Goal: Task Accomplishment & Management: Manage account settings

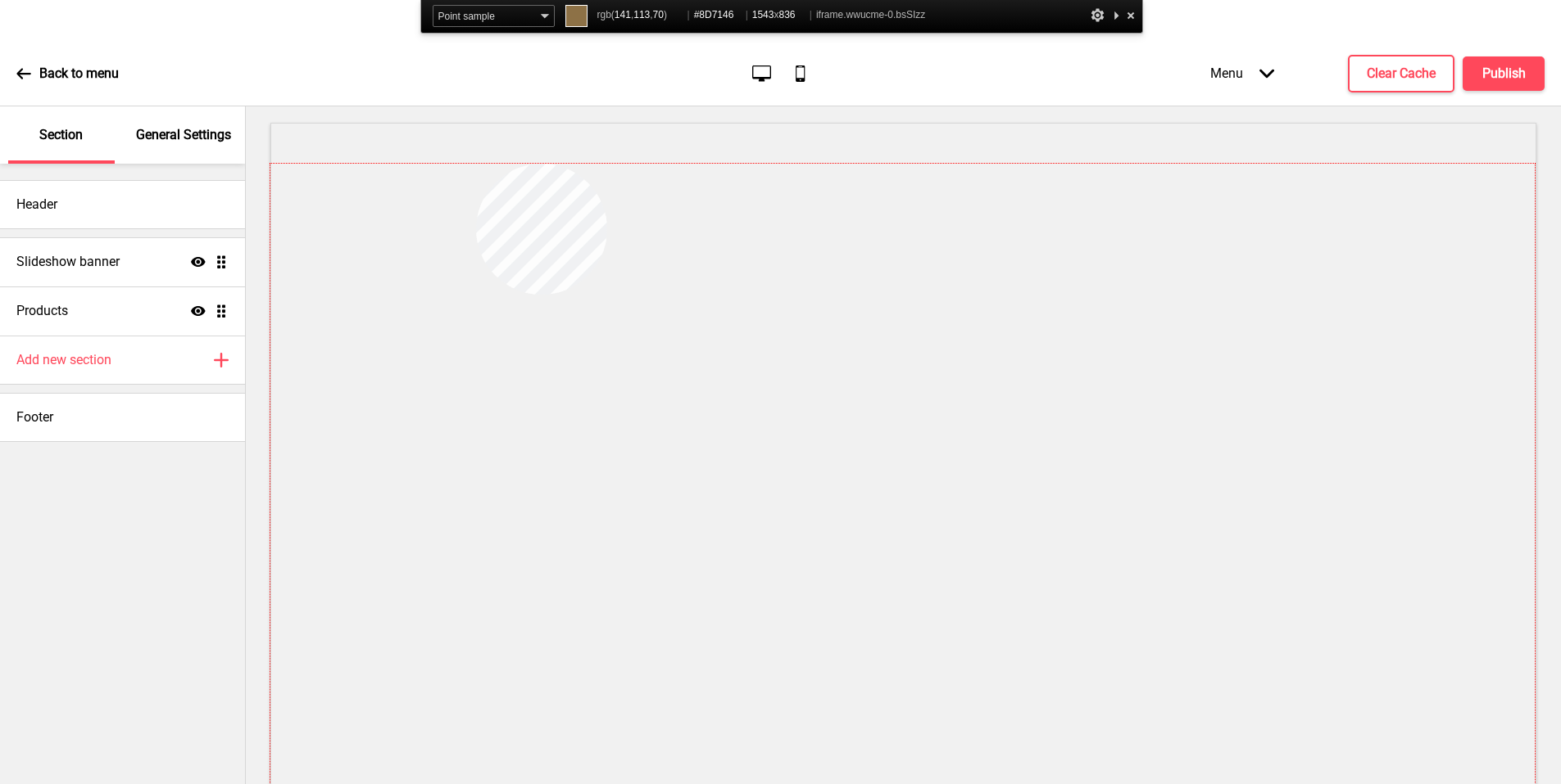
click at [476, 163] on div at bounding box center [902, 505] width 1264 height 684
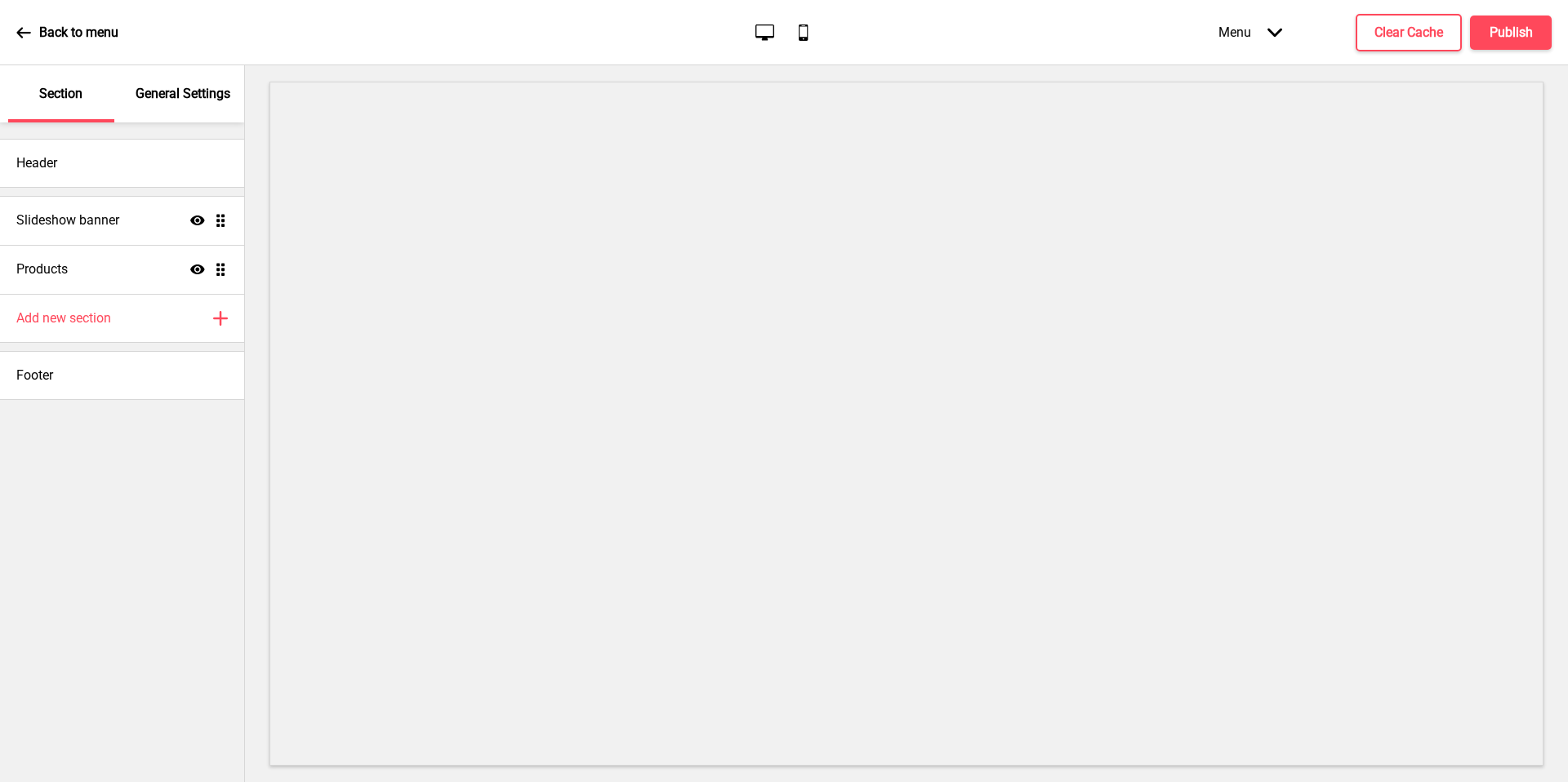
click at [195, 137] on div "Header Slideshow banner Show Drag Products Show Drag Add new section Plus Footer" at bounding box center [122, 261] width 244 height 277
click at [207, 103] on p "General Settings" at bounding box center [183, 94] width 95 height 18
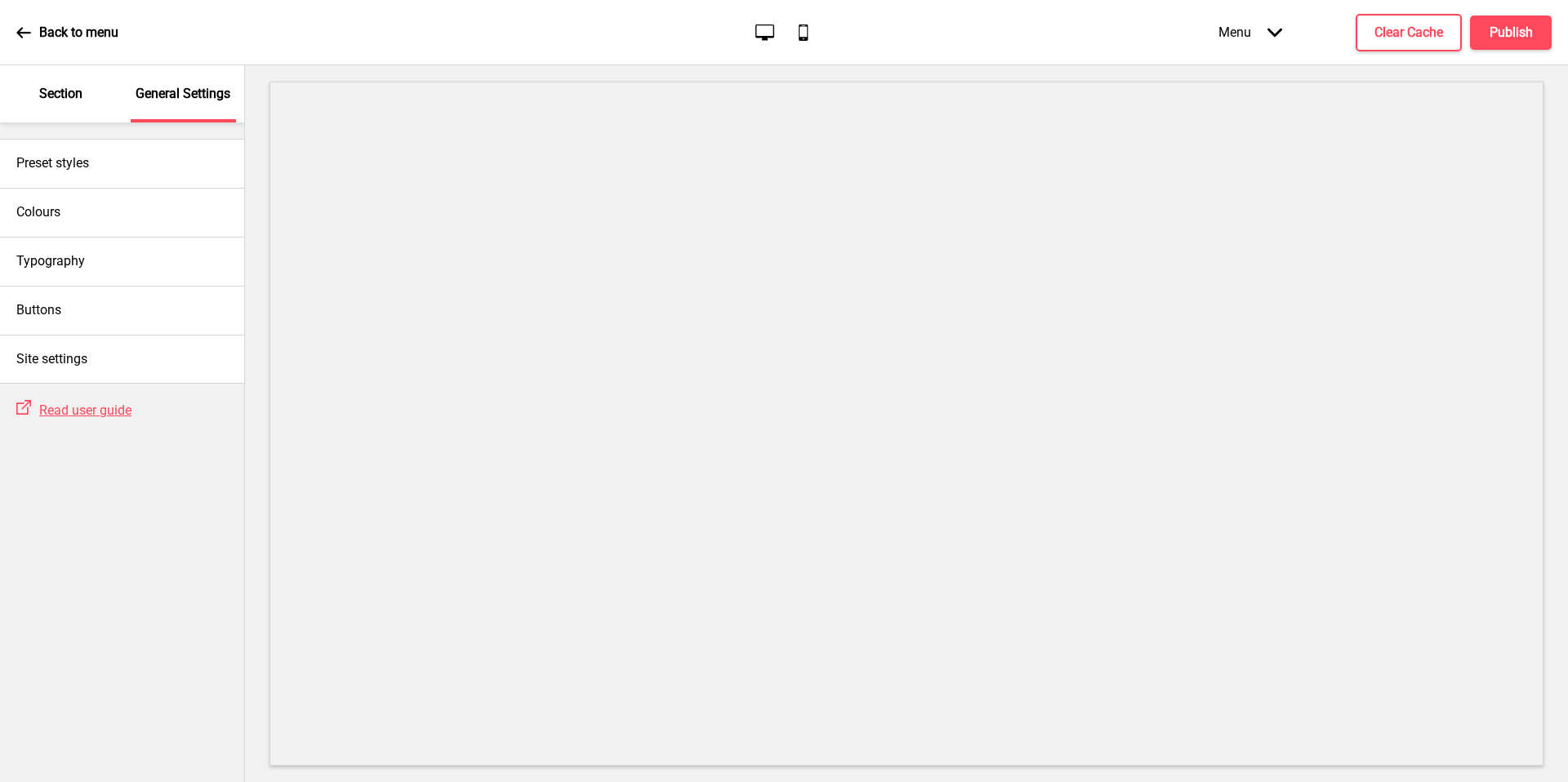
click at [91, 199] on div "Colours" at bounding box center [122, 212] width 244 height 49
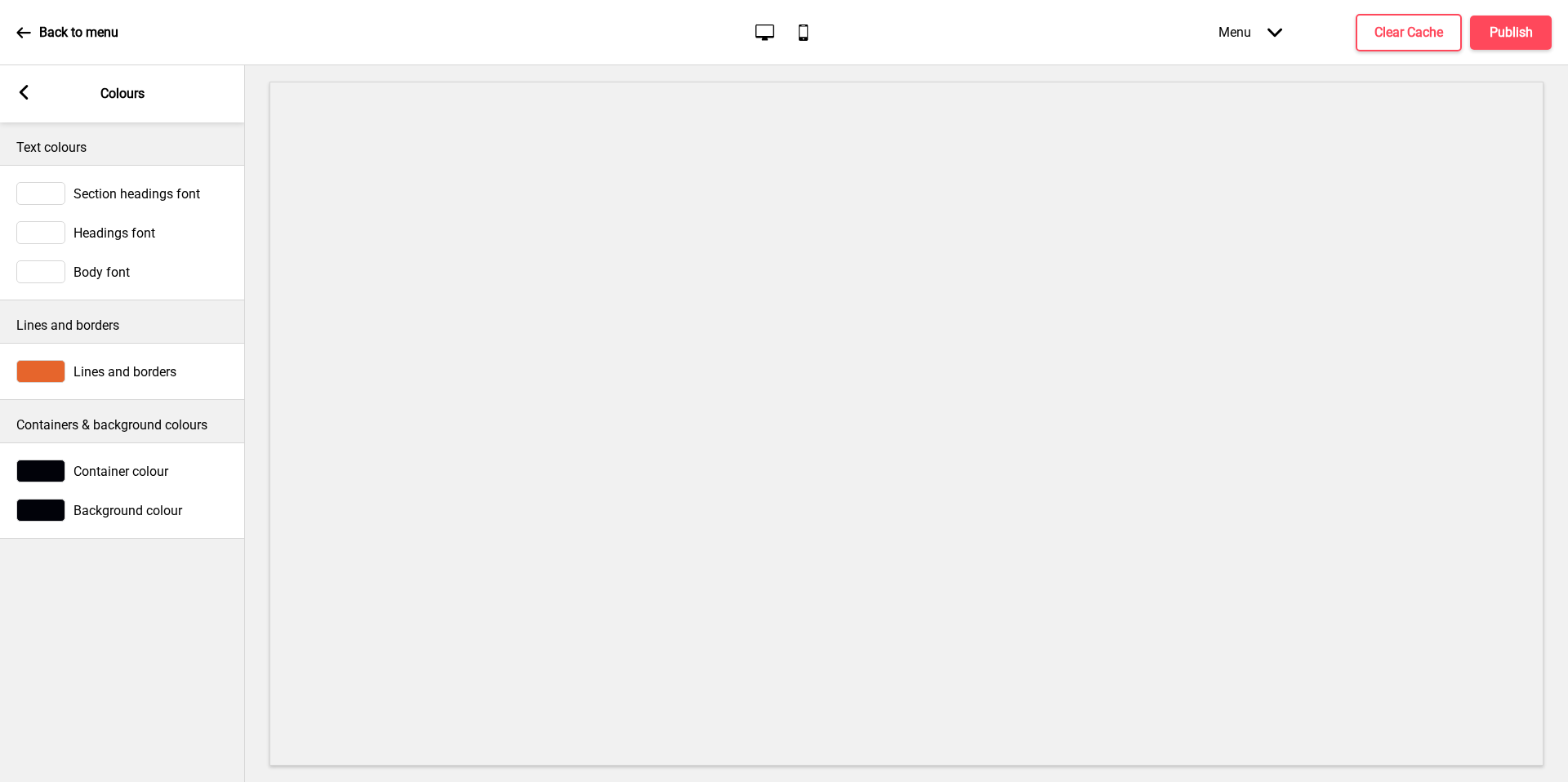
click at [135, 377] on span "Lines and borders" at bounding box center [124, 372] width 103 height 16
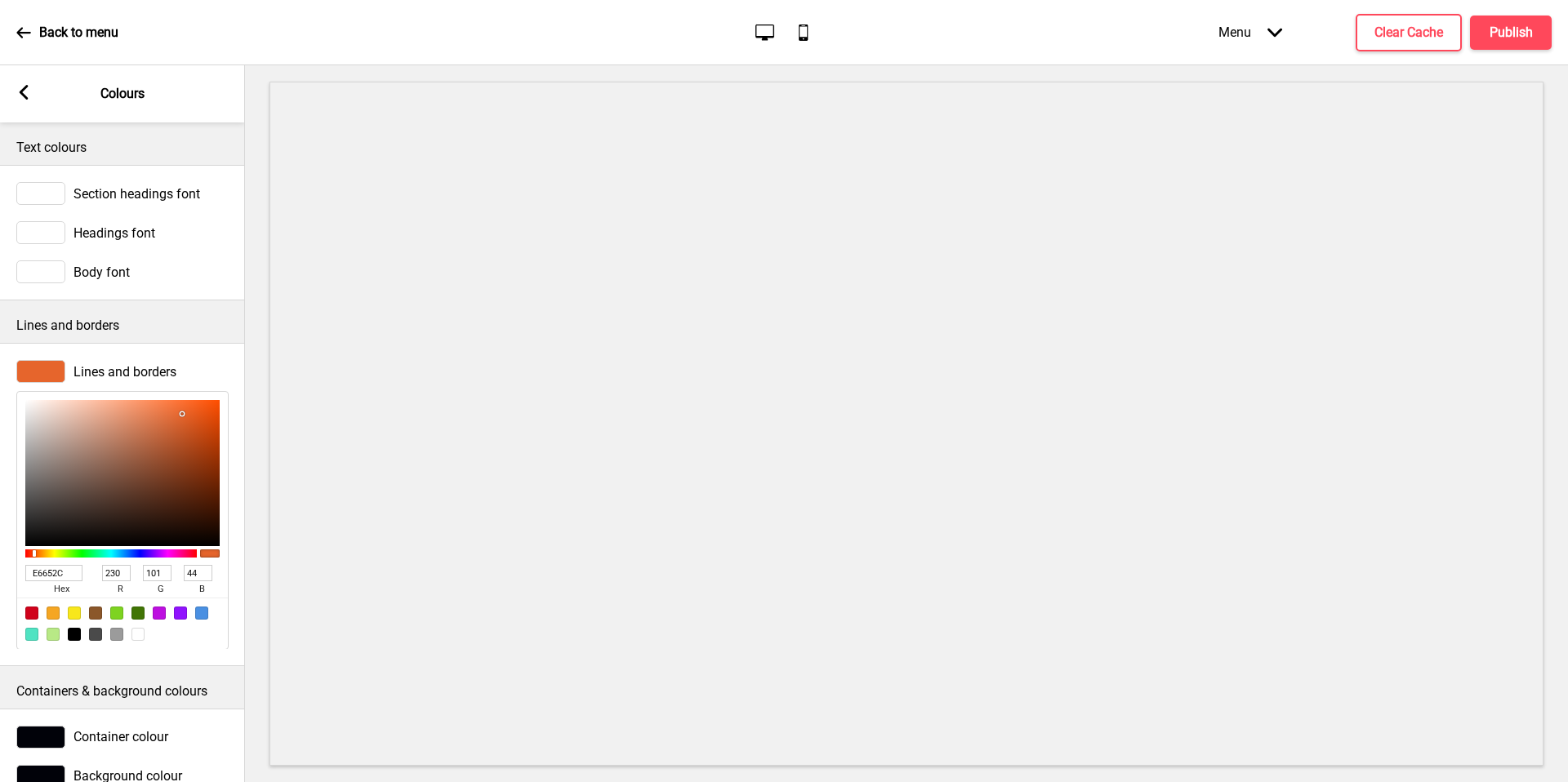
click at [41, 375] on div at bounding box center [41, 371] width 49 height 22
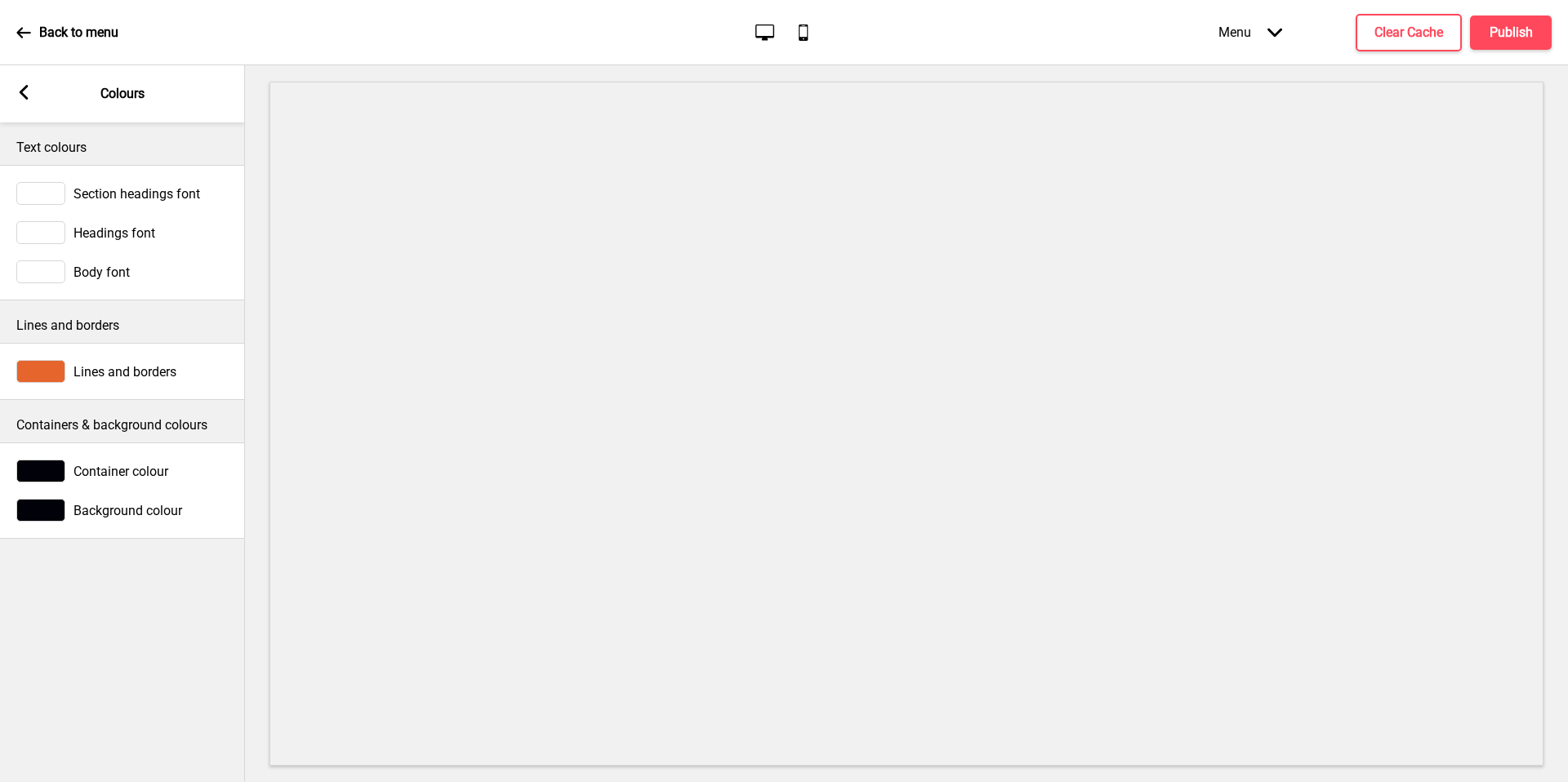
click at [41, 375] on div at bounding box center [41, 371] width 49 height 22
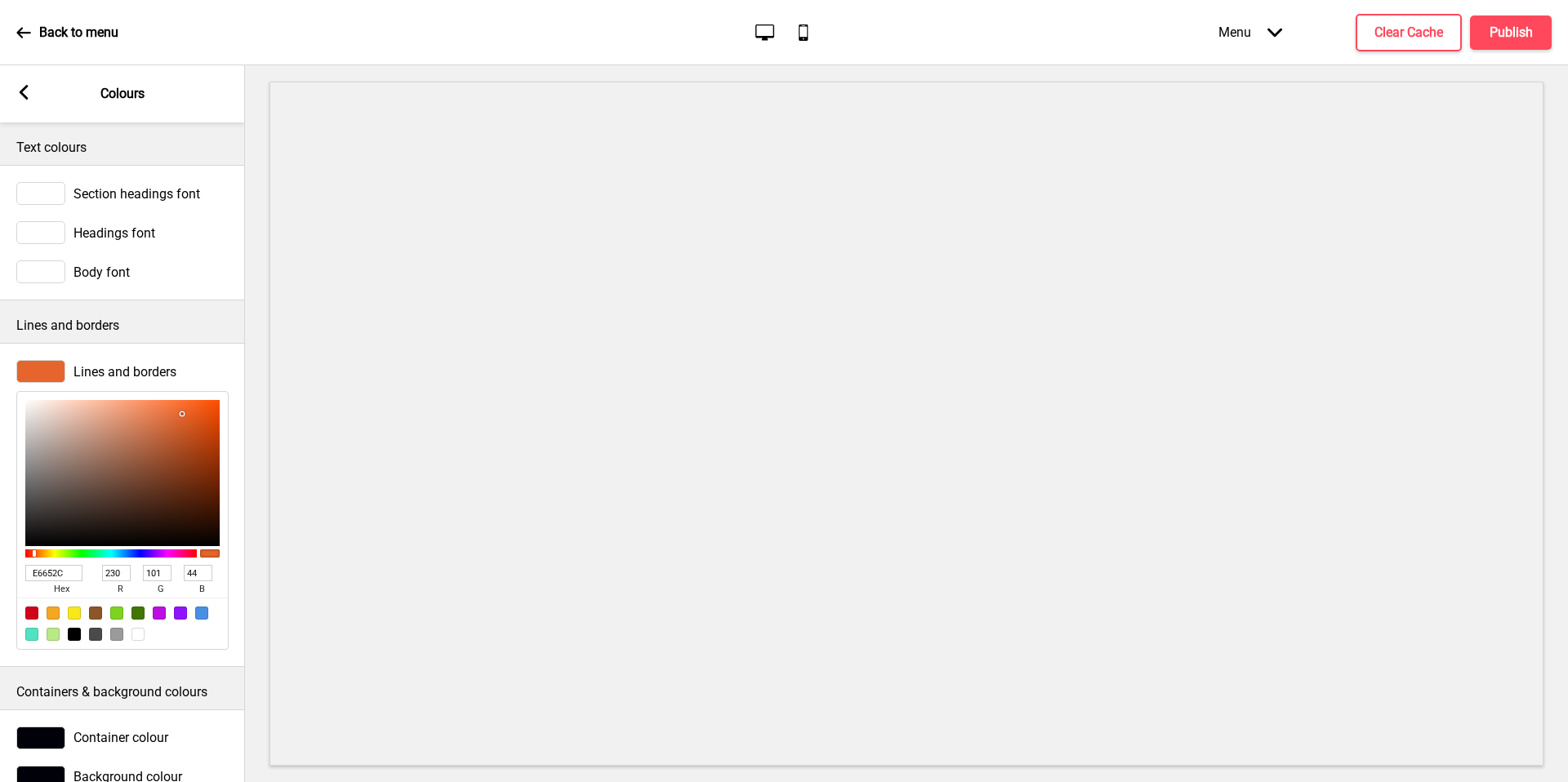
drag, startPoint x: 475, startPoint y: 163, endPoint x: 52, endPoint y: 576, distance: 591.2
click at [52, 576] on input "E6652C" at bounding box center [54, 573] width 58 height 17
click at [52, 575] on input "E6652C" at bounding box center [54, 573] width 58 height 17
click at [51, 575] on input "E6652C" at bounding box center [54, 573] width 58 height 17
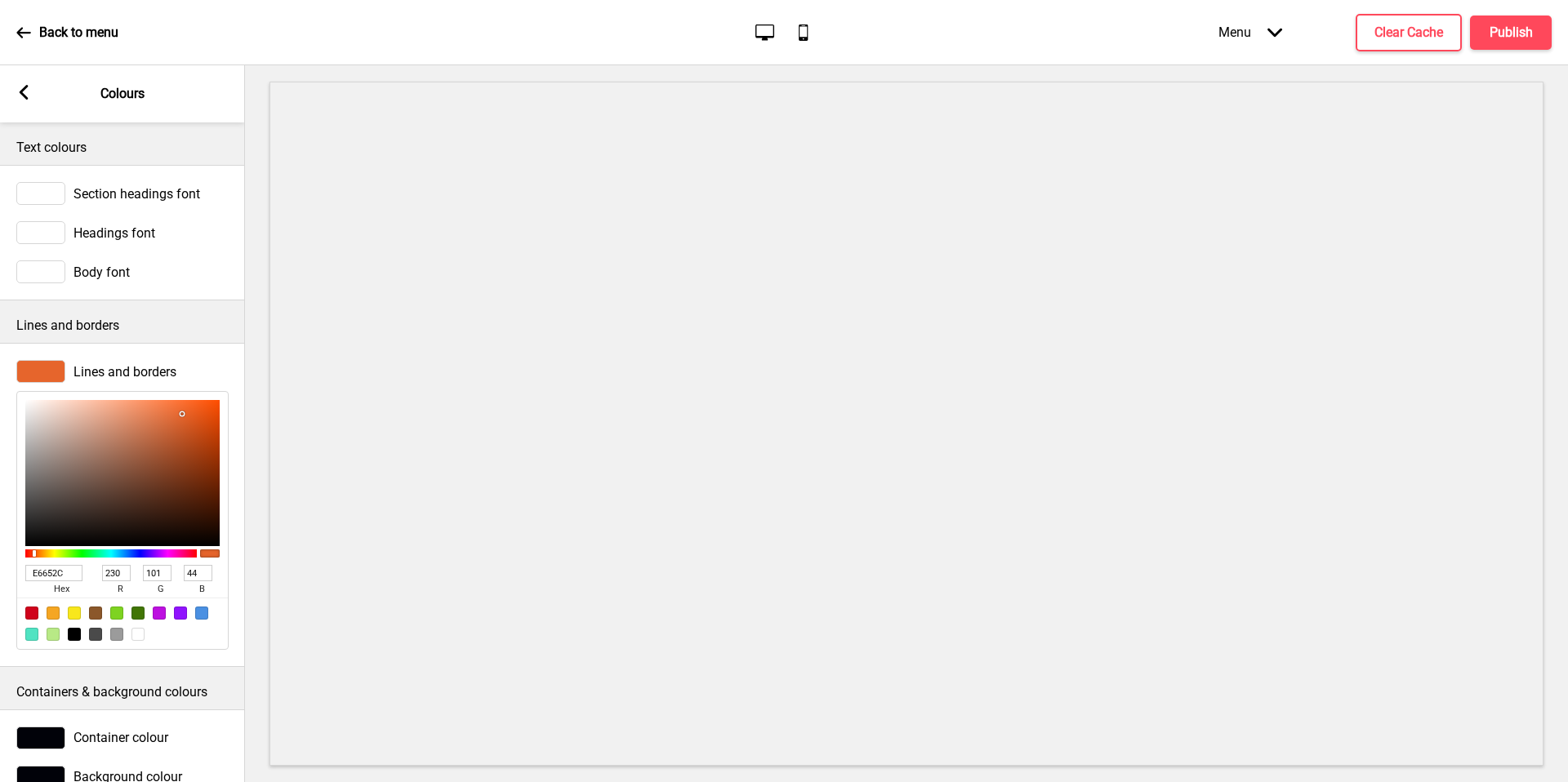
paste input "#8D7146"
type input "#8D7146"
type input "141"
type input "113"
type input "70"
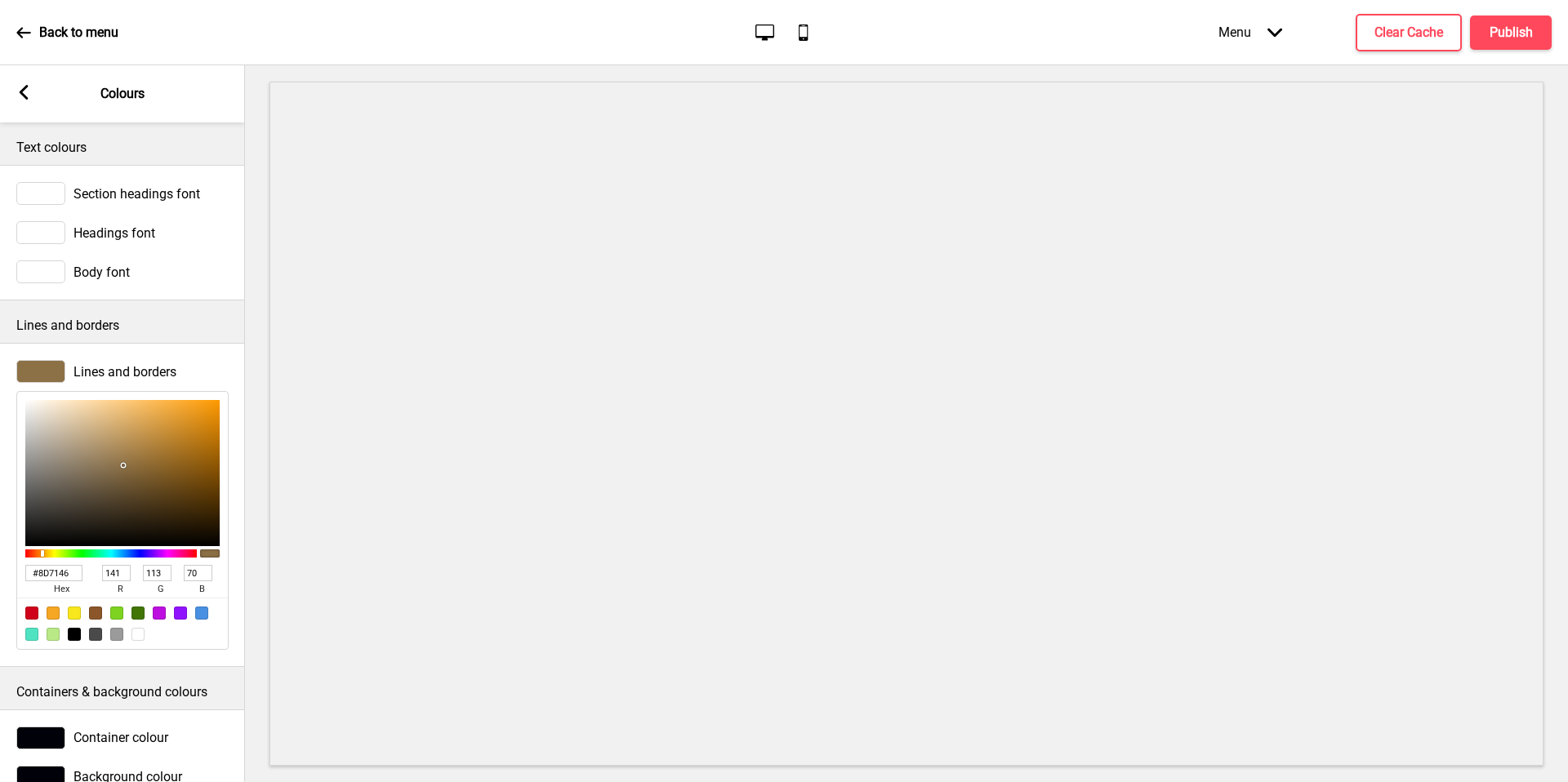
type input "8D7146"
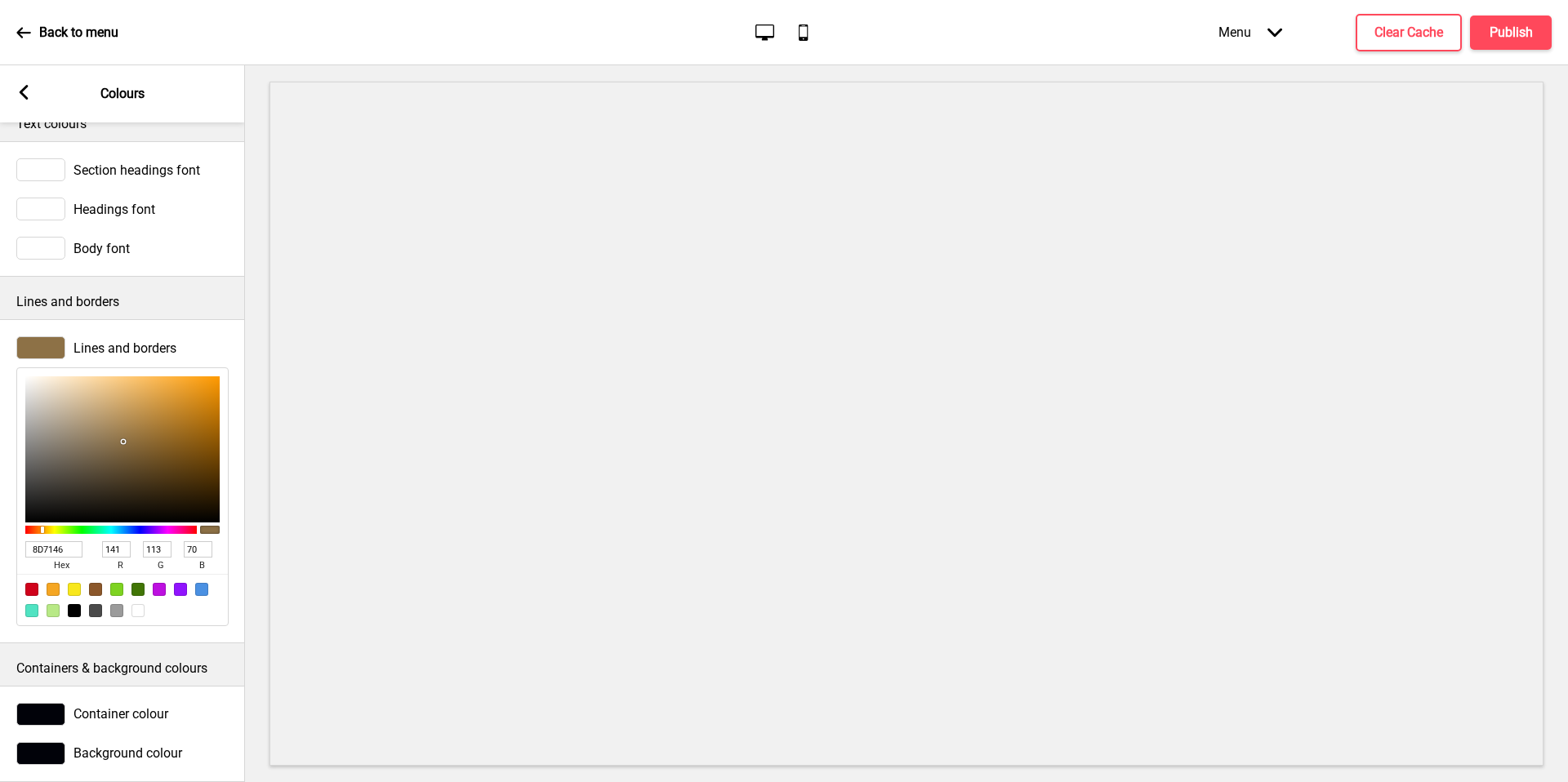
scroll to position [52, 0]
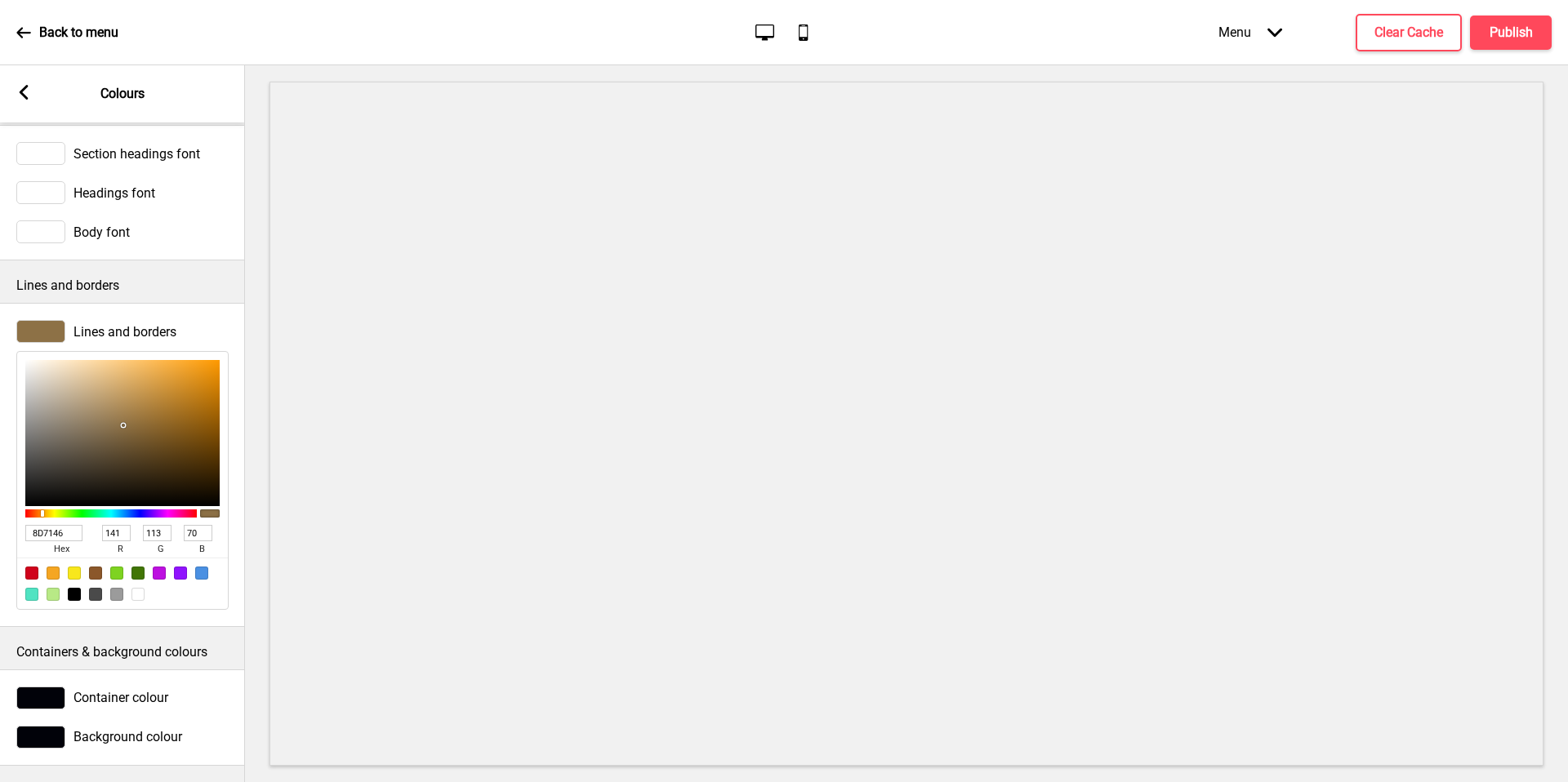
click at [27, 103] on div "Arrow left" at bounding box center [23, 94] width 15 height 18
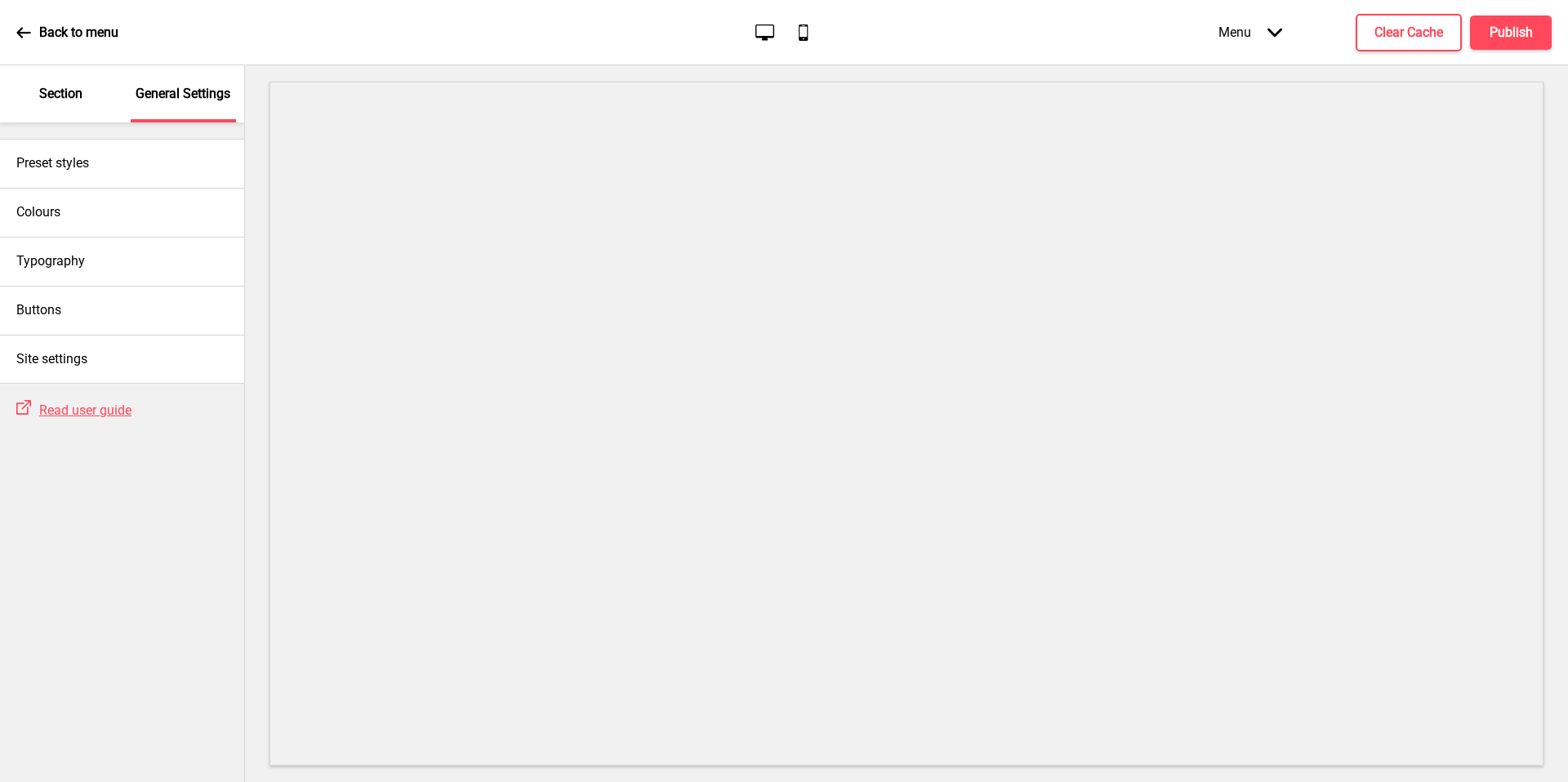
click at [64, 322] on div "Buttons" at bounding box center [122, 310] width 244 height 49
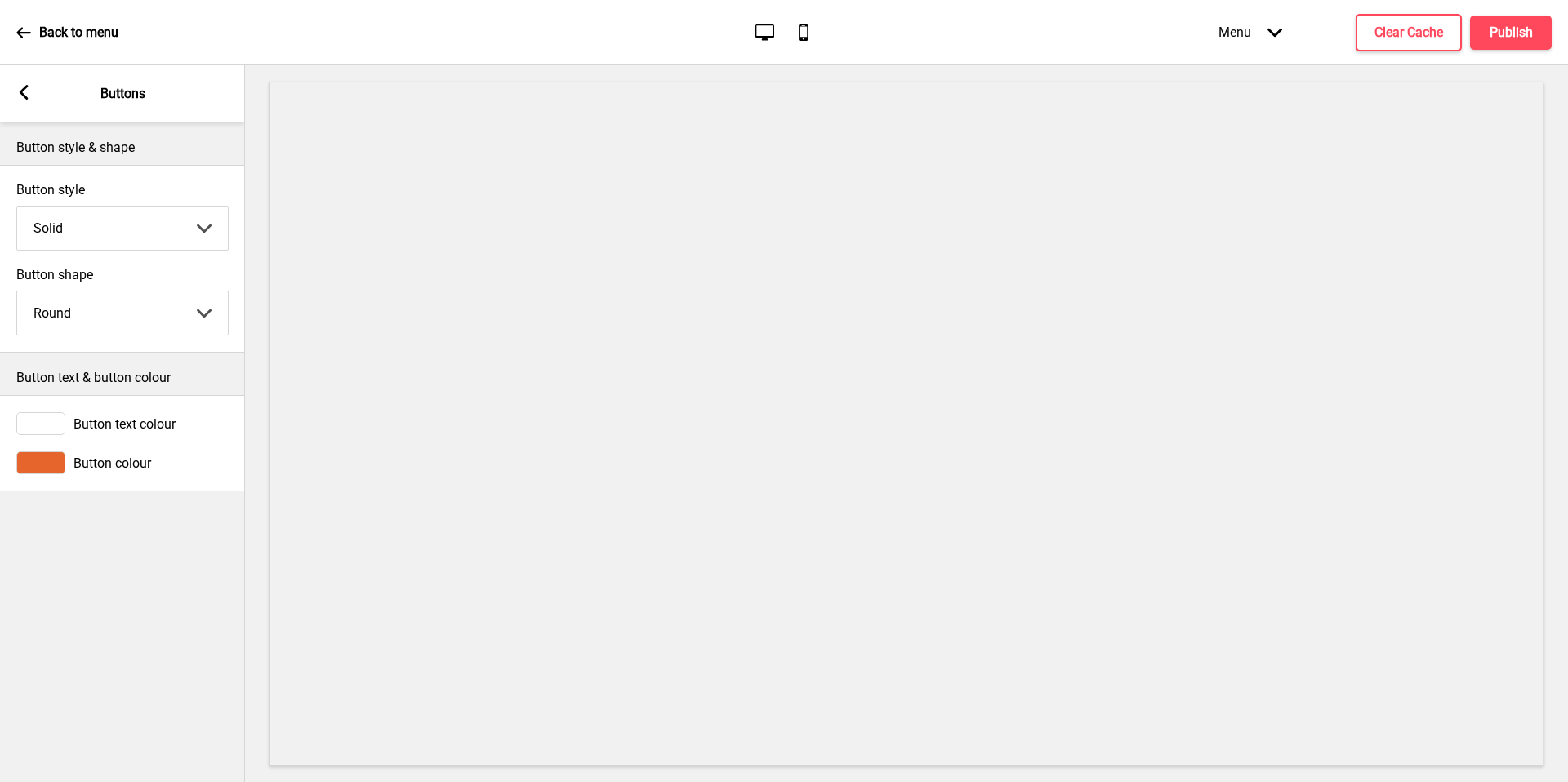
click at [49, 456] on div at bounding box center [41, 463] width 49 height 22
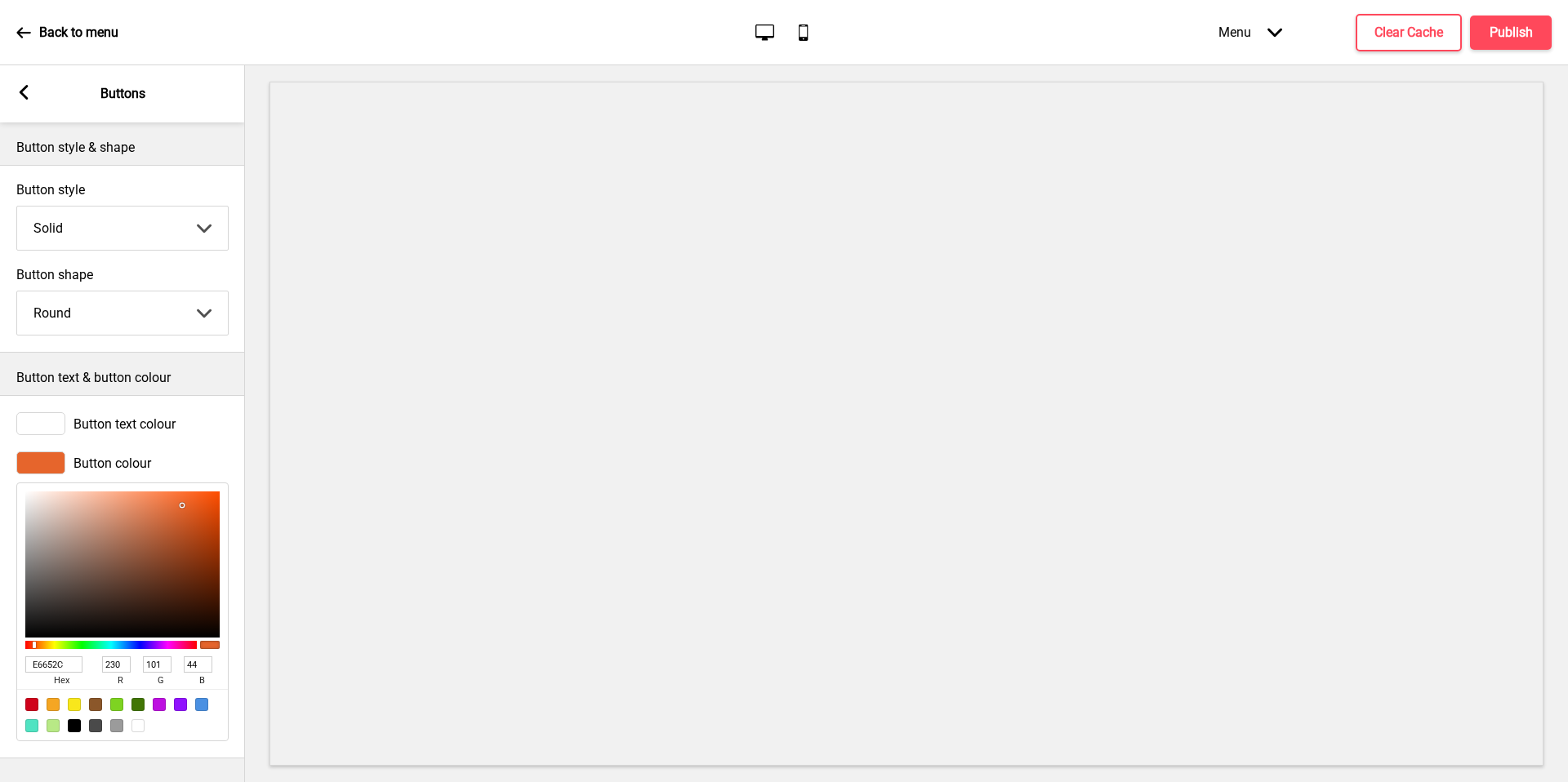
drag, startPoint x: 52, startPoint y: 575, endPoint x: 52, endPoint y: 662, distance: 87.0
click at [52, 662] on input "E6652C" at bounding box center [54, 665] width 58 height 17
click at [51, 662] on input "E6652C" at bounding box center [54, 665] width 58 height 17
paste input "#8D7146"
type input "#8D7146"
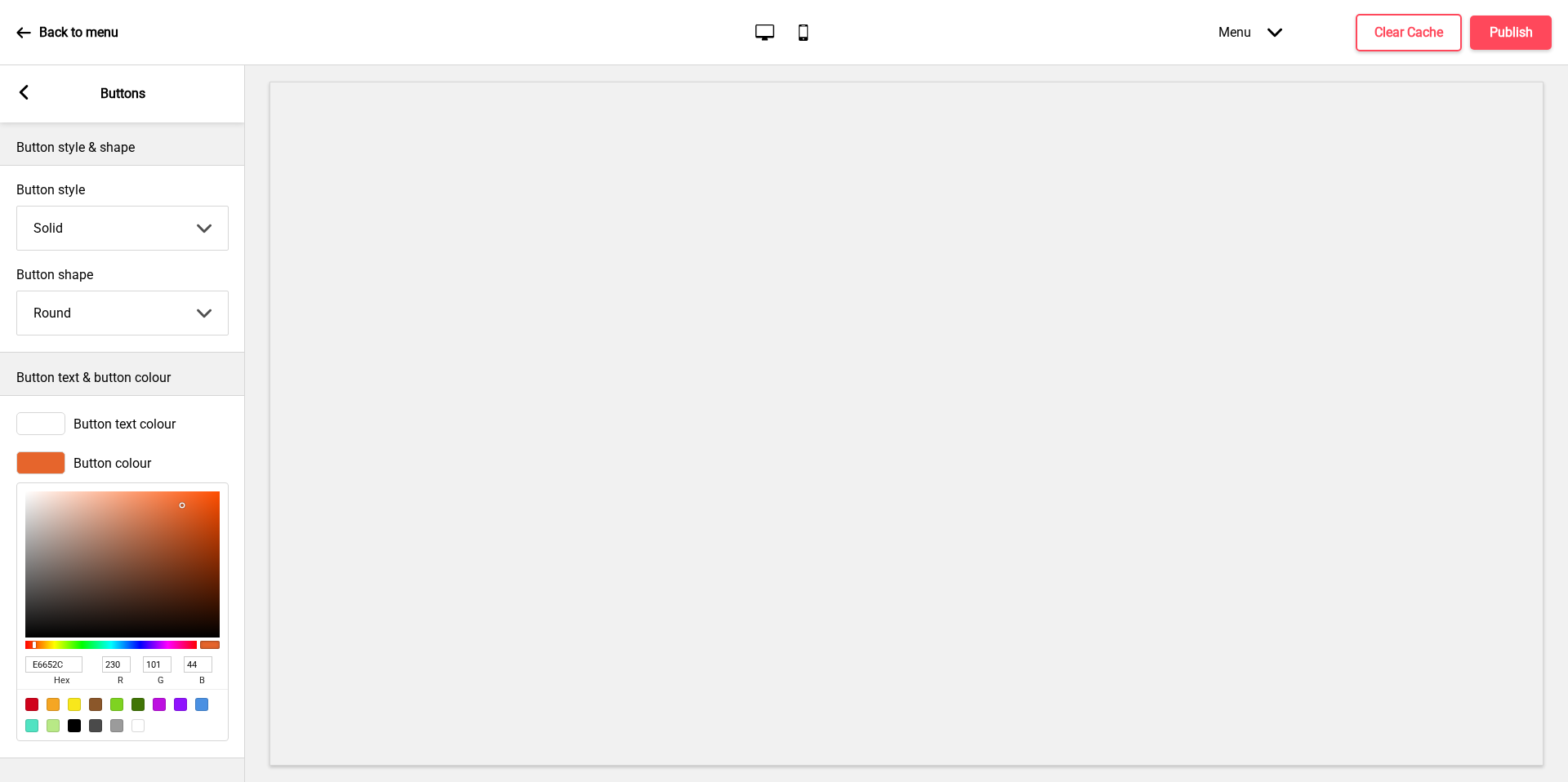
type input "141"
type input "113"
type input "70"
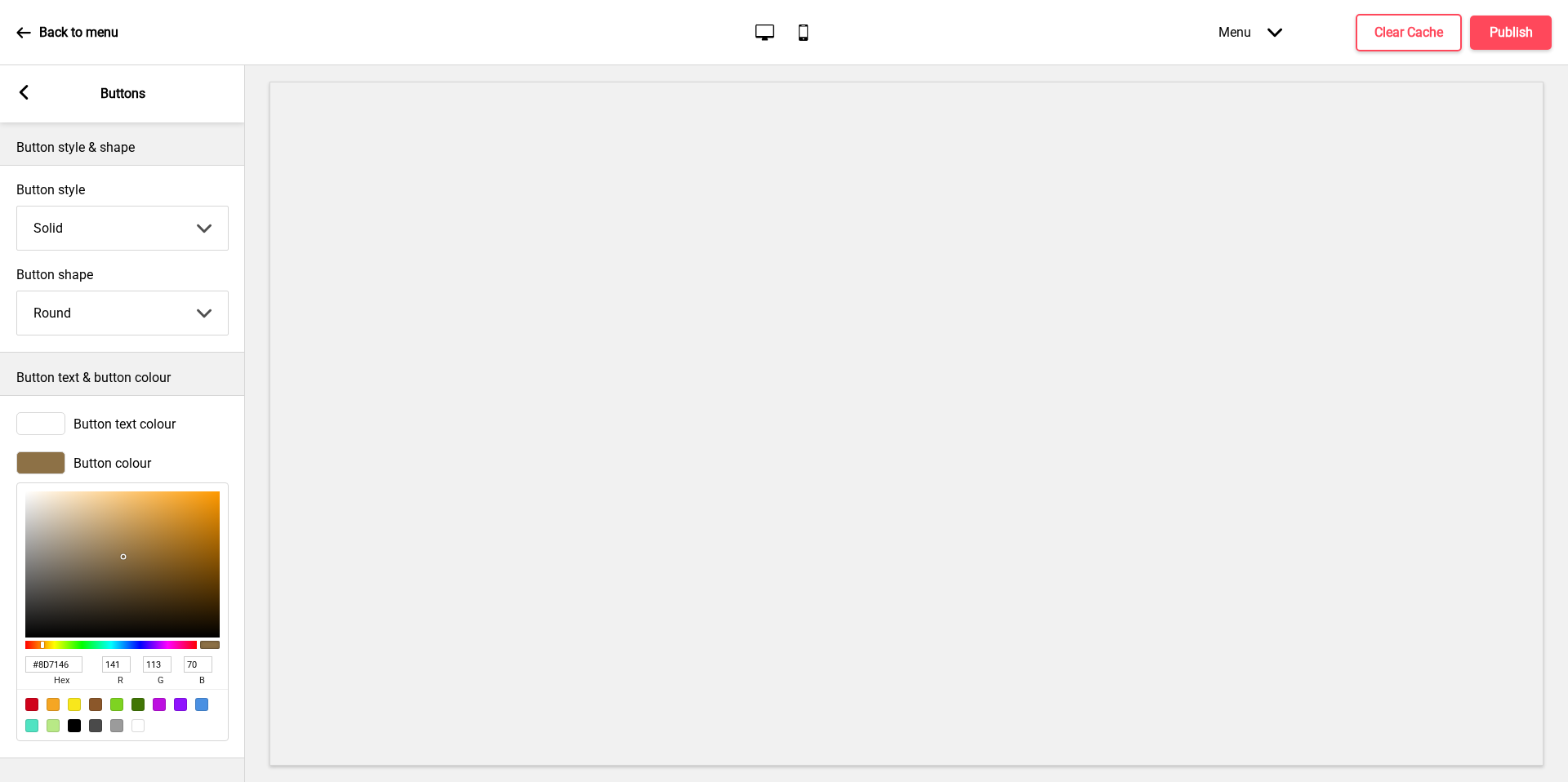
type input "8D7146"
click at [26, 98] on icon at bounding box center [23, 92] width 9 height 15
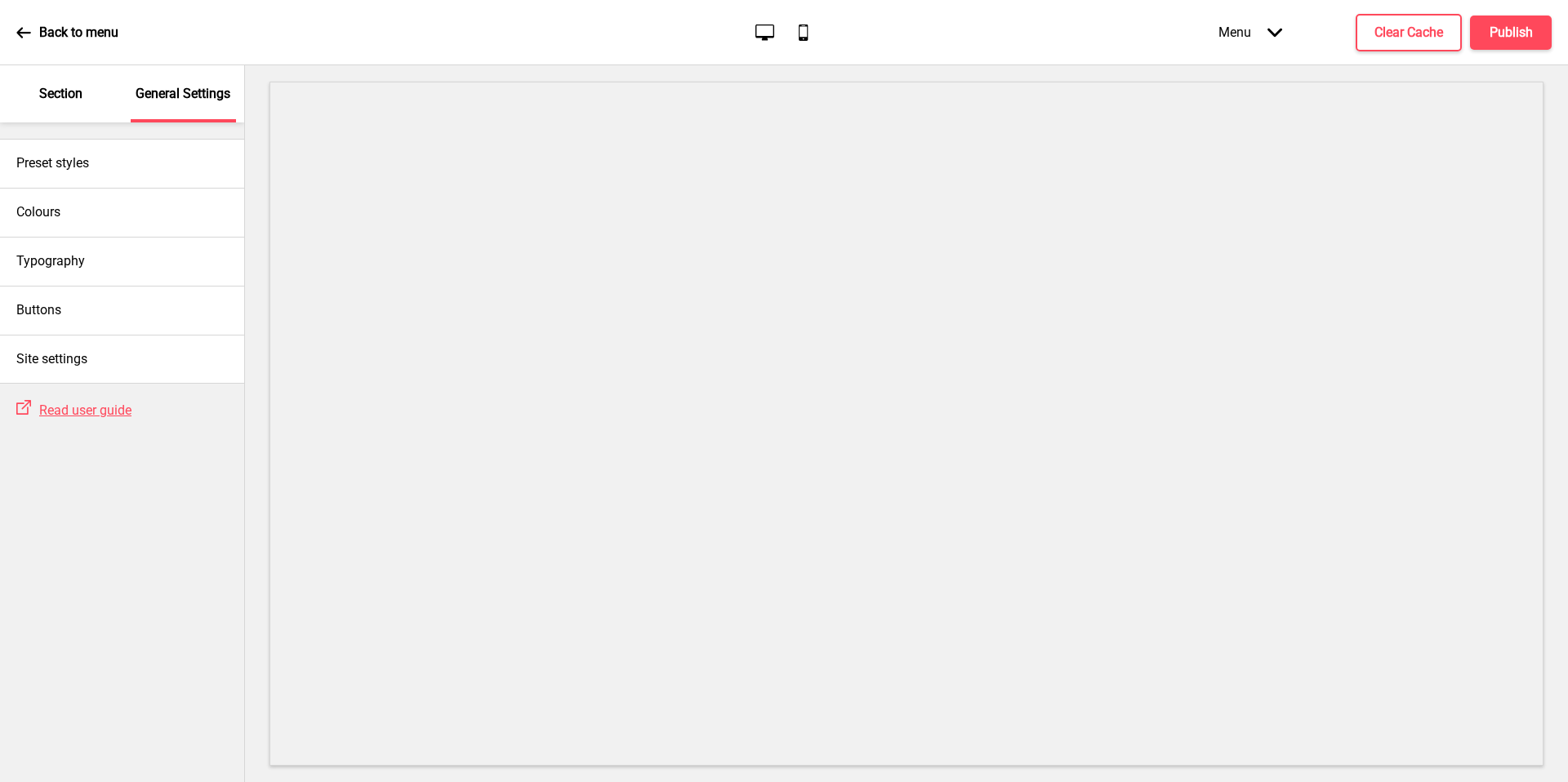
click at [77, 309] on div "Buttons" at bounding box center [122, 310] width 244 height 49
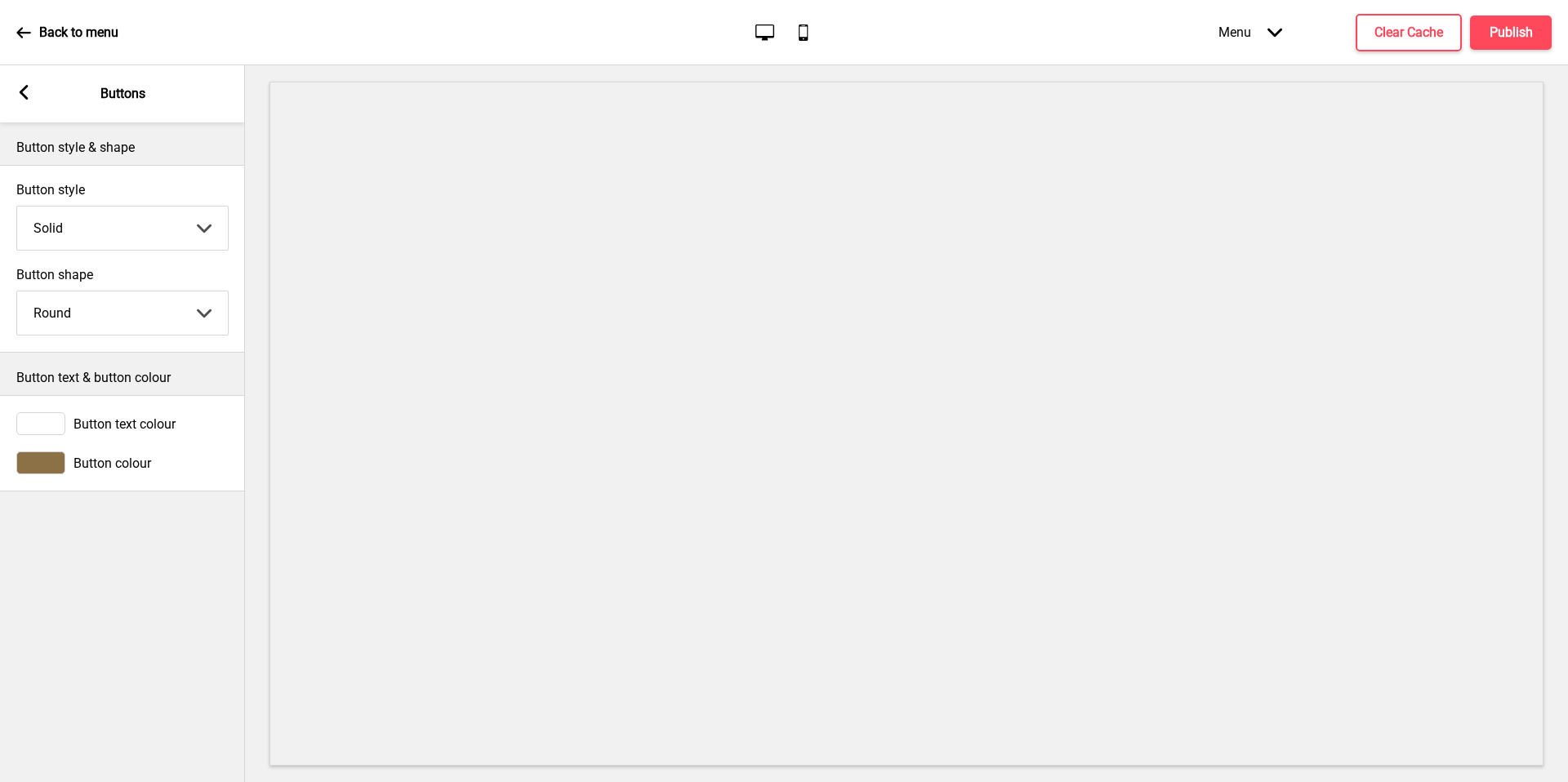
click at [33, 90] on div "Arrow left Buttons" at bounding box center [122, 94] width 245 height 58
click at [27, 96] on rect at bounding box center [23, 92] width 15 height 15
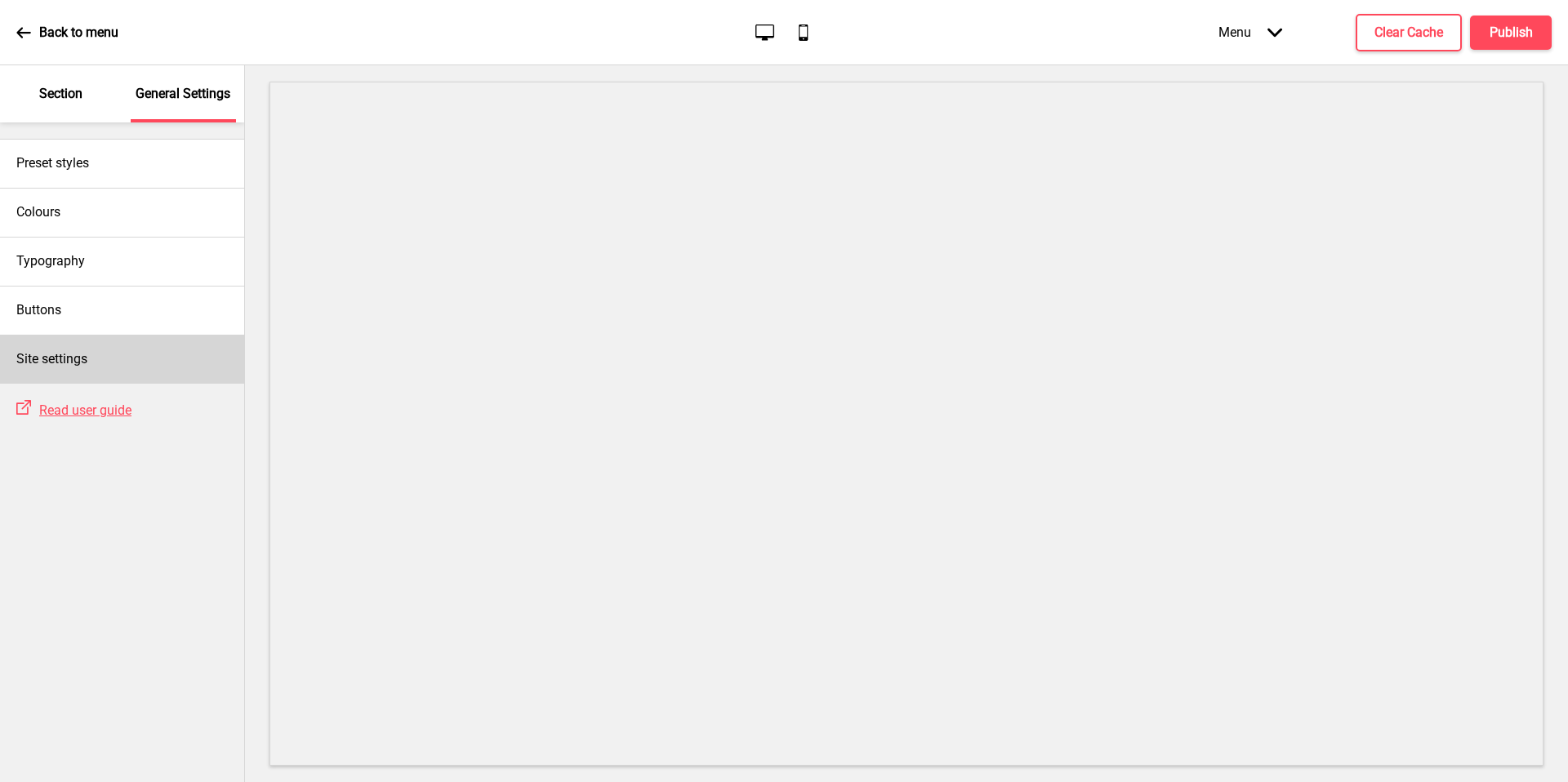
drag, startPoint x: 52, startPoint y: 662, endPoint x: 81, endPoint y: 358, distance: 305.4
click at [81, 358] on h4 "Site settings" at bounding box center [52, 359] width 71 height 18
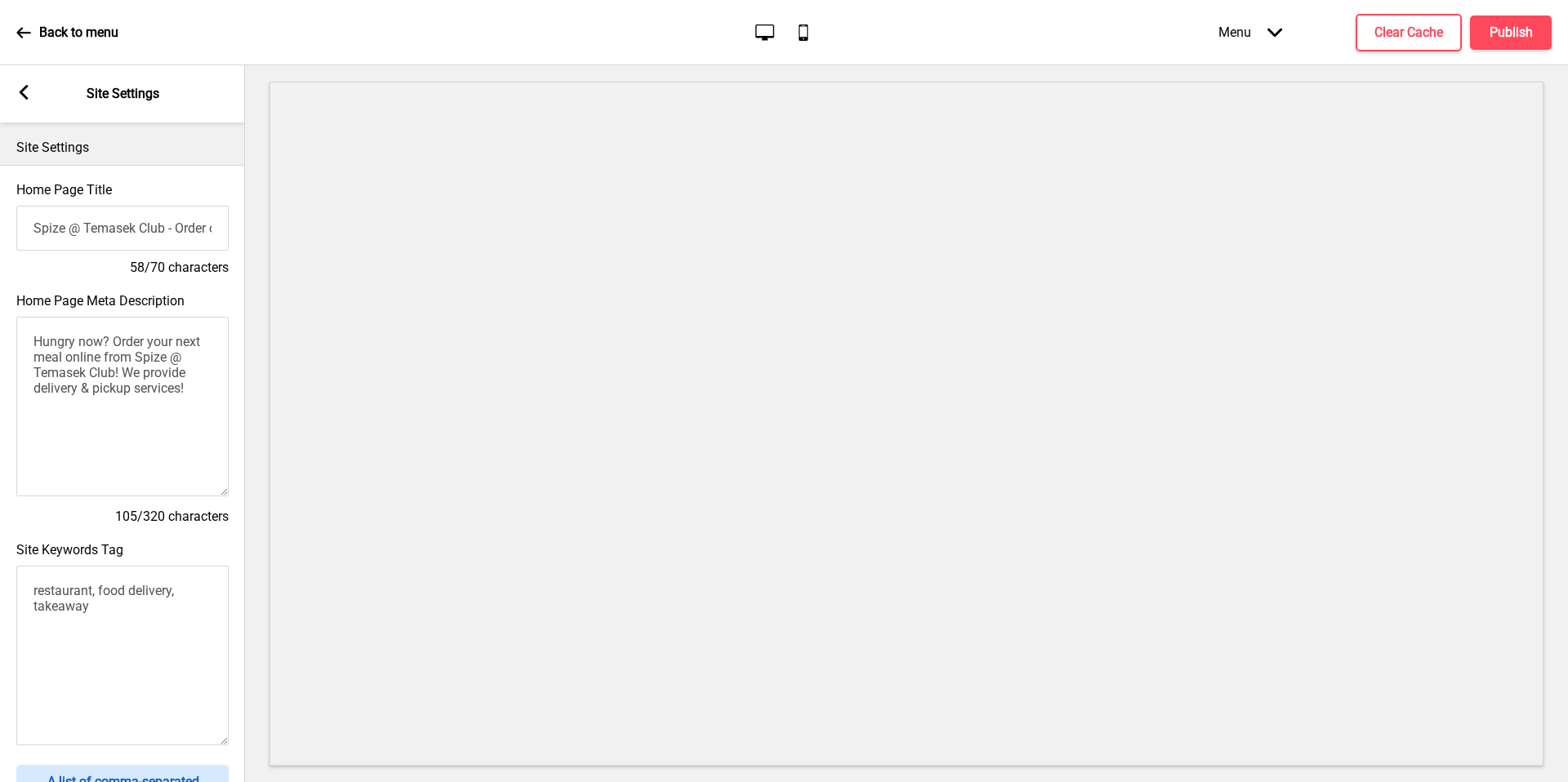
click at [32, 100] on div "Arrow left Site Settings" at bounding box center [122, 94] width 245 height 58
click at [112, 236] on input "Spize @ Temasek Club - Order online for delivery & pickup!" at bounding box center [122, 228] width 212 height 45
click at [117, 227] on input "Spize @ Temasek Club - Order online for delivery & pickup!" at bounding box center [122, 228] width 212 height 45
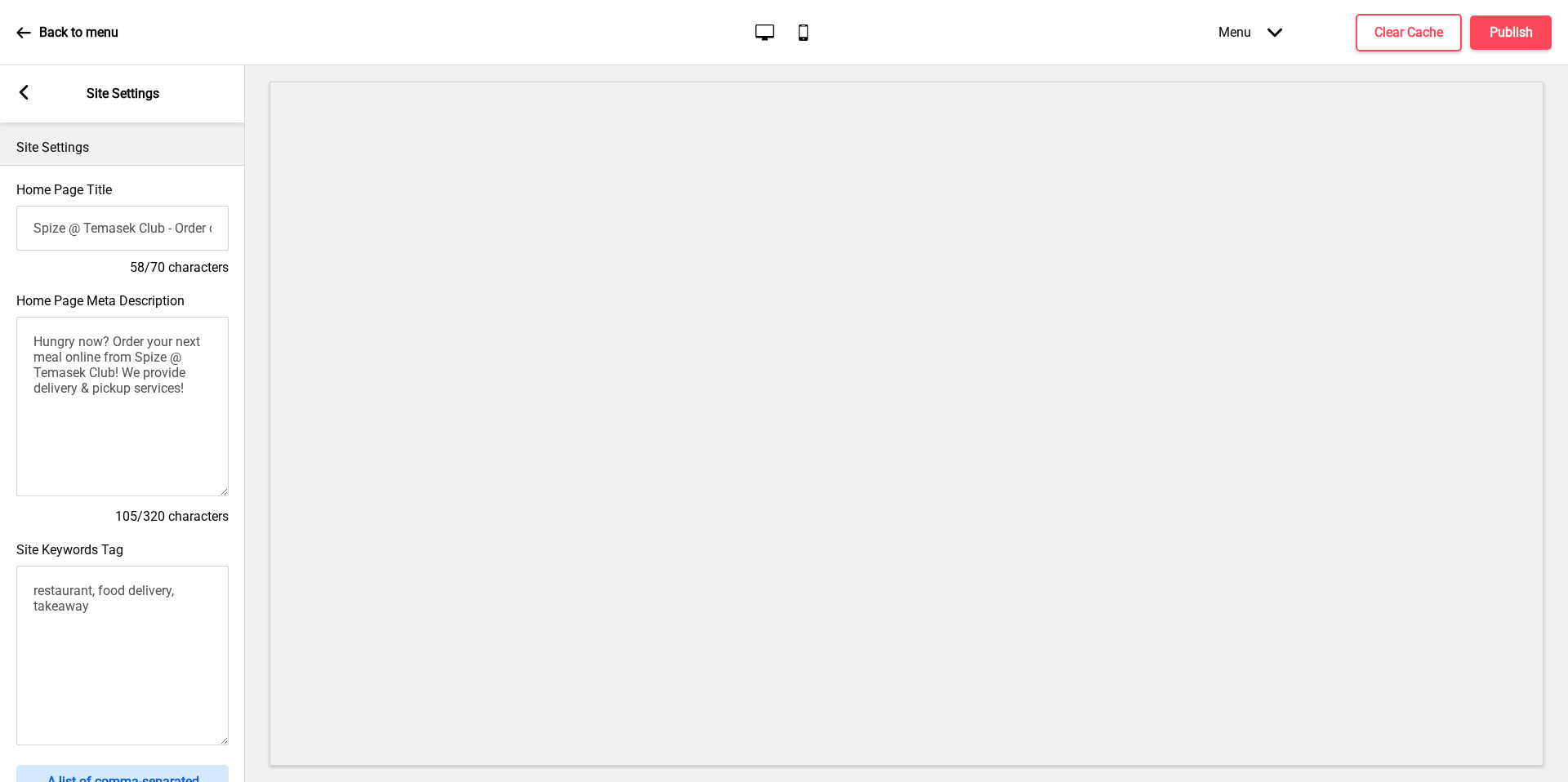
click at [117, 227] on input "Spize @ Temasek Club - Order online for delivery & pickup!" at bounding box center [122, 228] width 212 height 45
click at [194, 237] on input "Spize @ Temasek Club - Order online for delivery & pickup!" at bounding box center [122, 228] width 212 height 45
drag, startPoint x: 81, startPoint y: 358, endPoint x: 167, endPoint y: 229, distance: 155.0
click at [167, 229] on input "Spize @ Temasek Club - Order online for delivery & pickup!" at bounding box center [122, 228] width 212 height 45
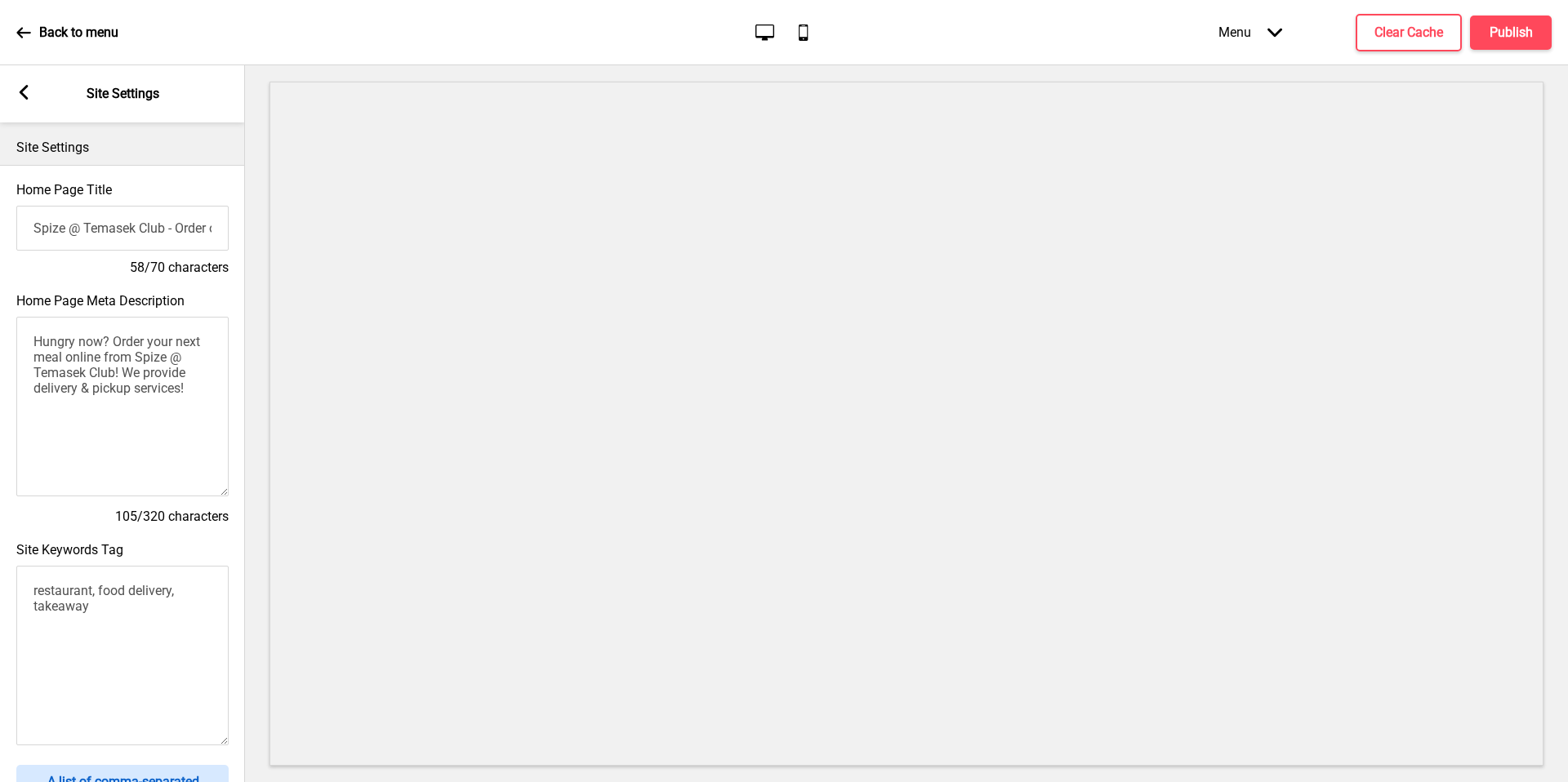
drag, startPoint x: 167, startPoint y: 229, endPoint x: 27, endPoint y: 228, distance: 140.0
click at [27, 228] on input "Spize @ Temasek Club - Order online for delivery & pickup!" at bounding box center [122, 228] width 212 height 45
drag, startPoint x: 27, startPoint y: 228, endPoint x: 42, endPoint y: 227, distance: 15.0
click at [42, 227] on input "Spize @ Temasek Club - Order online for delivery & pickup!" at bounding box center [122, 228] width 212 height 45
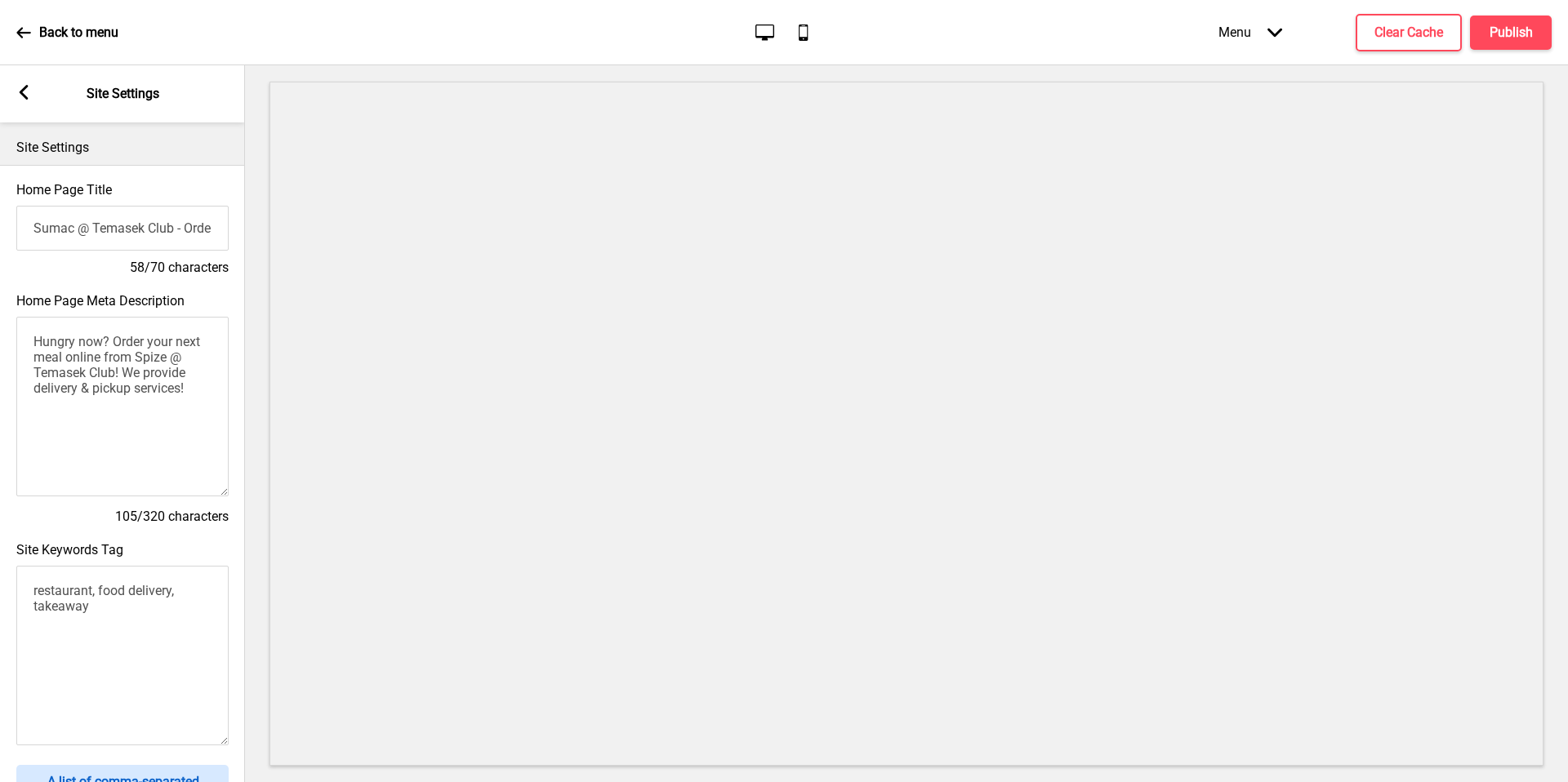
type input "Sumac @ Temasek Club - Order online for delivery & pickup!"
click at [21, 93] on icon at bounding box center [23, 92] width 9 height 15
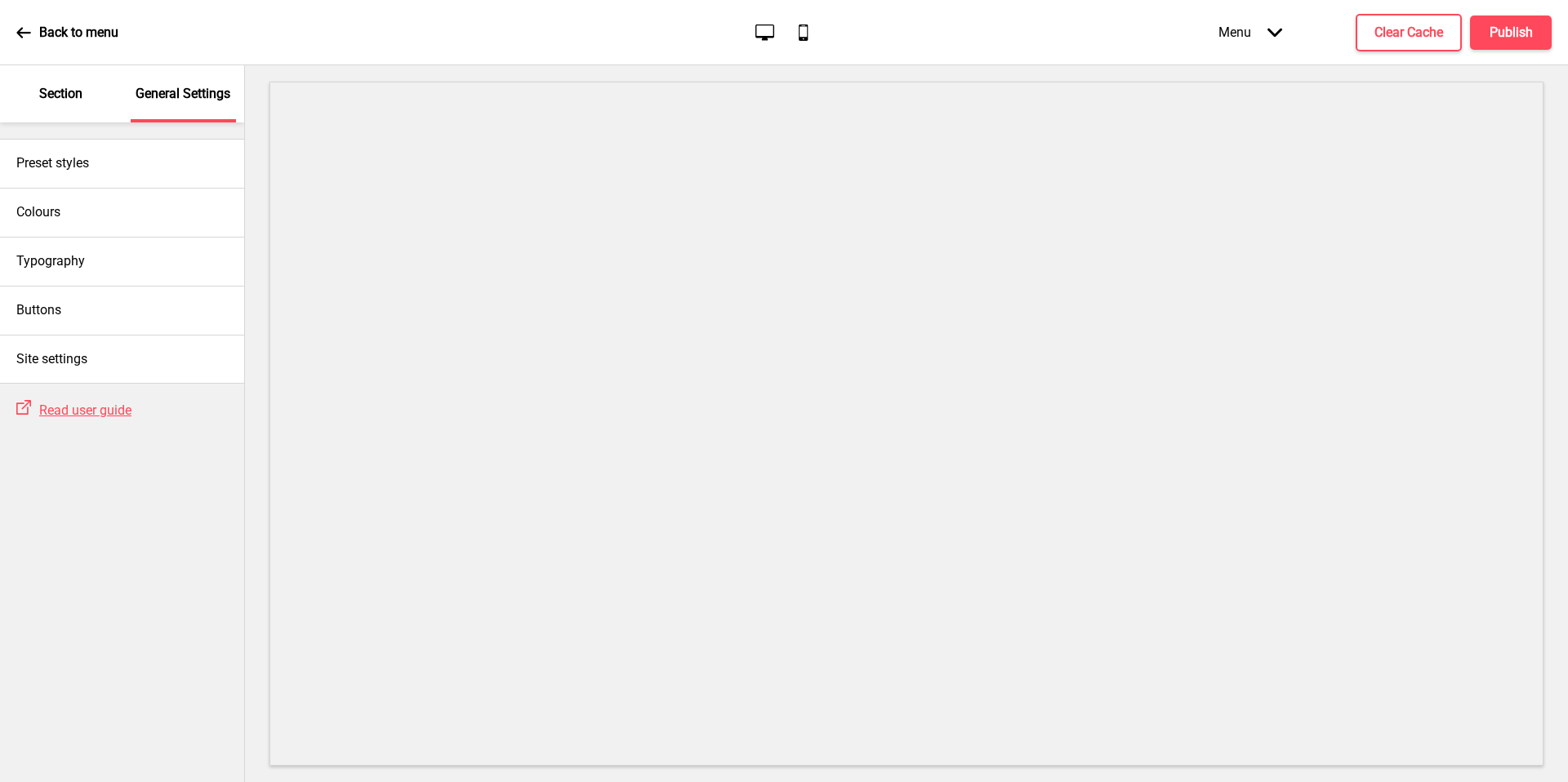
click at [70, 88] on p "Section" at bounding box center [61, 94] width 43 height 18
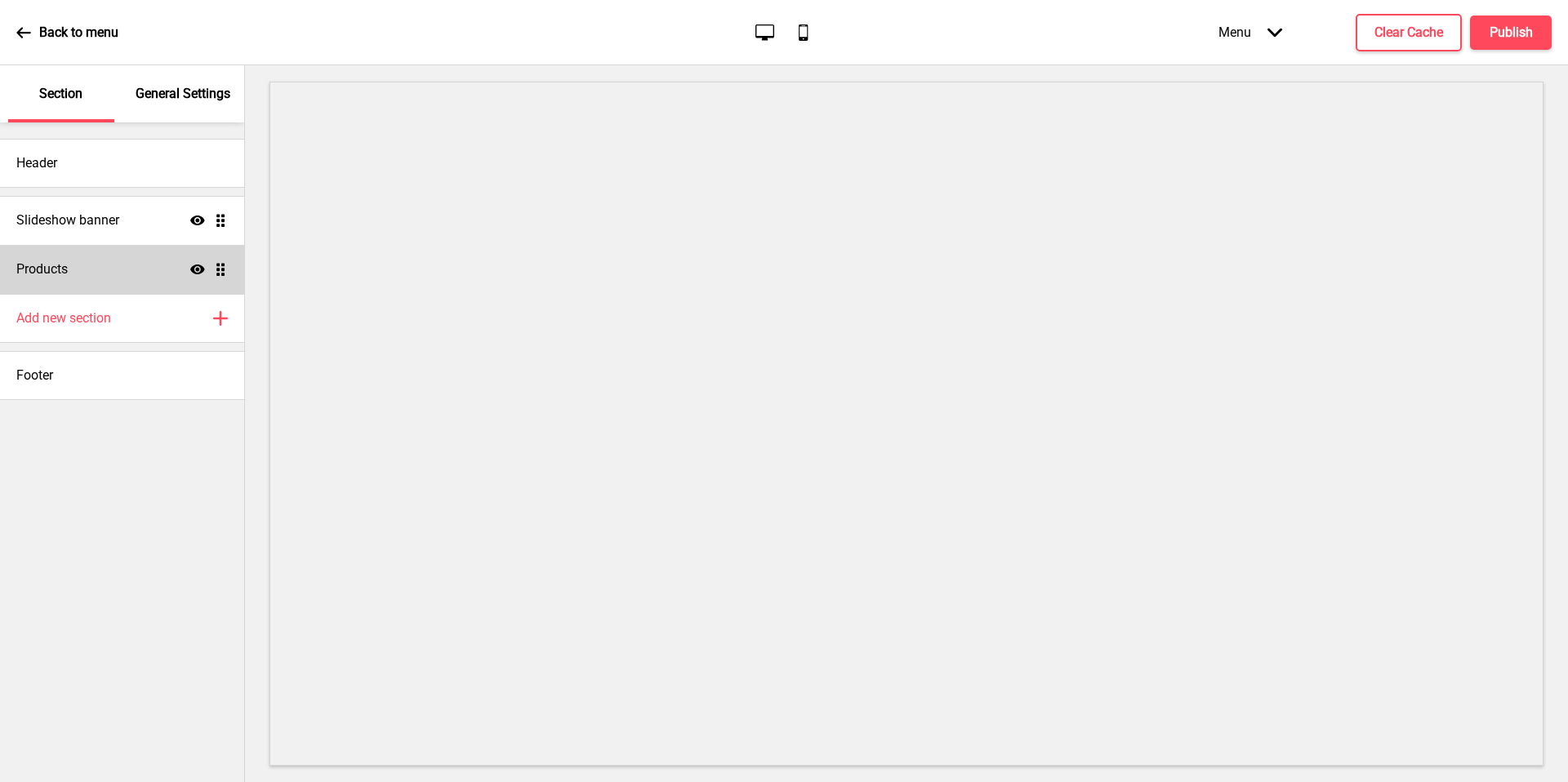
drag, startPoint x: 428, startPoint y: 0, endPoint x: 109, endPoint y: 268, distance: 416.6
click at [109, 268] on div "Products Show Drag" at bounding box center [122, 269] width 244 height 49
select select "list"
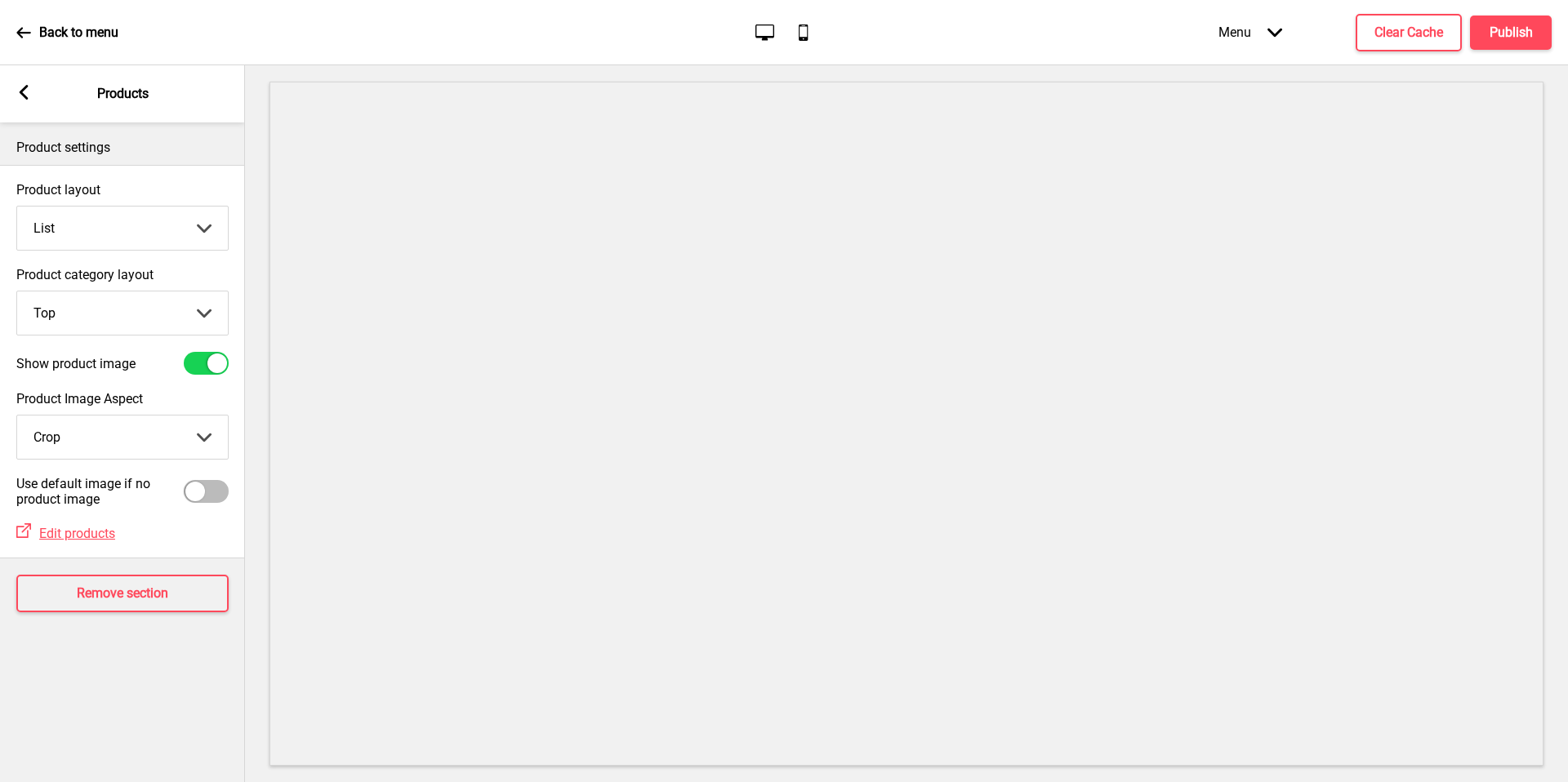
click at [23, 96] on icon at bounding box center [23, 92] width 9 height 15
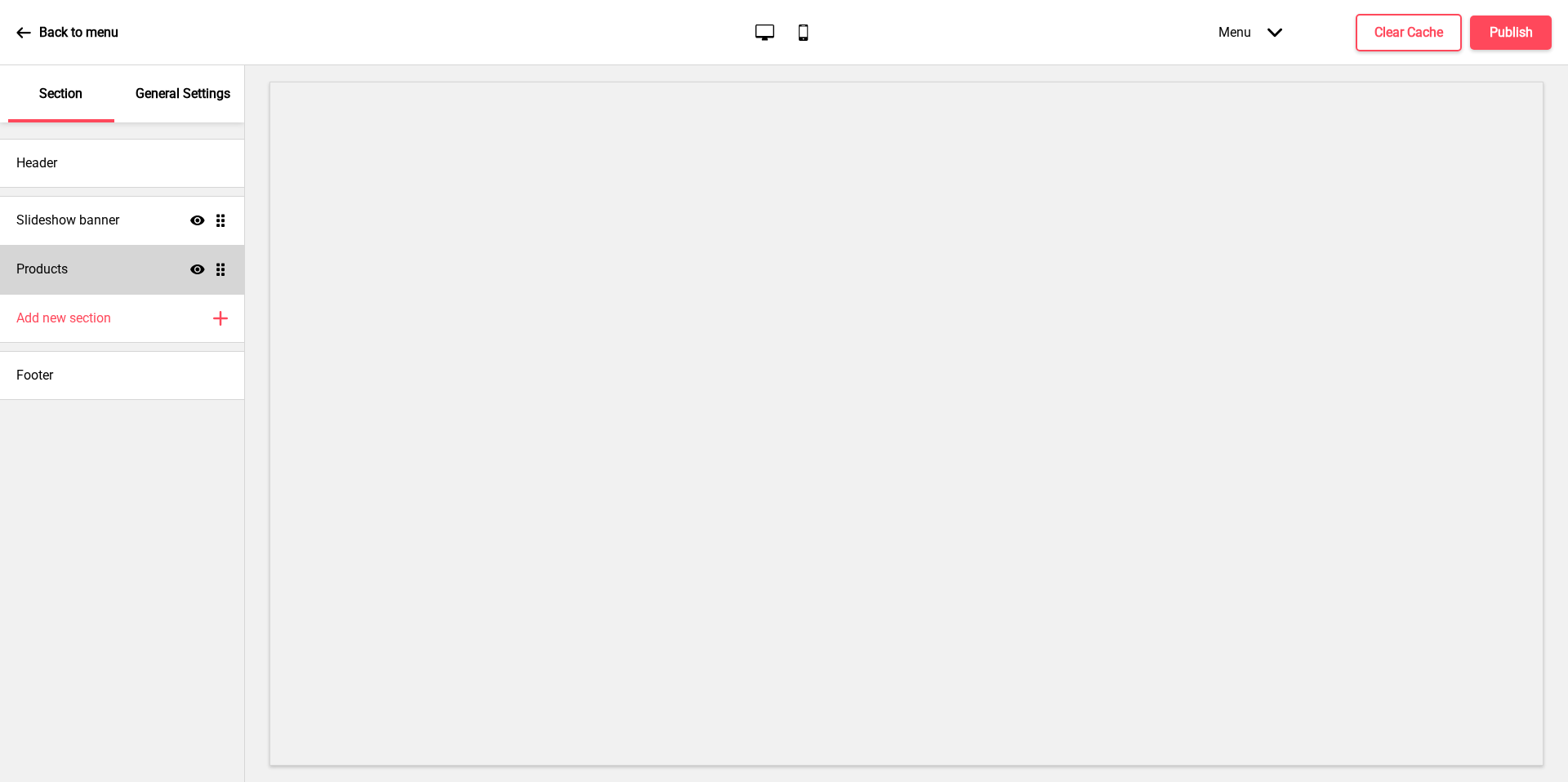
click at [98, 222] on h4 "Slideshow banner" at bounding box center [67, 221] width 103 height 18
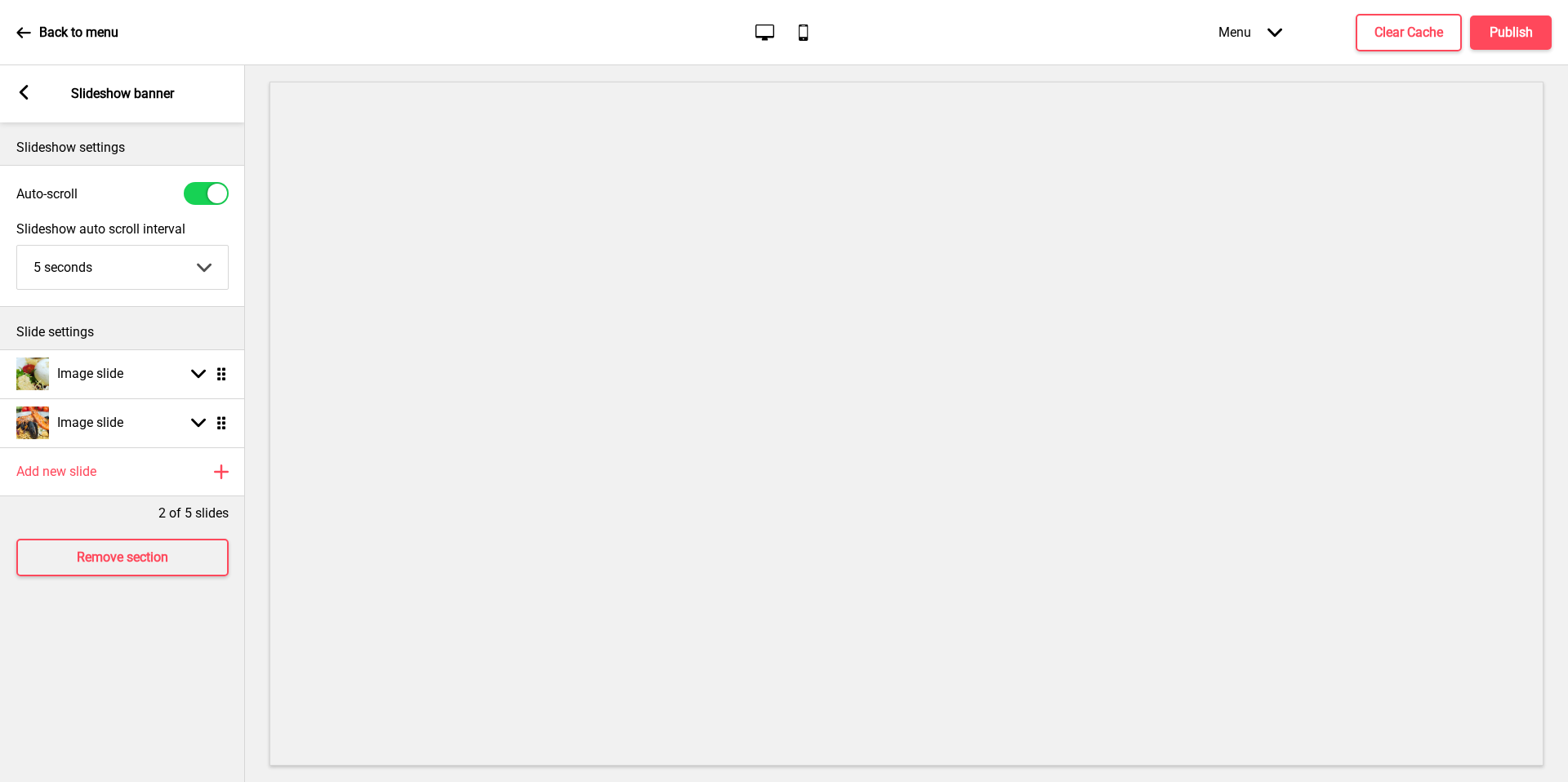
drag, startPoint x: 109, startPoint y: 268, endPoint x: 30, endPoint y: 99, distance: 186.6
click at [30, 99] on rect at bounding box center [23, 92] width 15 height 15
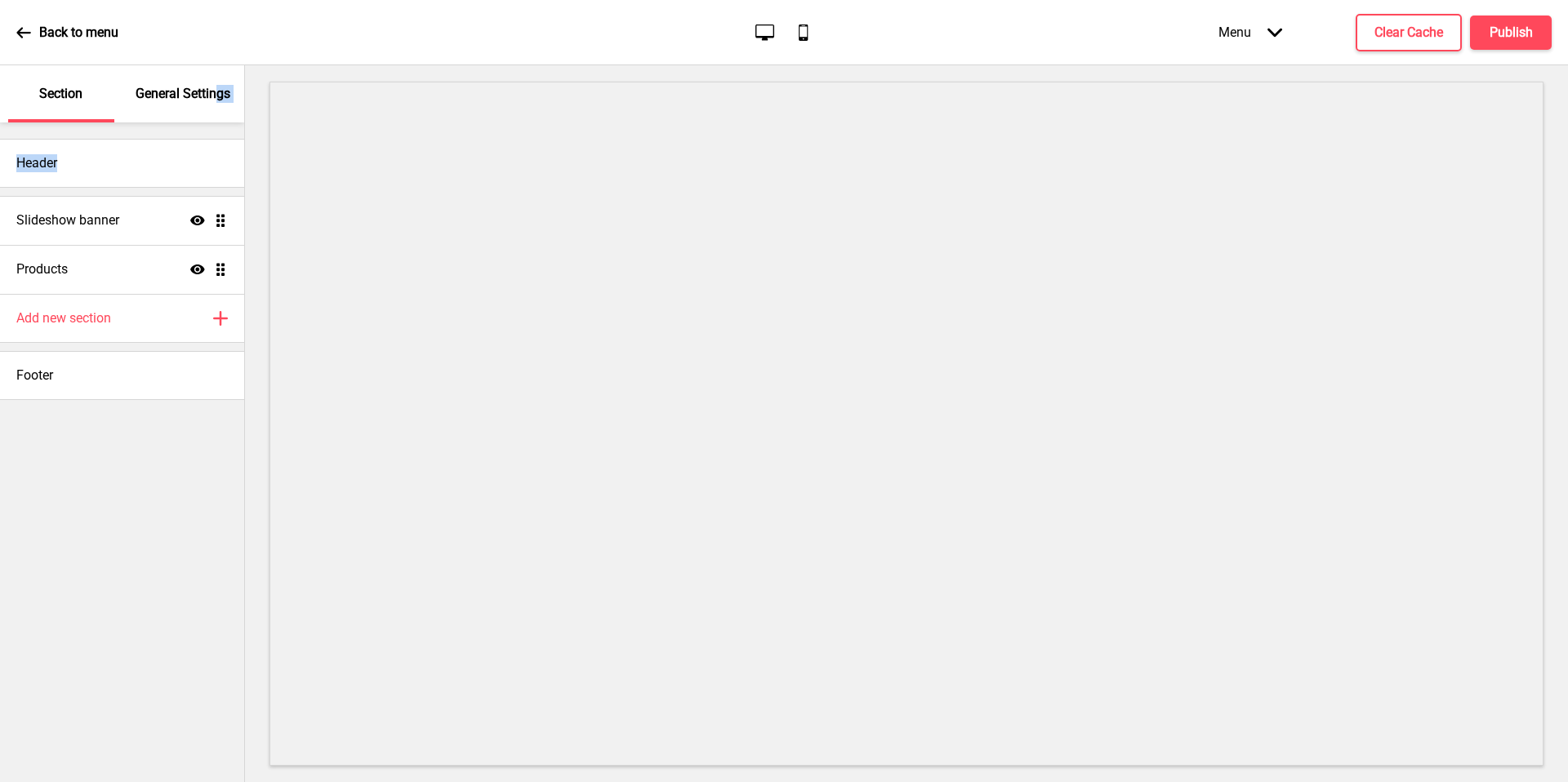
drag, startPoint x: 30, startPoint y: 99, endPoint x: 214, endPoint y: 94, distance: 184.1
click at [214, 94] on div "Section General Settings Header Slideshow banner Show Drag Products Show Drag A…" at bounding box center [122, 424] width 244 height 717
drag, startPoint x: 214, startPoint y: 94, endPoint x: 206, endPoint y: 103, distance: 12.0
click at [206, 103] on p "General Settings" at bounding box center [183, 94] width 95 height 18
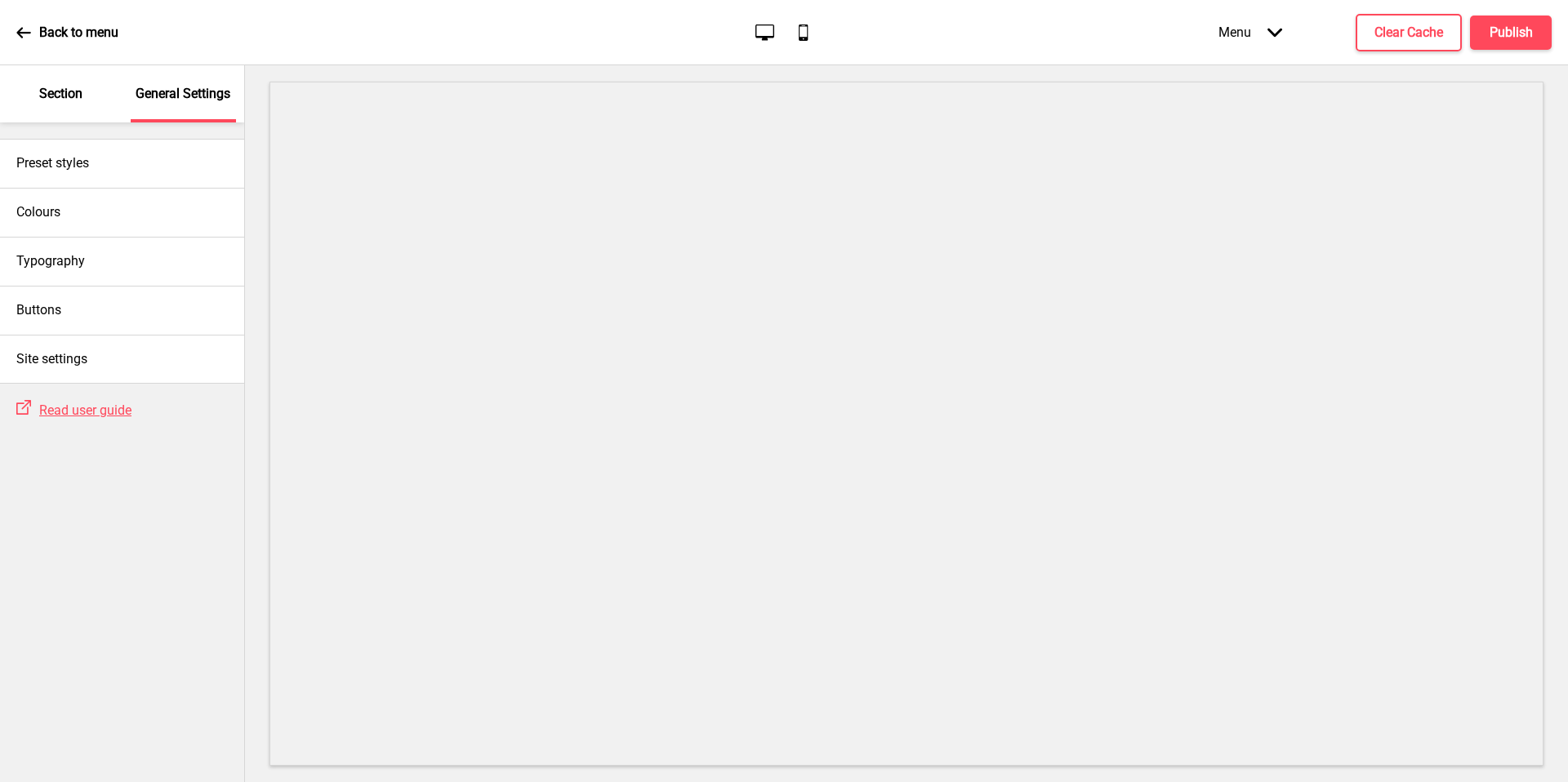
click at [57, 93] on p "Section" at bounding box center [61, 94] width 43 height 18
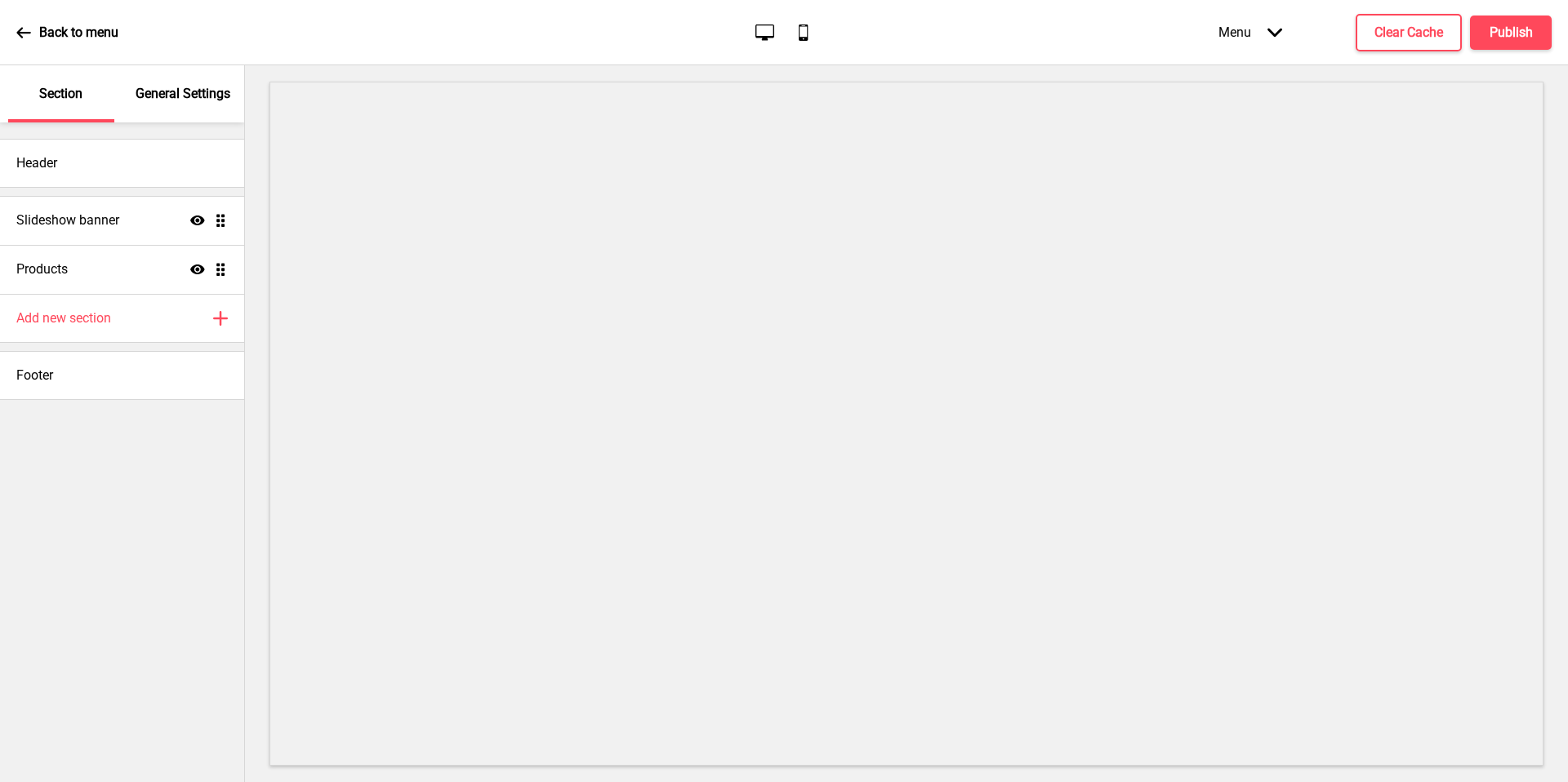
click at [102, 174] on div "Header" at bounding box center [122, 163] width 244 height 49
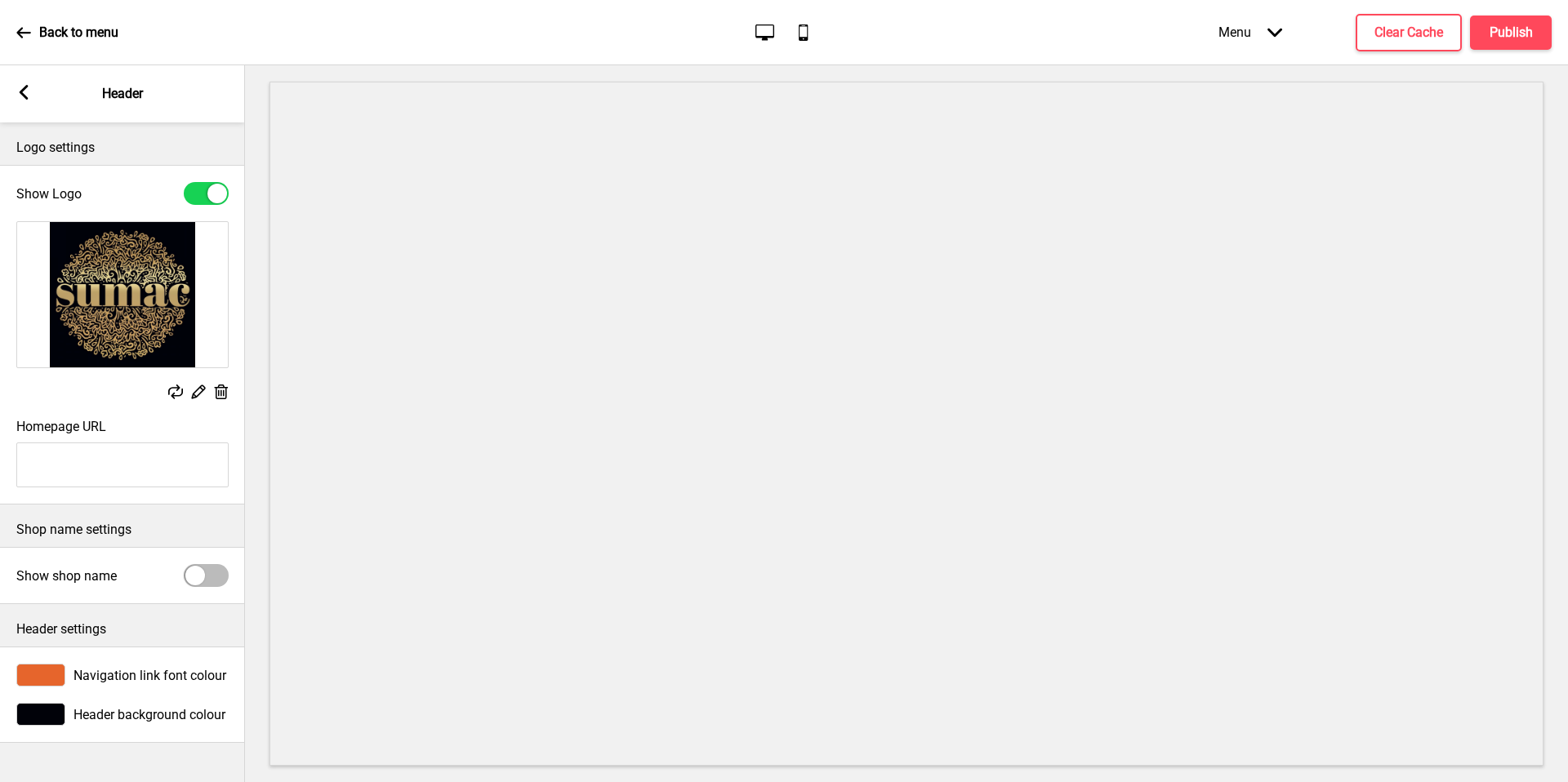
click at [53, 664] on div at bounding box center [41, 675] width 49 height 22
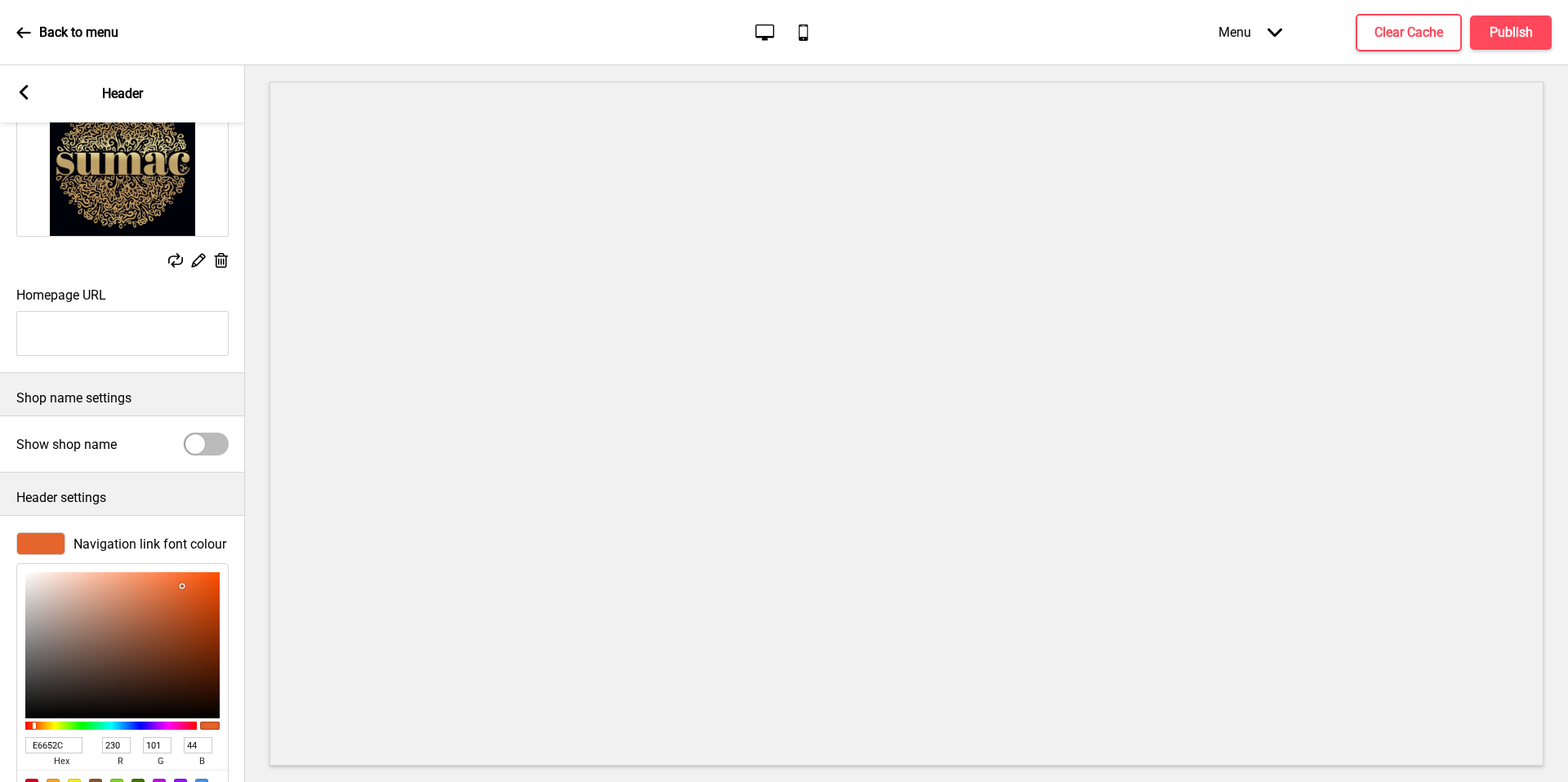
scroll to position [255, 0]
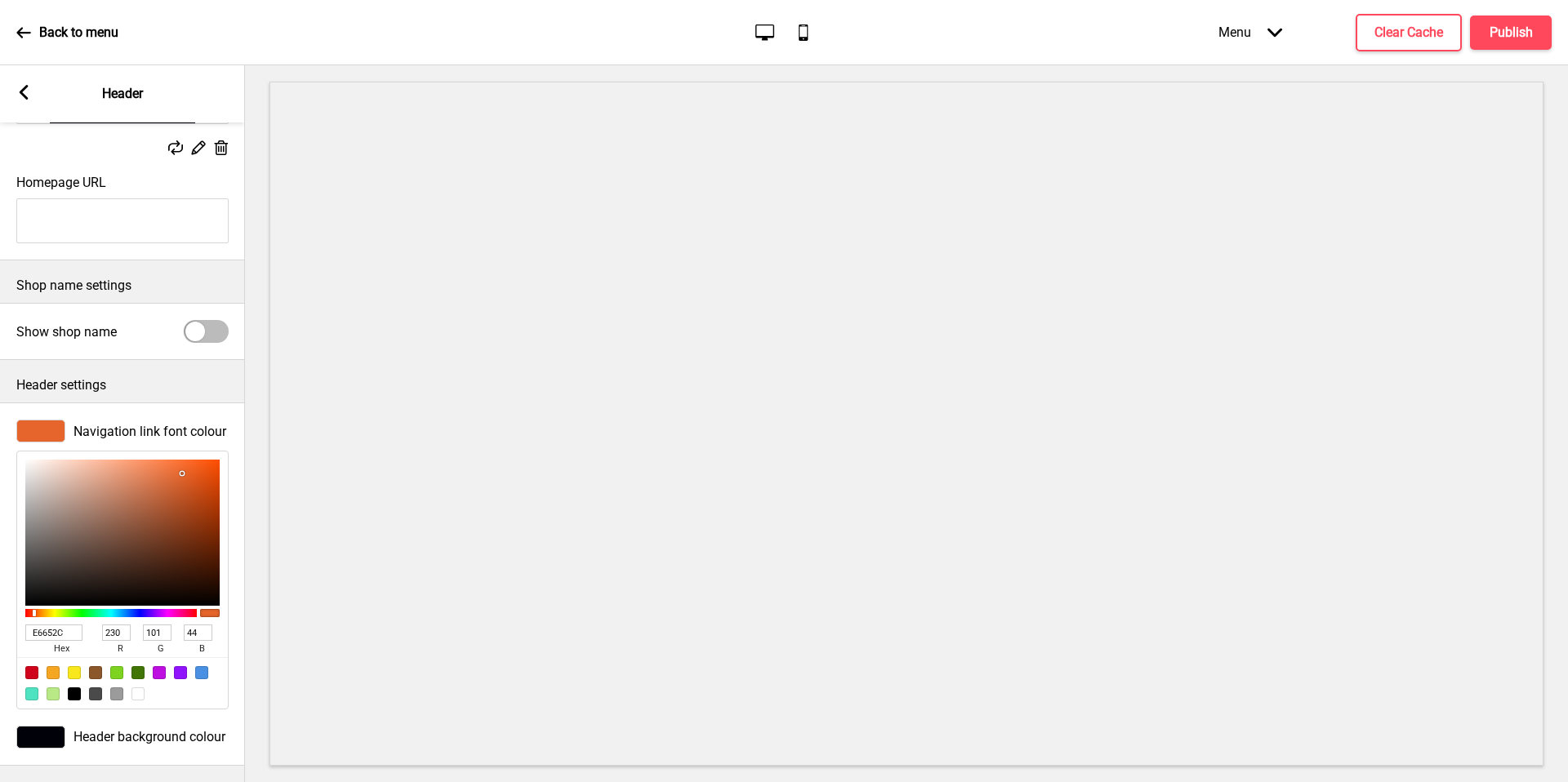
click at [58, 627] on input "E6652C" at bounding box center [54, 633] width 58 height 17
paste input "#8D7146"
type input "#8D7146"
type input "141"
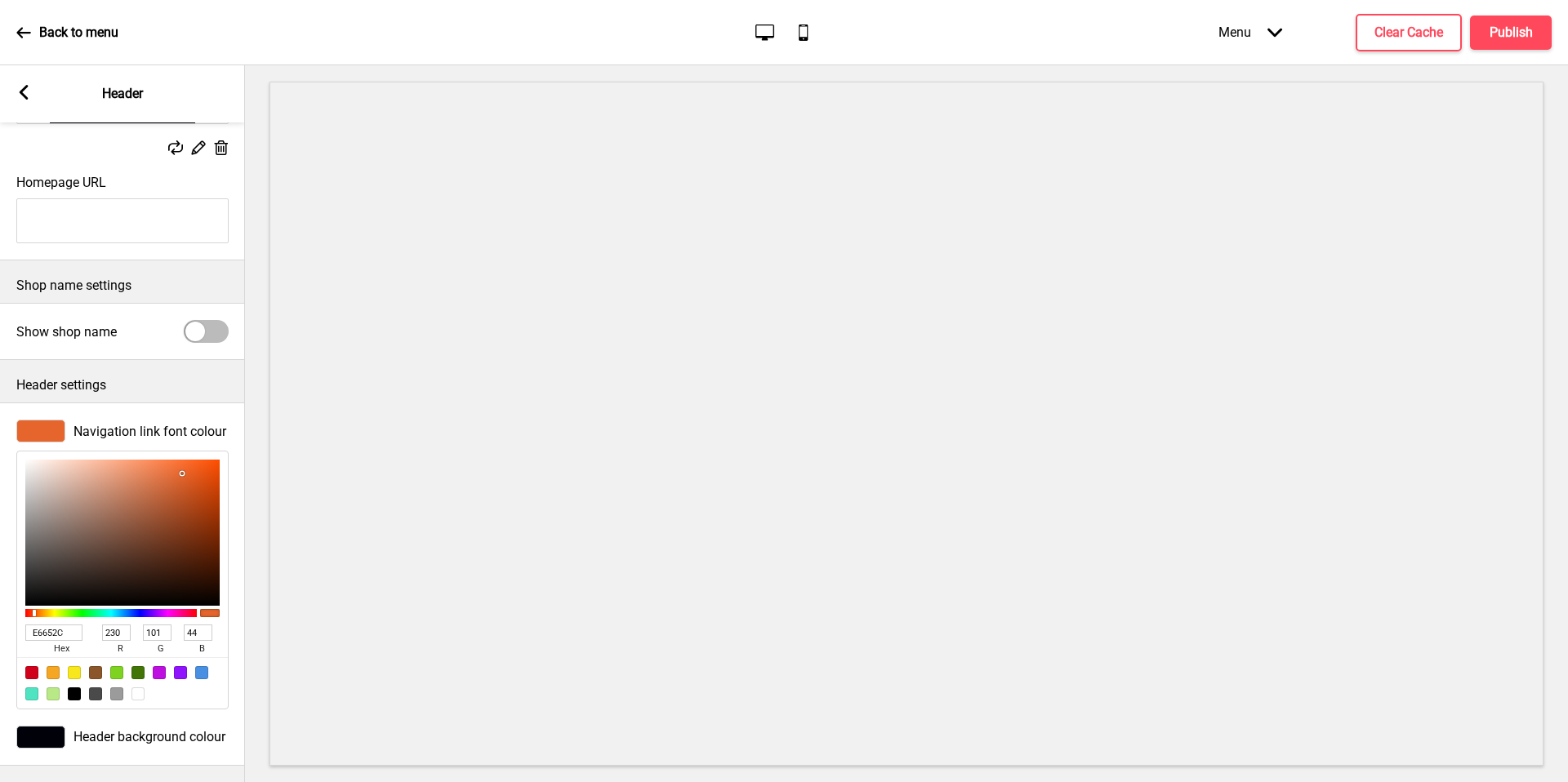
type input "113"
type input "70"
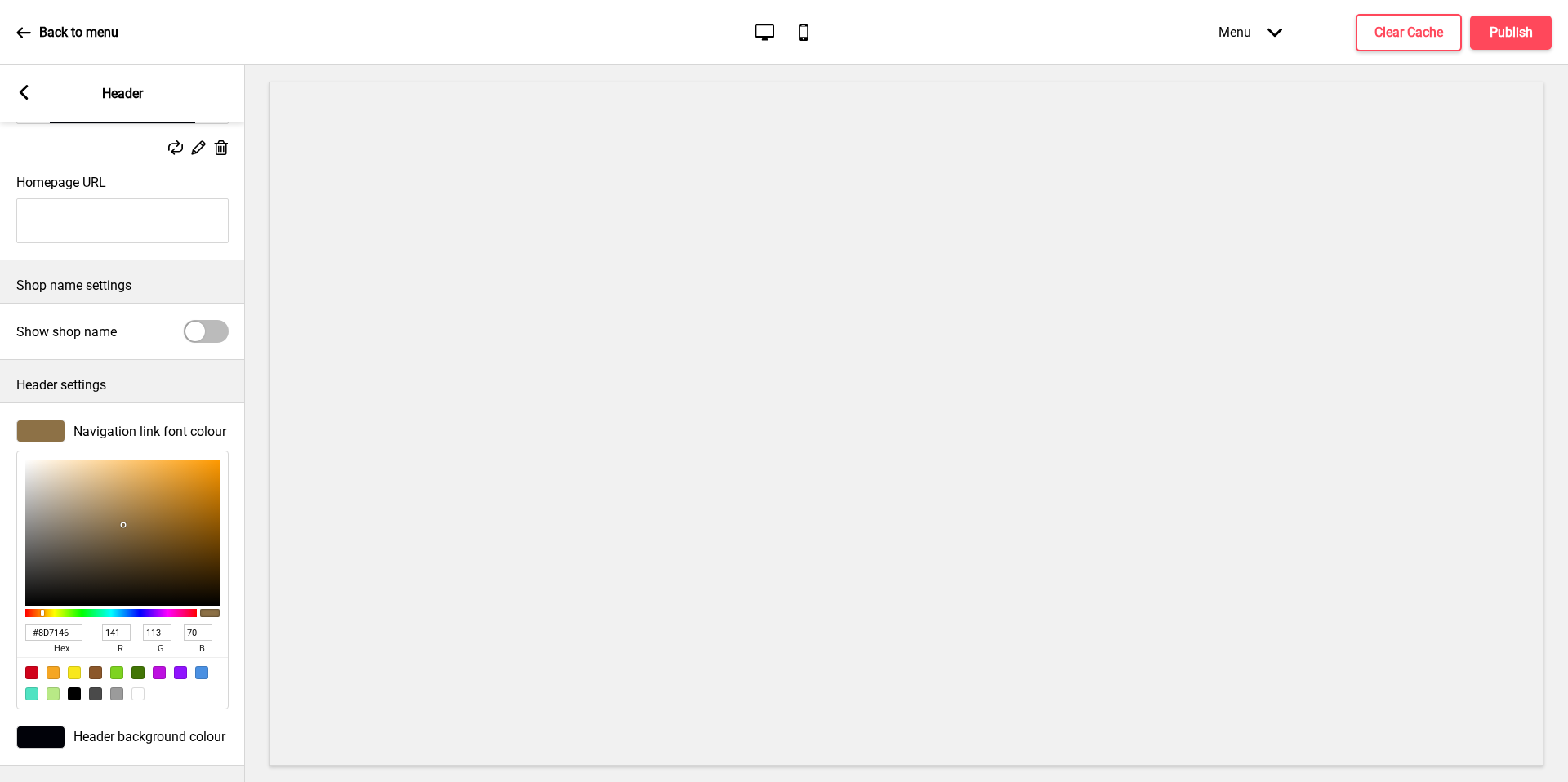
type input "8D7146"
drag, startPoint x: 206, startPoint y: 103, endPoint x: 23, endPoint y: 88, distance: 183.6
click at [23, 88] on g at bounding box center [23, 92] width 15 height 15
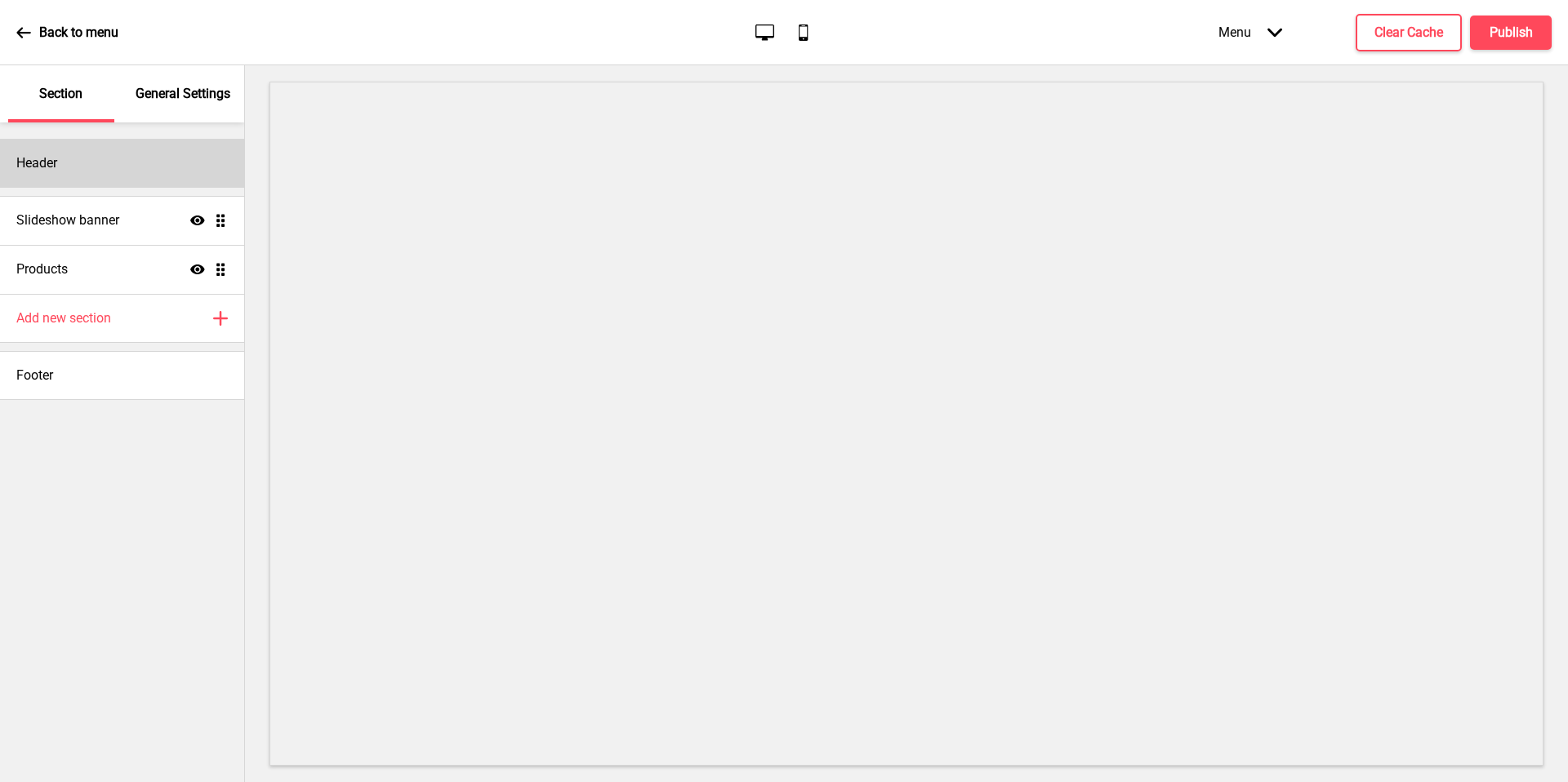
drag, startPoint x: 23, startPoint y: 88, endPoint x: 73, endPoint y: 157, distance: 85.2
click at [73, 157] on div "Header" at bounding box center [122, 163] width 244 height 49
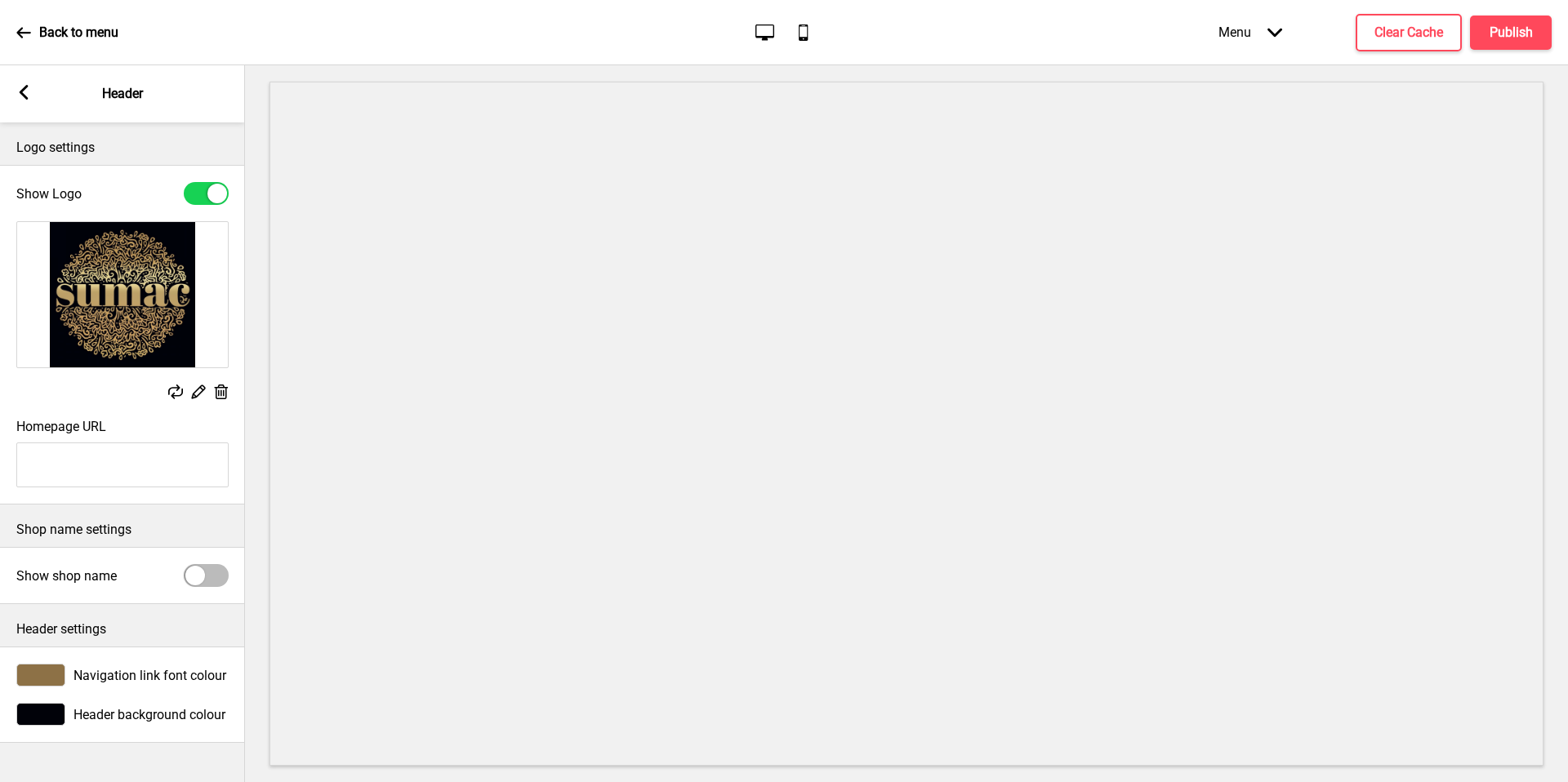
click at [141, 466] on input "Homepage URL" at bounding box center [122, 465] width 212 height 45
drag, startPoint x: 73, startPoint y: 157, endPoint x: 31, endPoint y: 95, distance: 74.9
click at [31, 95] on div "Arrow left Header" at bounding box center [122, 94] width 245 height 58
click at [31, 89] on div "Arrow left Header" at bounding box center [122, 94] width 245 height 58
click at [28, 92] on rect at bounding box center [23, 92] width 15 height 15
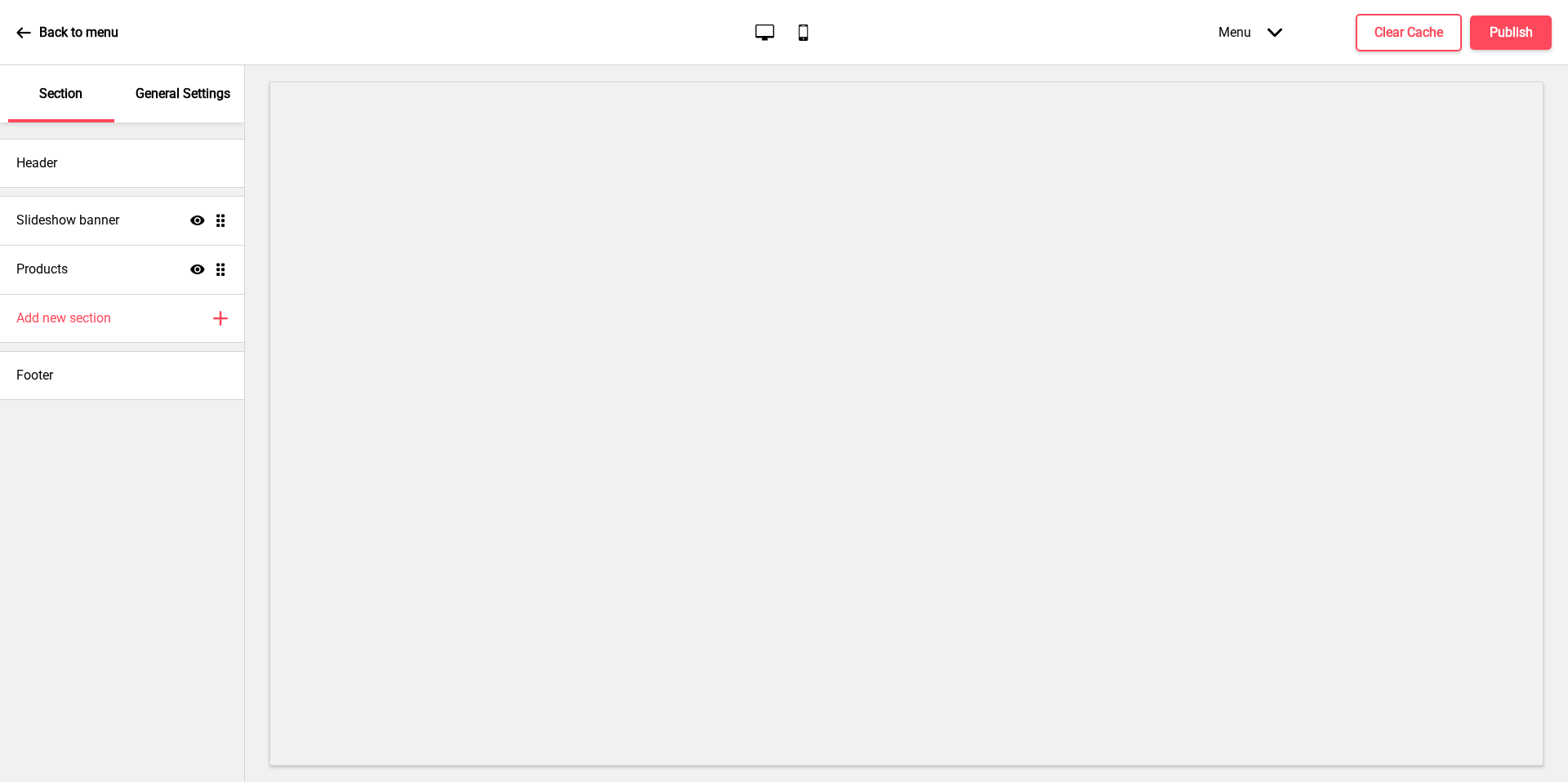
click at [196, 104] on div "General Settings" at bounding box center [184, 94] width 106 height 58
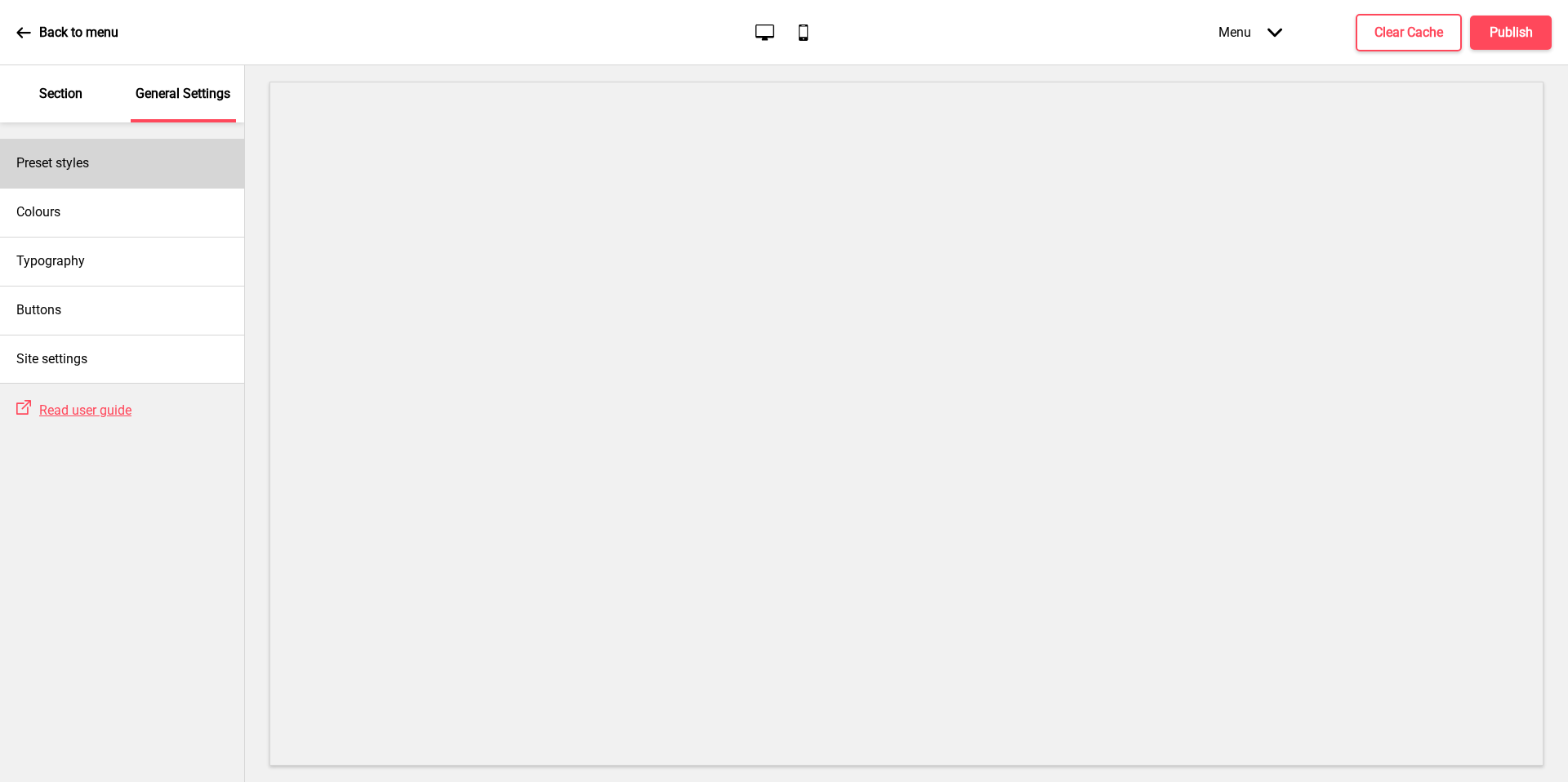
drag, startPoint x: 28, startPoint y: 92, endPoint x: 136, endPoint y: 143, distance: 119.4
click at [136, 143] on div "Preset styles" at bounding box center [122, 163] width 244 height 49
select select "Custom"
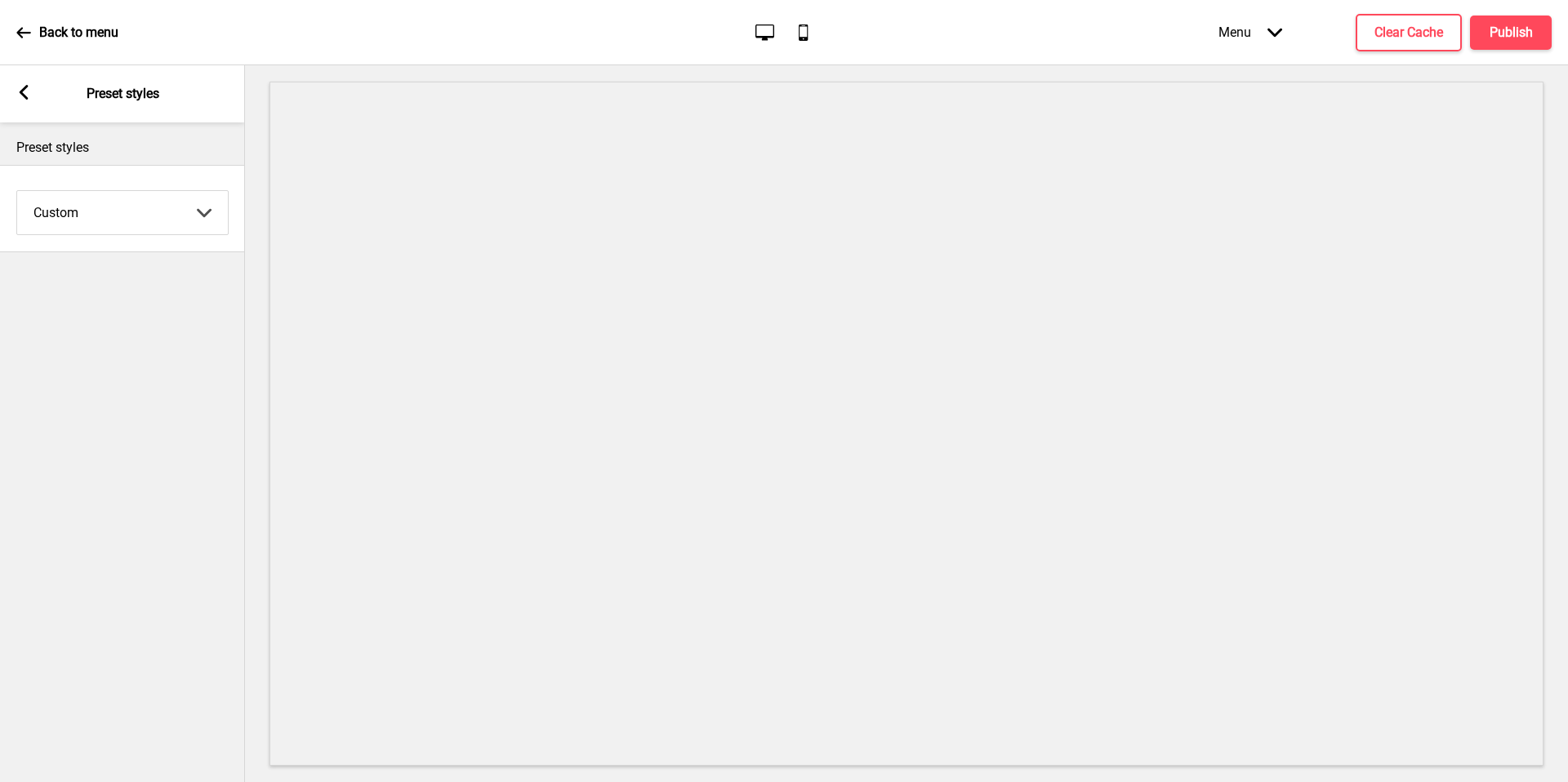
click at [28, 98] on rect at bounding box center [23, 92] width 15 height 15
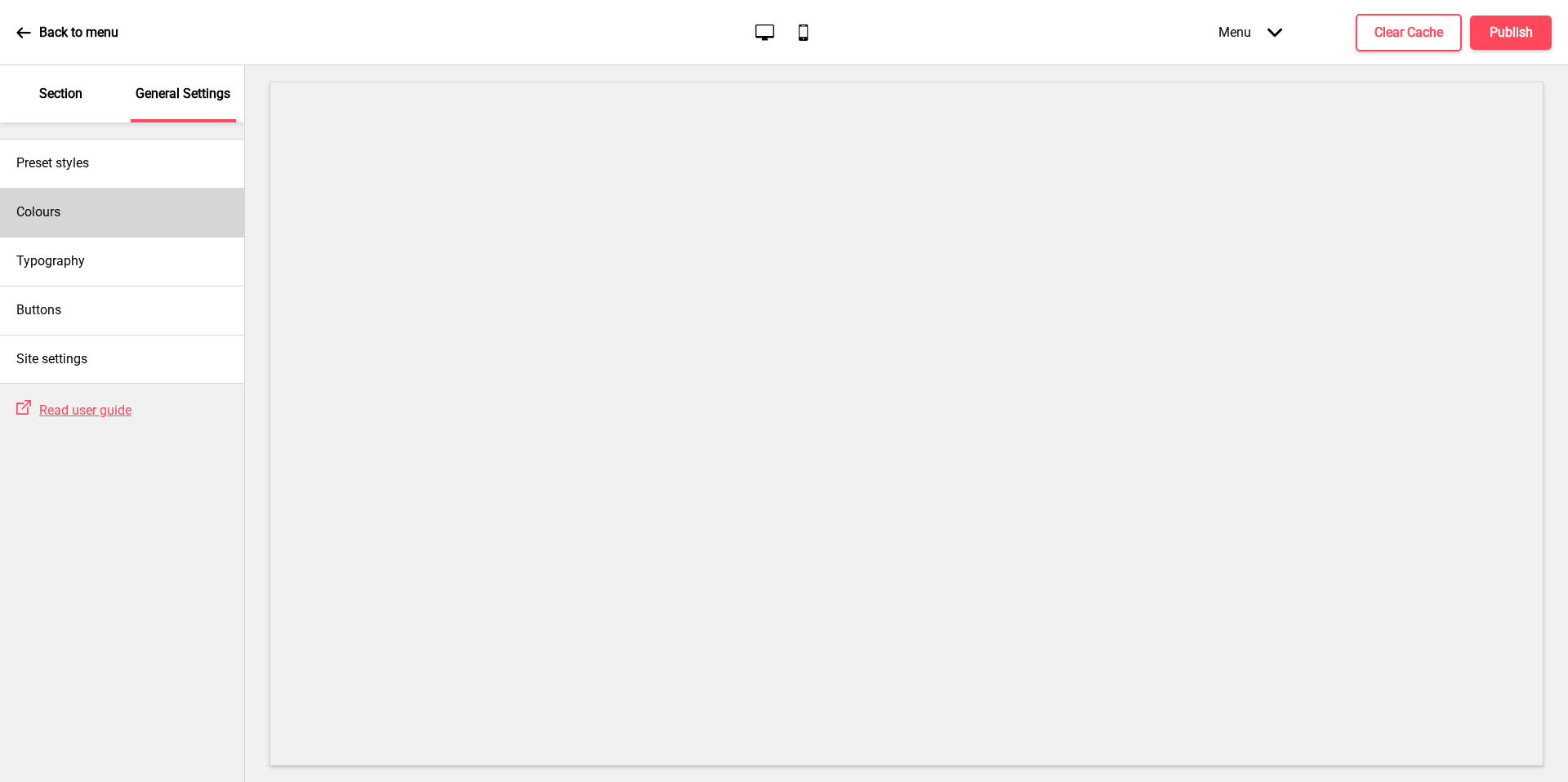
drag, startPoint x: 136, startPoint y: 143, endPoint x: 119, endPoint y: 198, distance: 57.6
click at [119, 198] on div "Colours" at bounding box center [122, 212] width 244 height 49
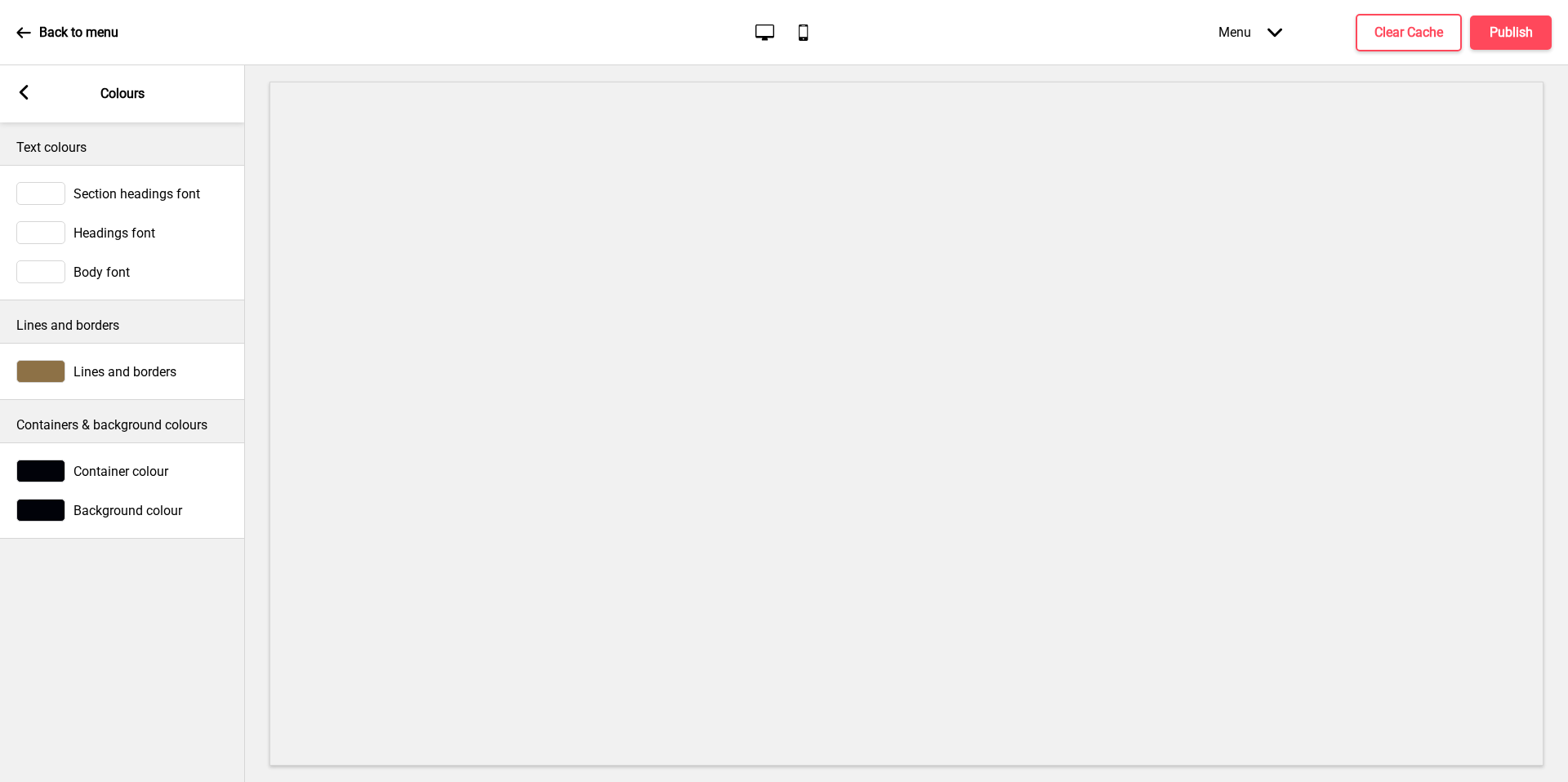
drag, startPoint x: 119, startPoint y: 198, endPoint x: 28, endPoint y: 93, distance: 138.9
click at [28, 93] on rect at bounding box center [23, 92] width 15 height 15
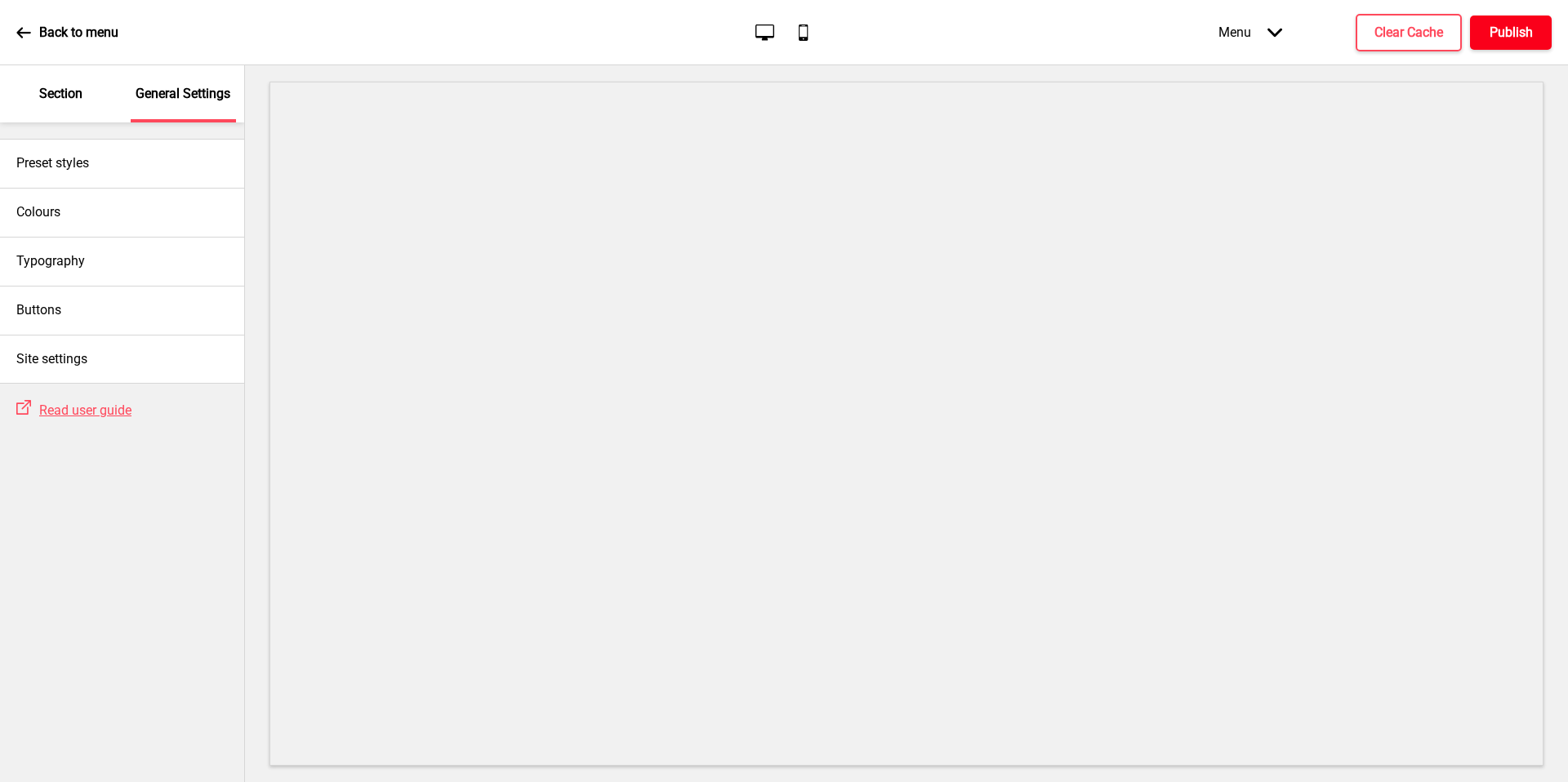
click at [1511, 33] on h4 "Publish" at bounding box center [1511, 32] width 43 height 18
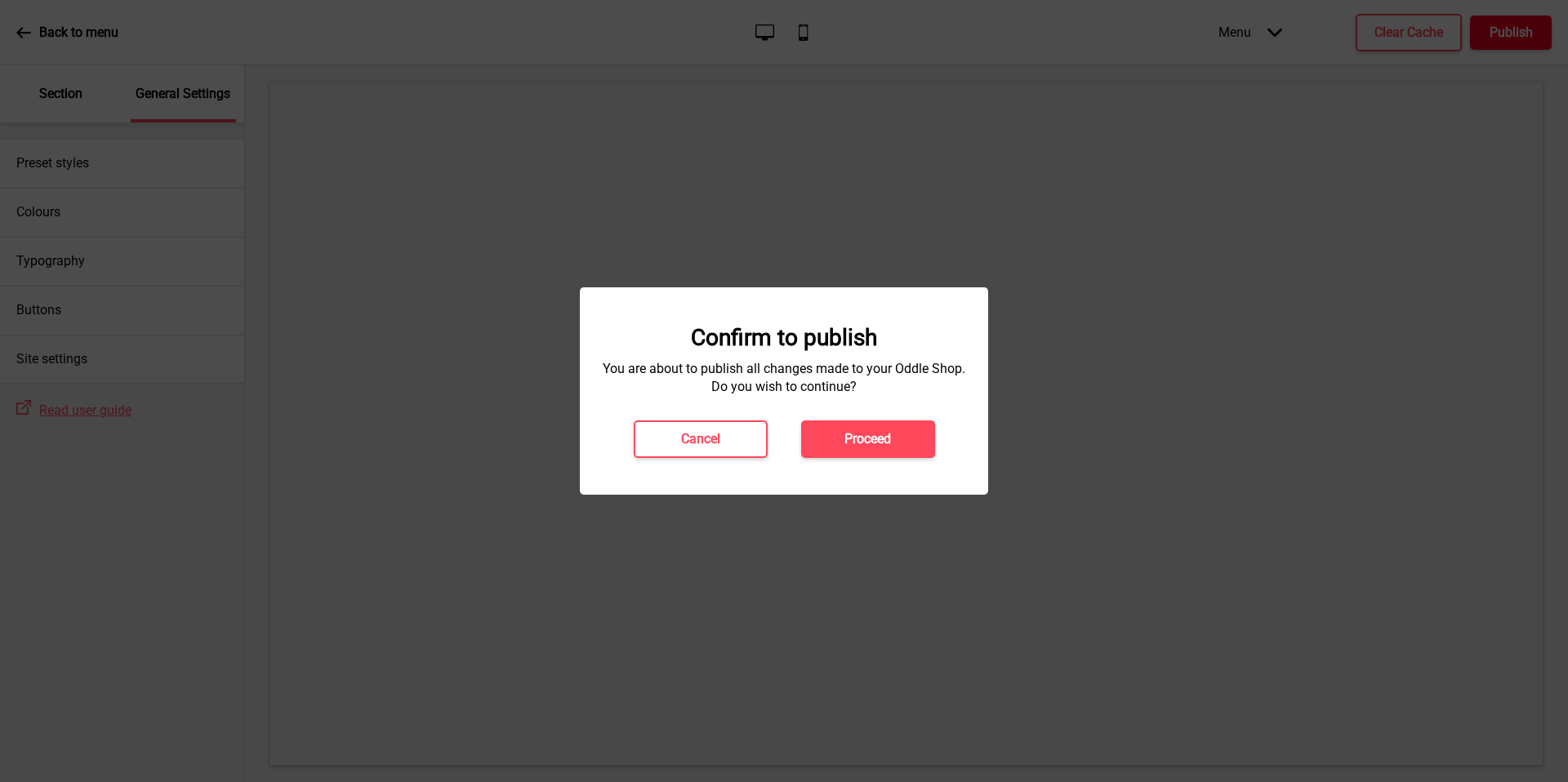
click at [899, 451] on button "Proceed" at bounding box center [868, 439] width 134 height 37
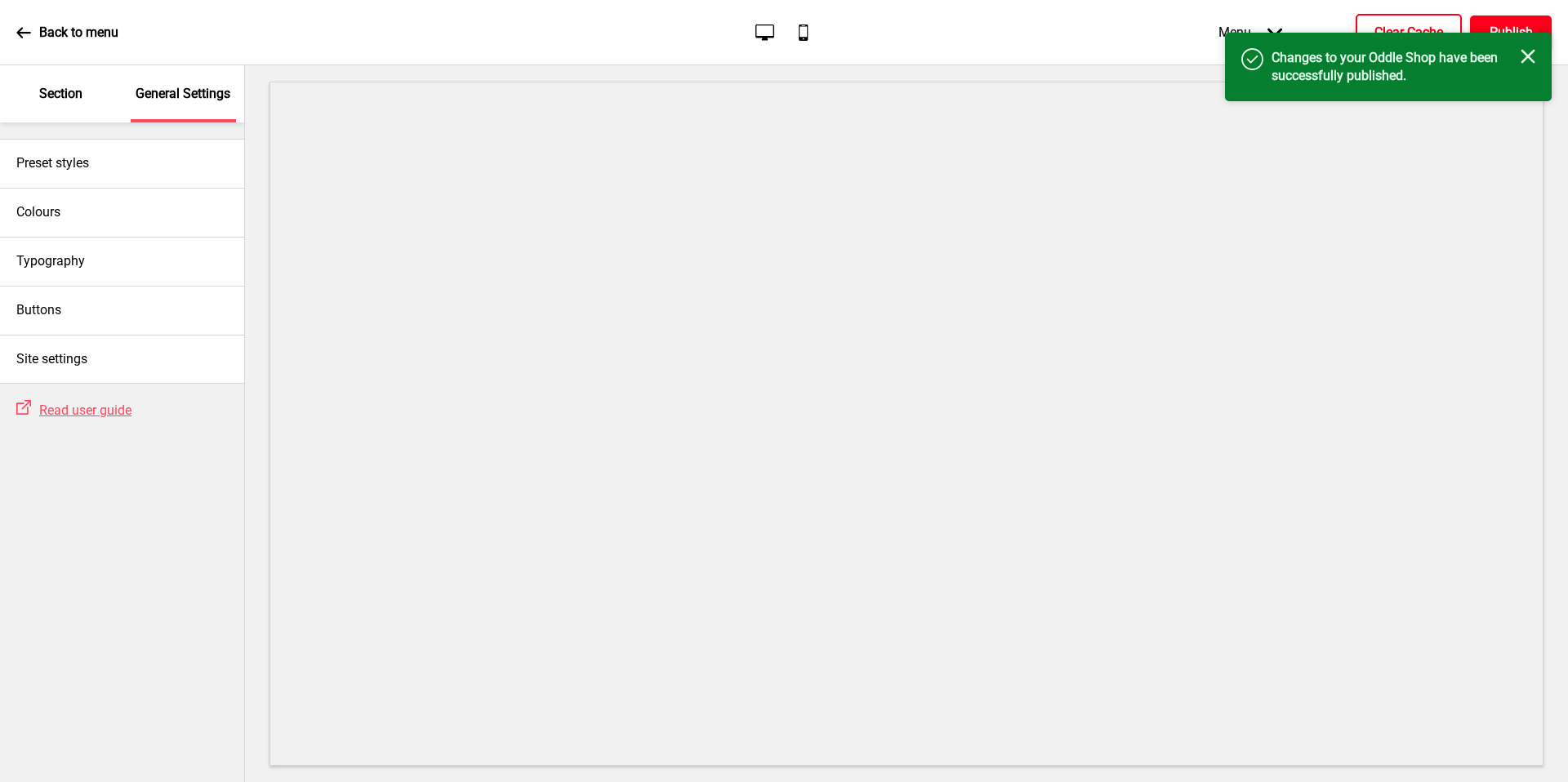
click at [1383, 22] on button "Clear Cache" at bounding box center [1409, 32] width 106 height 37
click at [1533, 37] on div "Success Cache has been successfully cleared. Close" at bounding box center [1388, 59] width 327 height 53
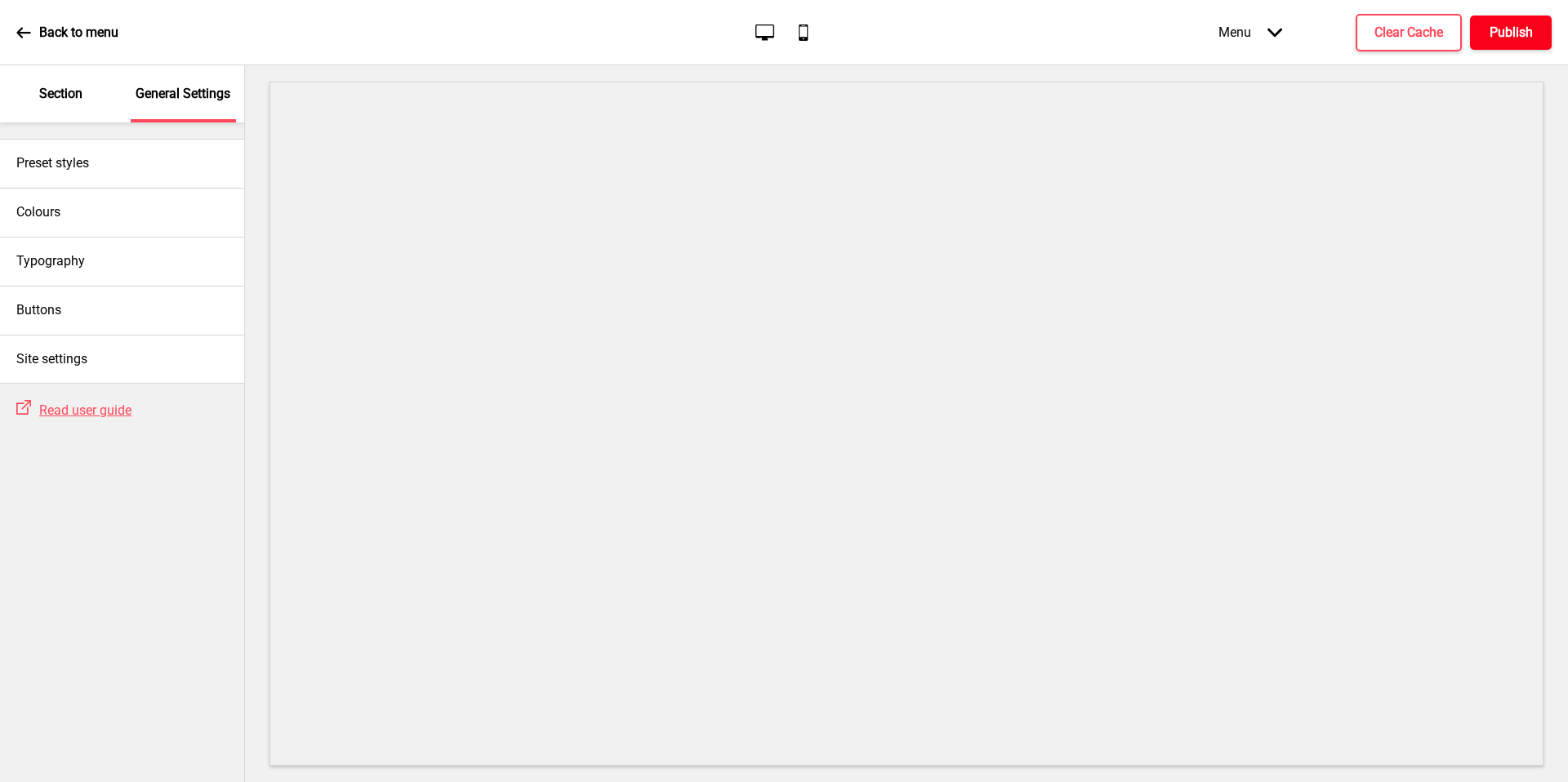
drag, startPoint x: 1511, startPoint y: 33, endPoint x: 58, endPoint y: 37, distance: 1453.0
click at [58, 37] on p "Back to menu" at bounding box center [78, 32] width 79 height 18
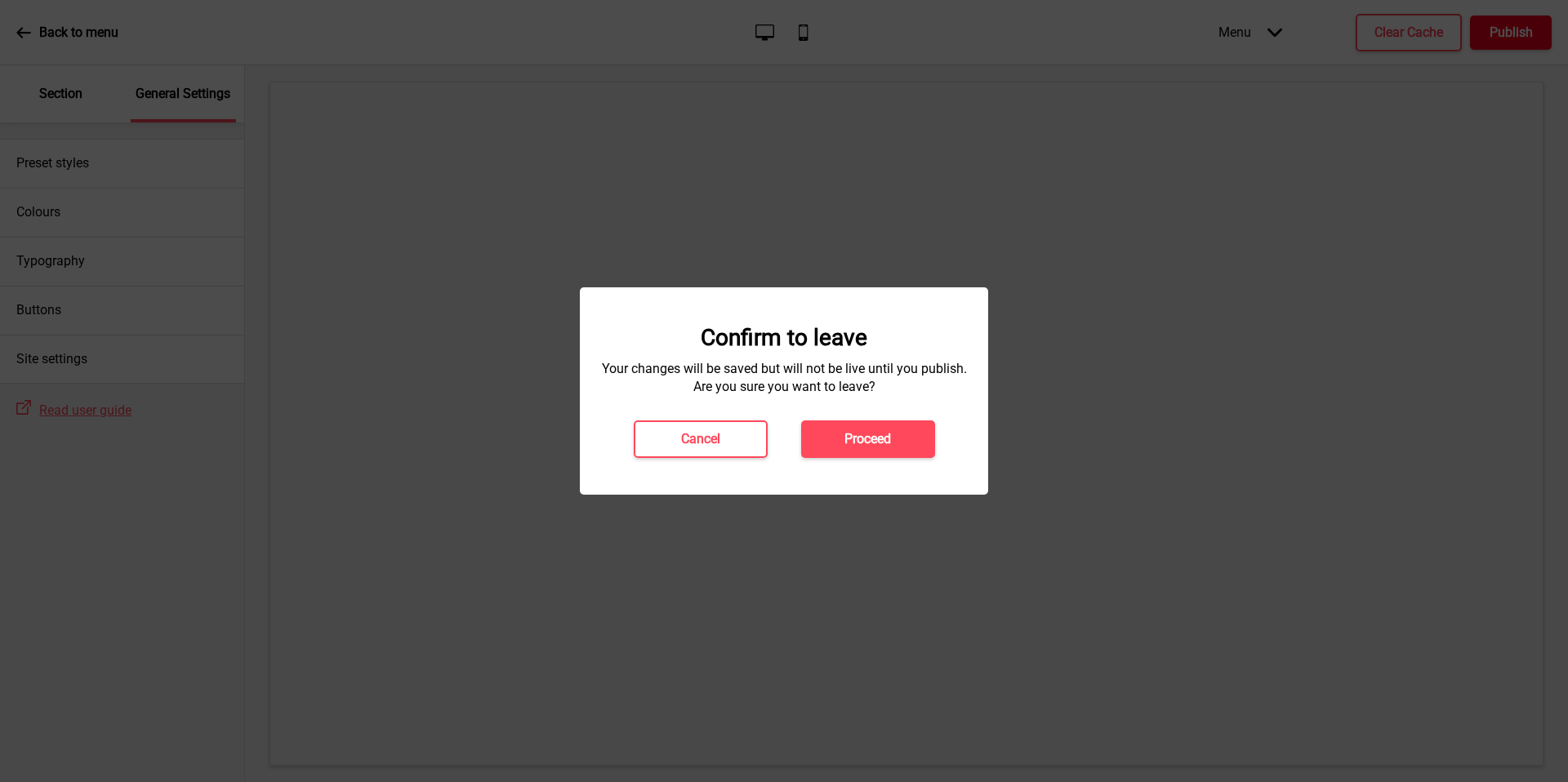
click at [860, 432] on h4 "Proceed" at bounding box center [868, 439] width 47 height 18
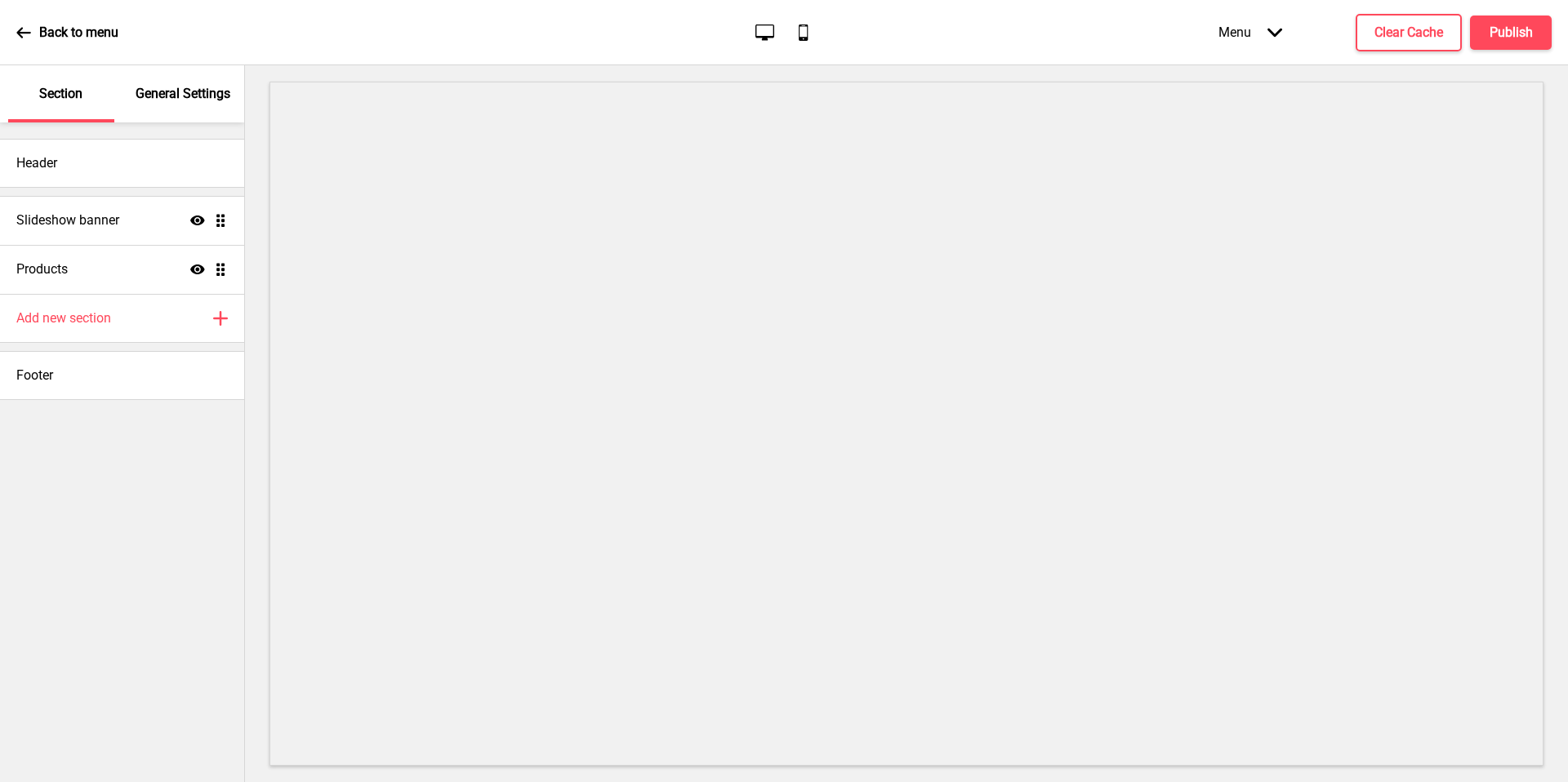
click at [165, 105] on div "General Settings" at bounding box center [184, 94] width 106 height 58
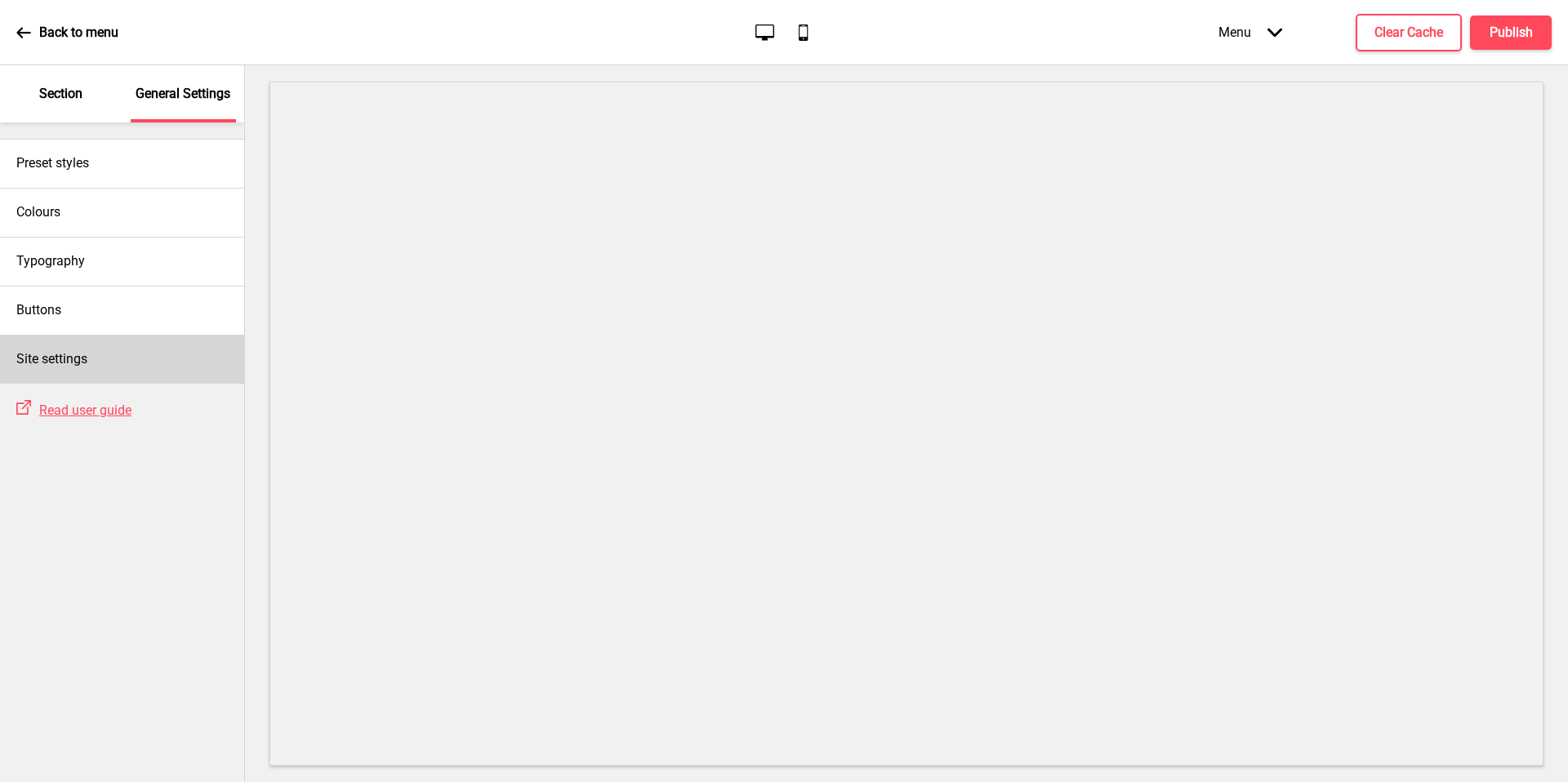
drag, startPoint x: 0, startPoint y: 0, endPoint x: 135, endPoint y: 348, distance: 373.3
click at [135, 348] on div "Site settings" at bounding box center [122, 359] width 244 height 49
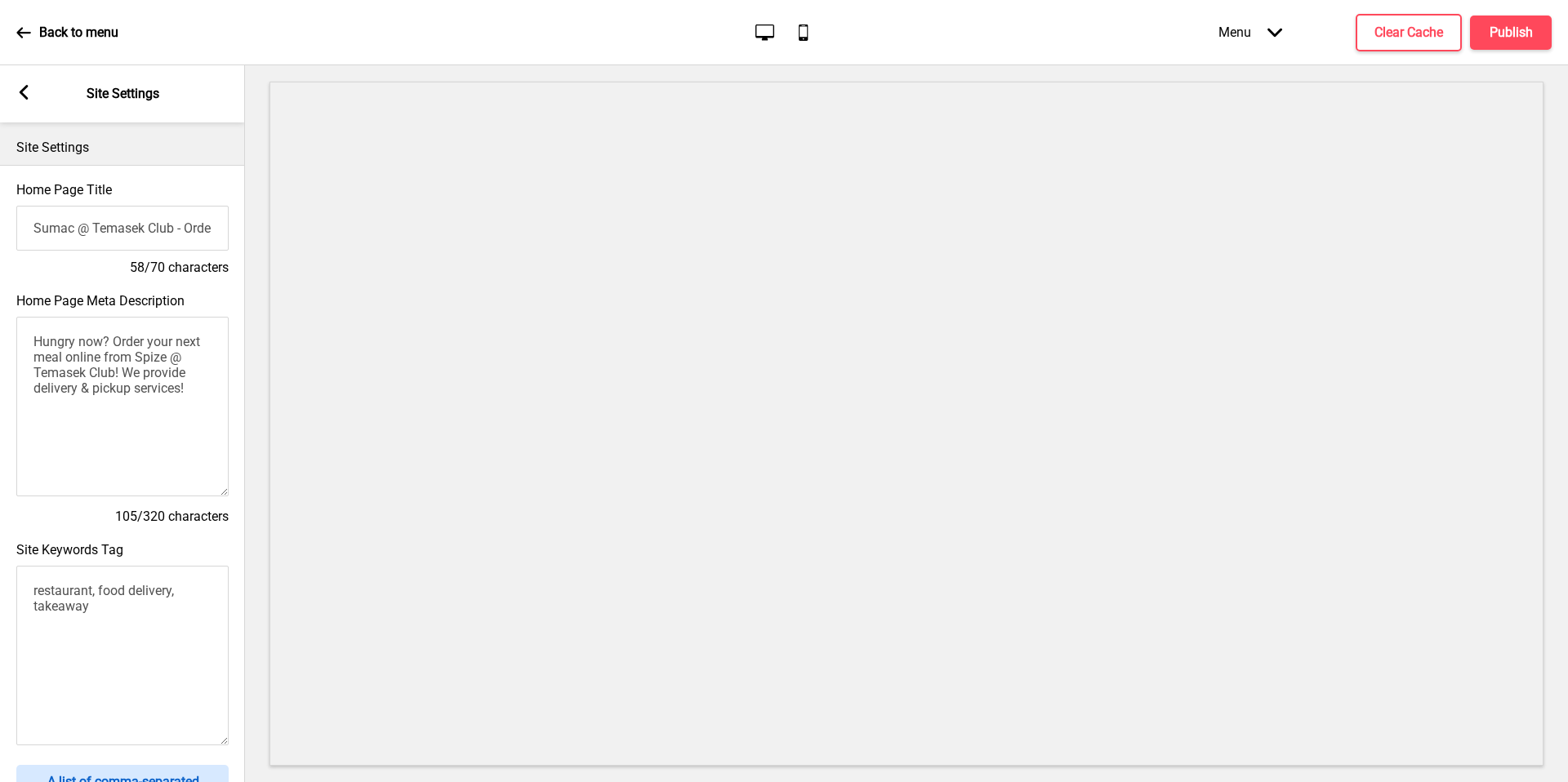
drag, startPoint x: 135, startPoint y: 348, endPoint x: 139, endPoint y: 226, distance: 122.1
click at [139, 226] on input "Sumac @ Temasek Club - Order online for delivery & pickup!" at bounding box center [122, 228] width 212 height 45
click at [120, 309] on div "Home Page Meta Description Hungry now? Order your next meal online from Spize @…" at bounding box center [122, 409] width 245 height 249
click at [117, 384] on textarea "Hungry now? Order your next meal online from Spize @ Temasek Club! We provide d…" at bounding box center [122, 407] width 212 height 180
drag, startPoint x: 139, startPoint y: 226, endPoint x: 144, endPoint y: 380, distance: 154.1
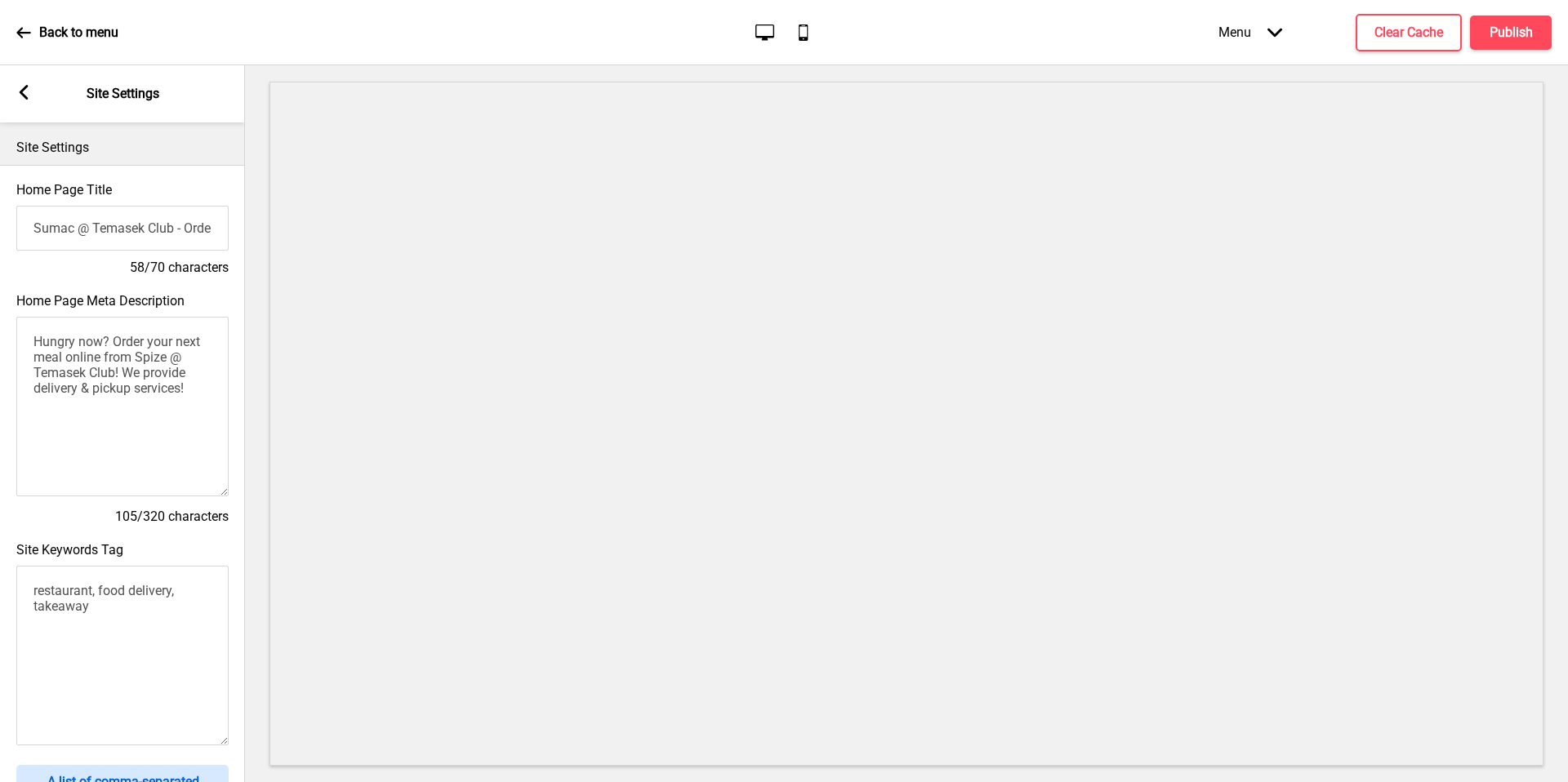
click at [144, 380] on textarea "Hungry now? Order your next meal online from Spize @ Temasek Club! We provide d…" at bounding box center [122, 407] width 212 height 180
click at [95, 380] on textarea "Hungry now? Order your next meal online from Spize @ Temasek Club! We provide d…" at bounding box center [122, 407] width 212 height 180
drag, startPoint x: 144, startPoint y: 380, endPoint x: 134, endPoint y: 361, distance: 21.5
click at [134, 361] on textarea "Hungry now? Order your next meal online from Spize @ Temasek Club! We provide d…" at bounding box center [122, 407] width 212 height 180
drag, startPoint x: 134, startPoint y: 361, endPoint x: 143, endPoint y: 358, distance: 9.5
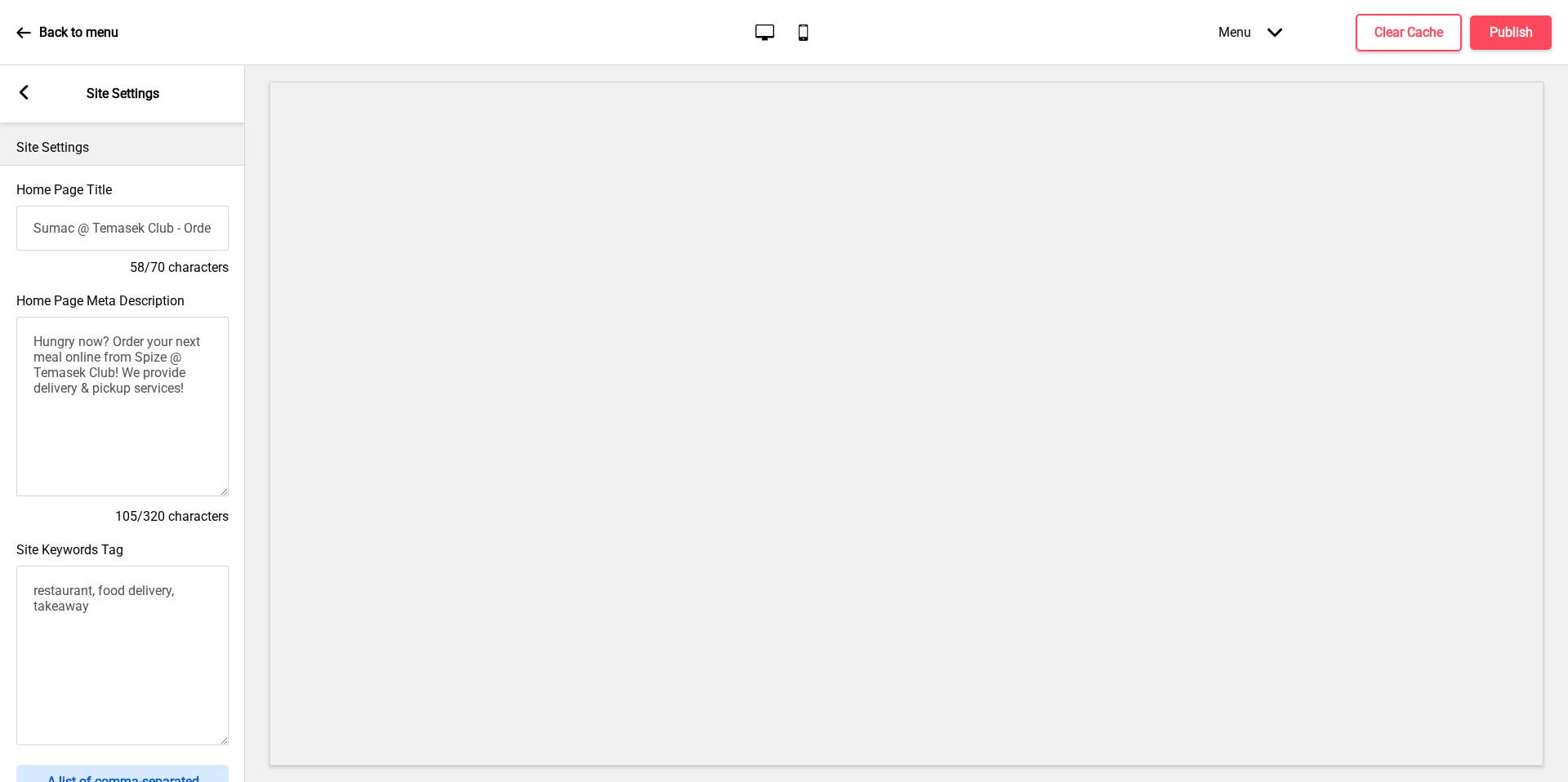
click at [143, 358] on textarea "Hungry now? Order your next meal online from Spize @ Temasek Club! We provide d…" at bounding box center [122, 407] width 212 height 180
click at [144, 358] on textarea "Hungry now? Order your next meal online from Spize @ Temasek Club! We provide d…" at bounding box center [122, 407] width 212 height 180
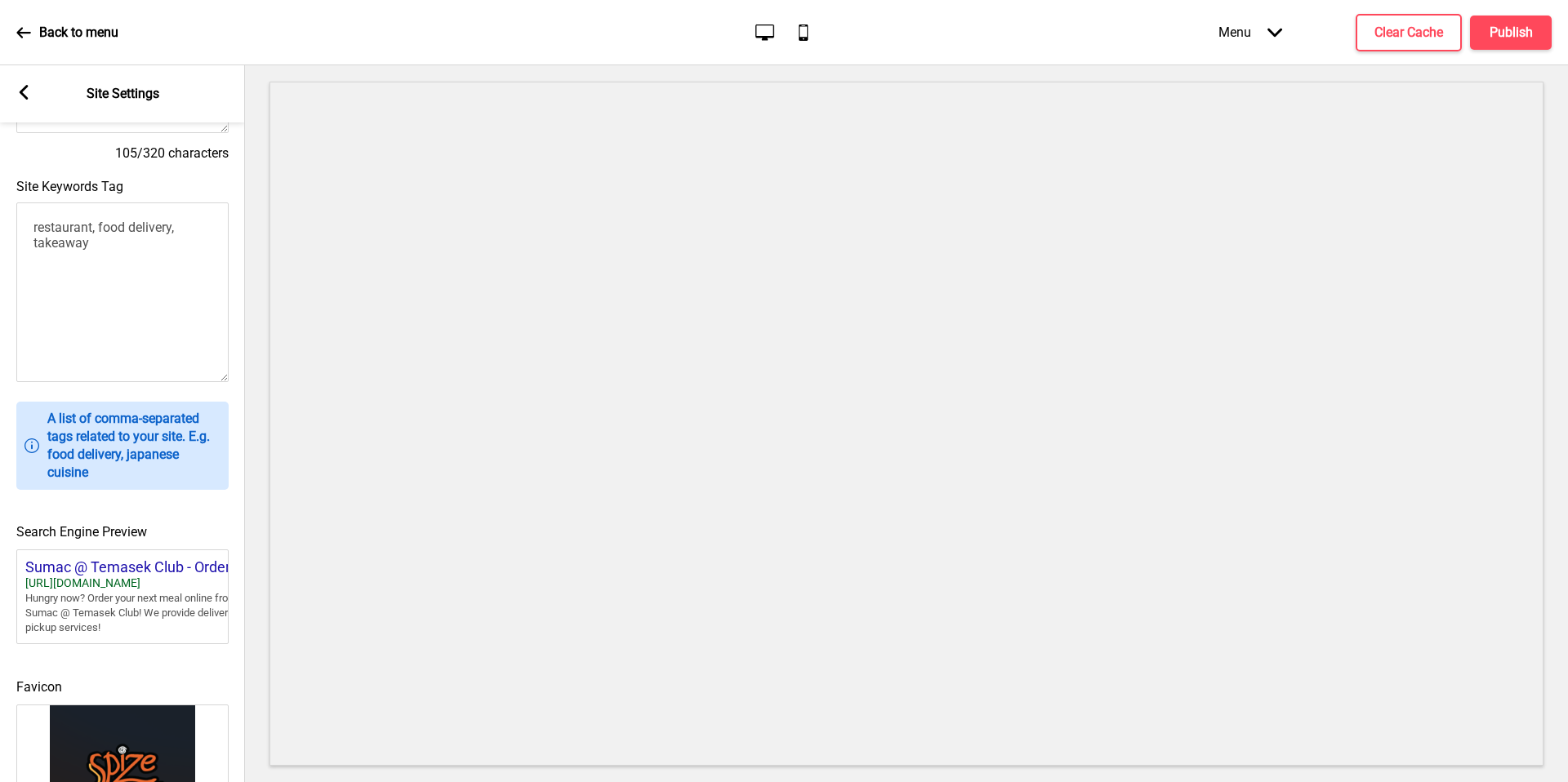
scroll to position [522, 0]
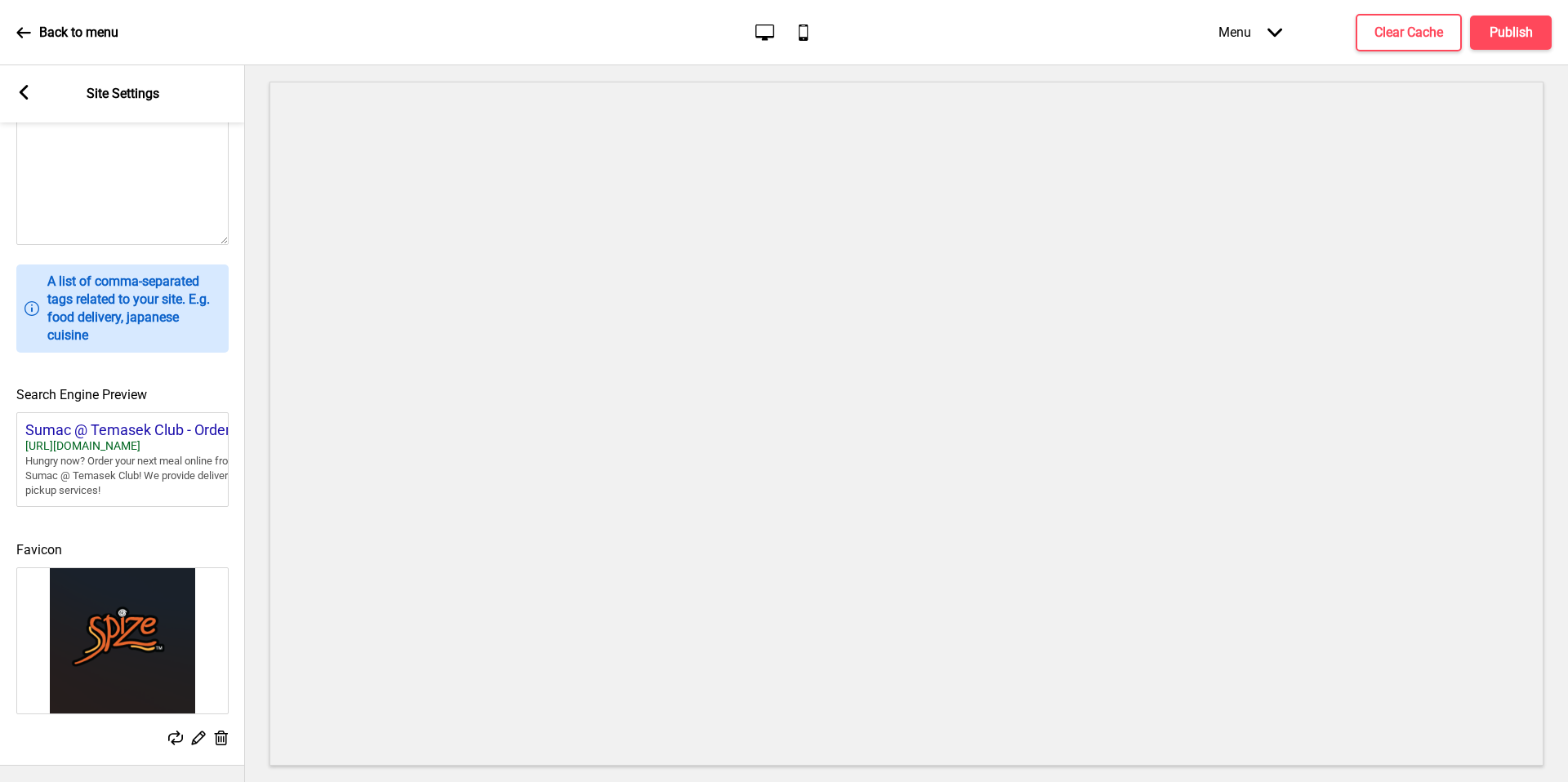
type textarea "Hungry now? Order your next meal online from Sumac @ Temasek Club! We provide d…"
click at [221, 739] on div "Favicon Replace Edit Delete" at bounding box center [122, 636] width 245 height 241
click at [222, 732] on icon at bounding box center [222, 738] width 14 height 15
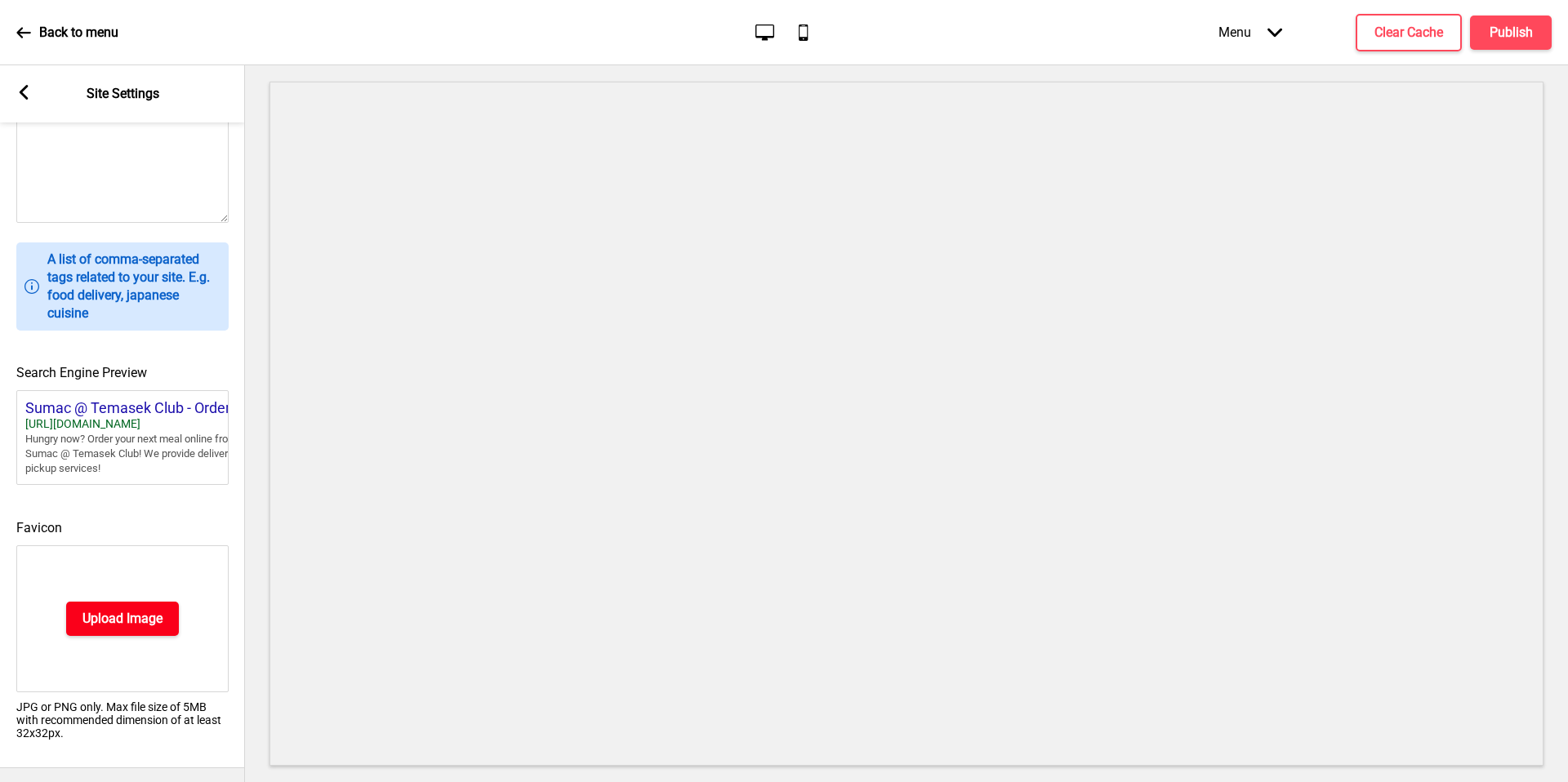
click at [138, 623] on h4 "Upload Image" at bounding box center [122, 619] width 80 height 18
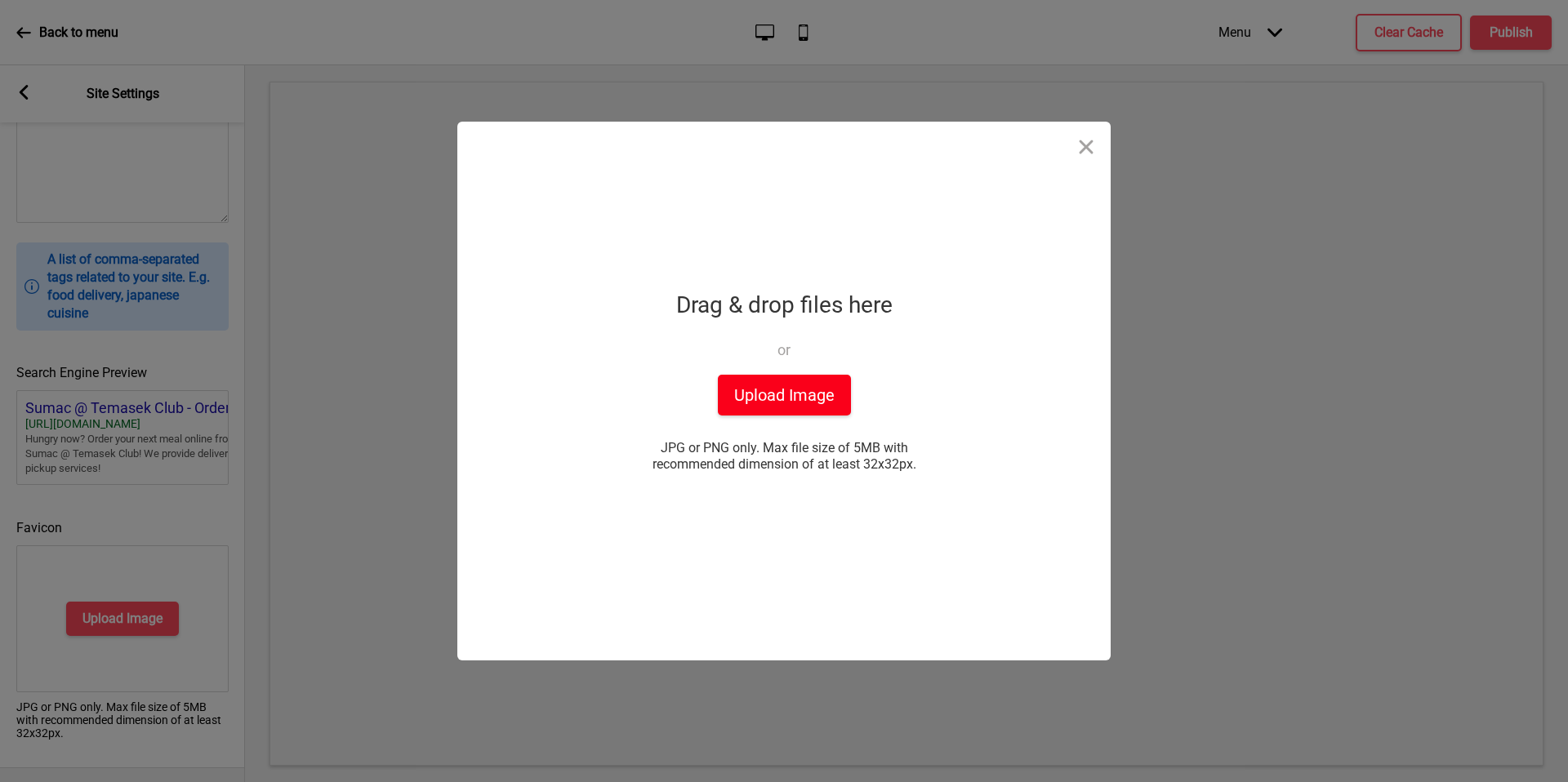
click at [806, 388] on button "Upload Image" at bounding box center [784, 395] width 133 height 41
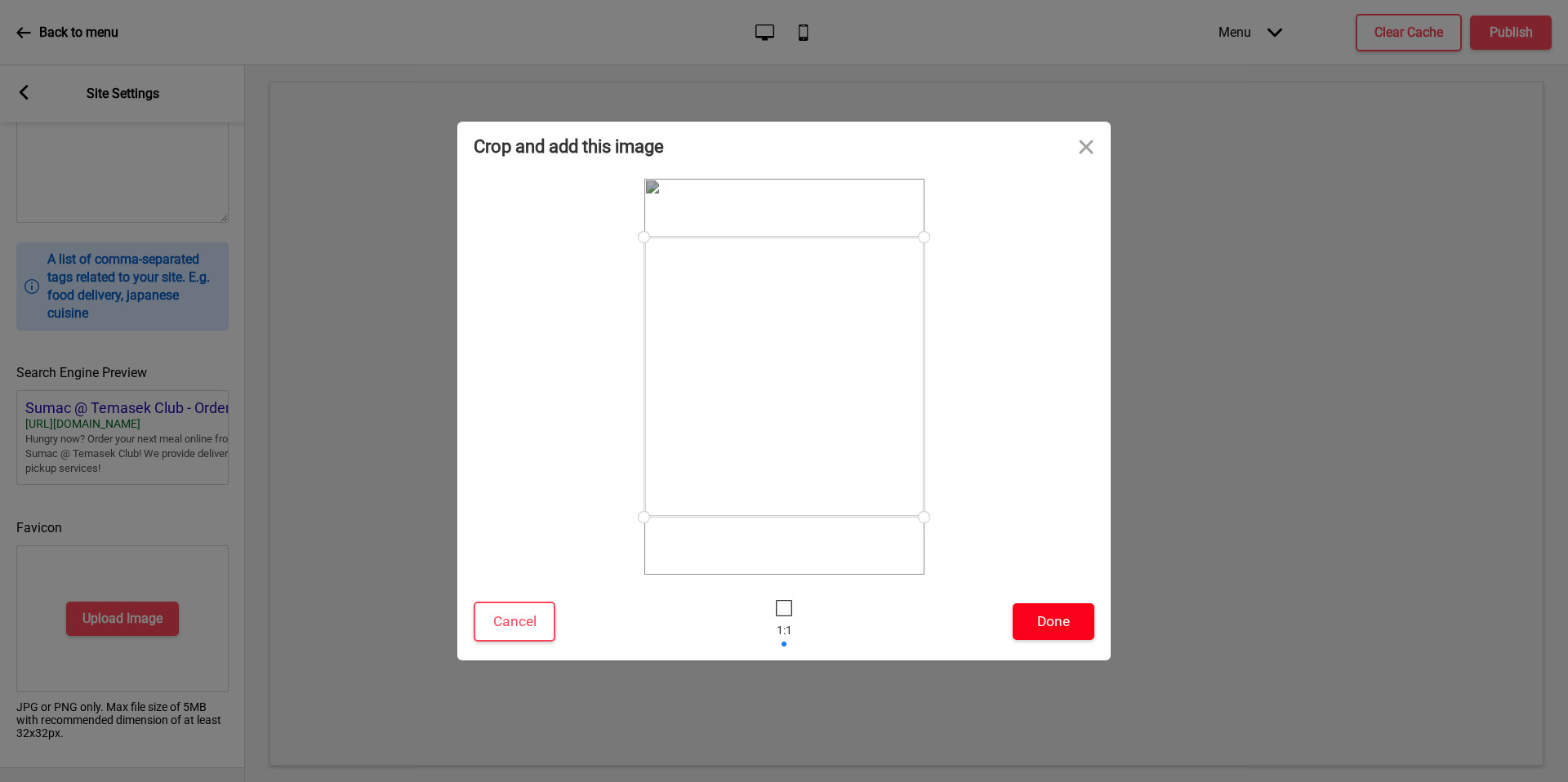
click at [1037, 615] on button "Done" at bounding box center [1053, 622] width 82 height 37
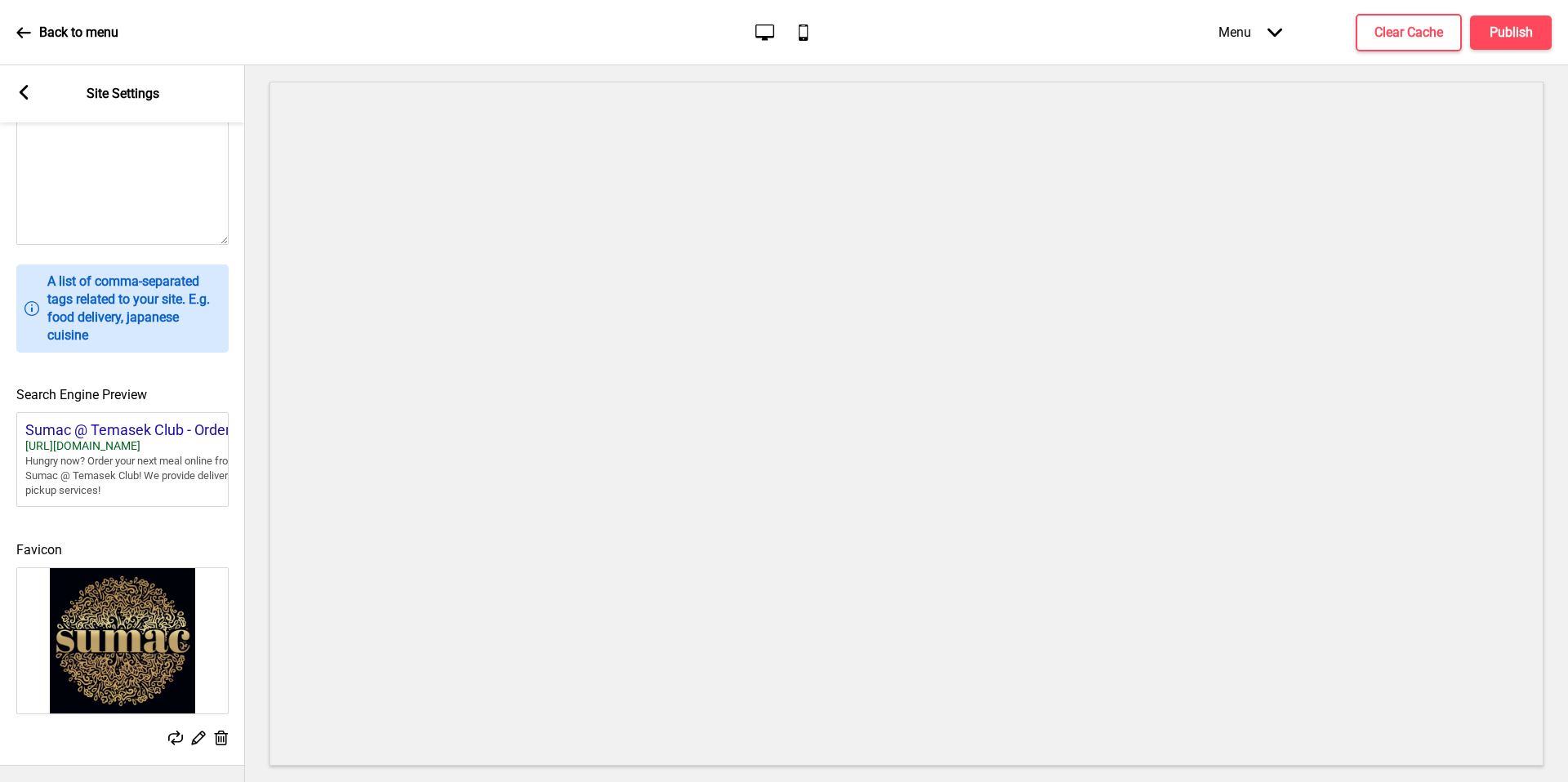
scroll to position [0, 0]
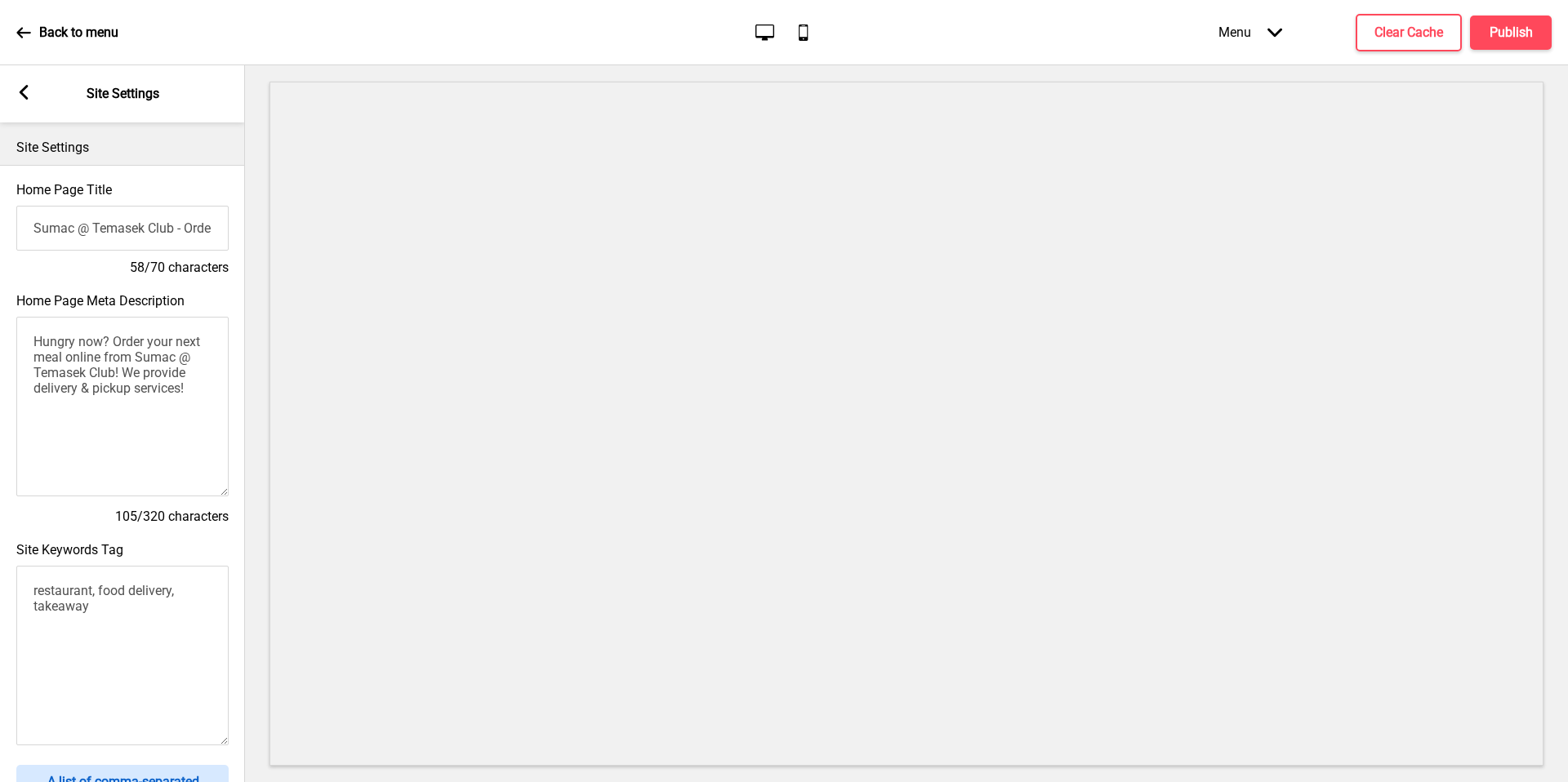
drag, startPoint x: 1037, startPoint y: 615, endPoint x: 97, endPoint y: 404, distance: 963.4
click at [97, 404] on textarea "Hungry now? Order your next meal online from Sumac @ Temasek Club! We provide d…" at bounding box center [122, 407] width 212 height 180
drag, startPoint x: 97, startPoint y: 404, endPoint x: 144, endPoint y: 344, distance: 76.2
click at [144, 344] on textarea "Hungry now? Order your next meal online from Sumac @ Temasek Club! We provide d…" at bounding box center [122, 407] width 212 height 180
drag, startPoint x: 144, startPoint y: 344, endPoint x: 1514, endPoint y: 27, distance: 1406.2
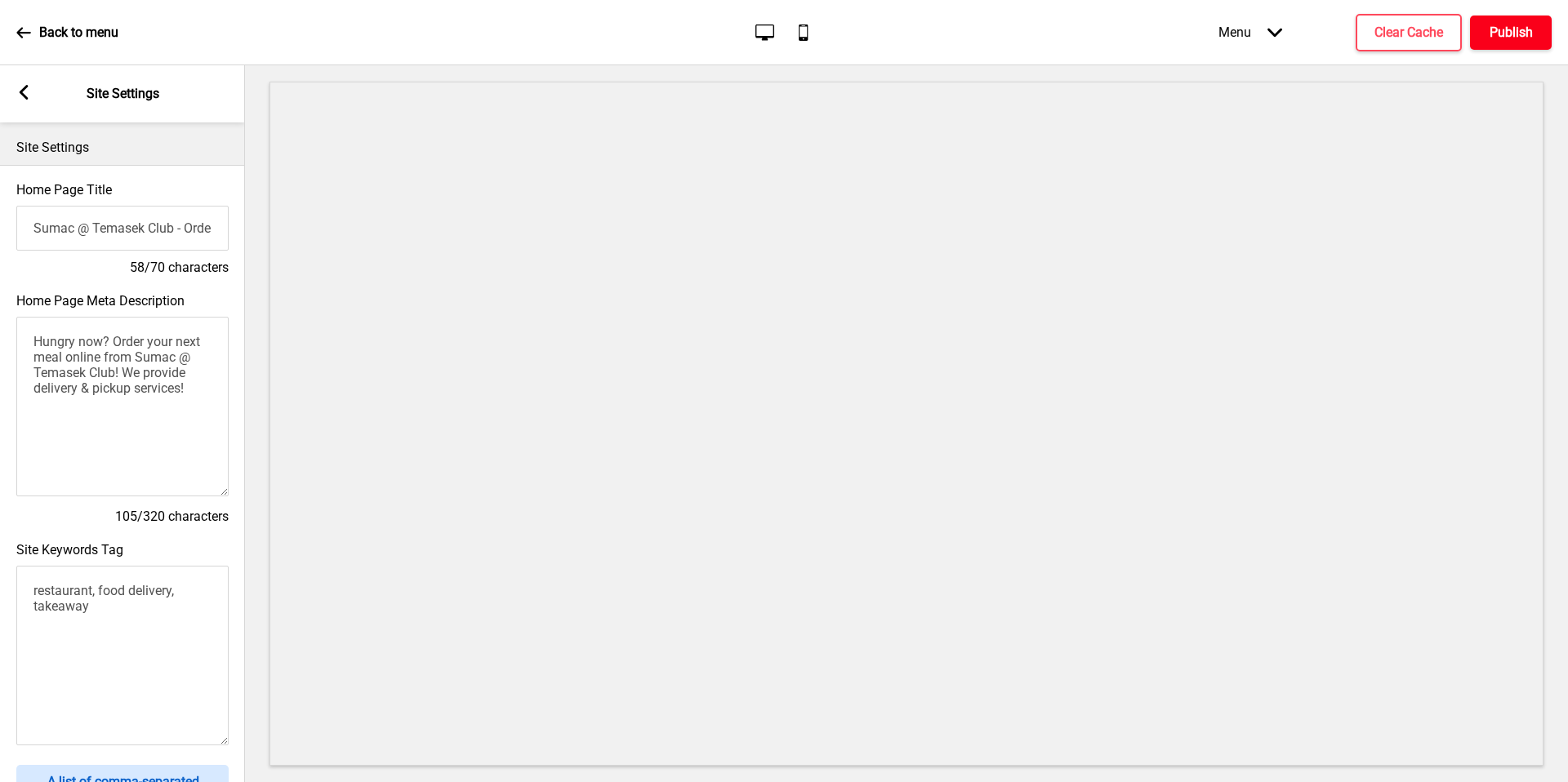
click at [1514, 27] on h4 "Publish" at bounding box center [1511, 32] width 43 height 18
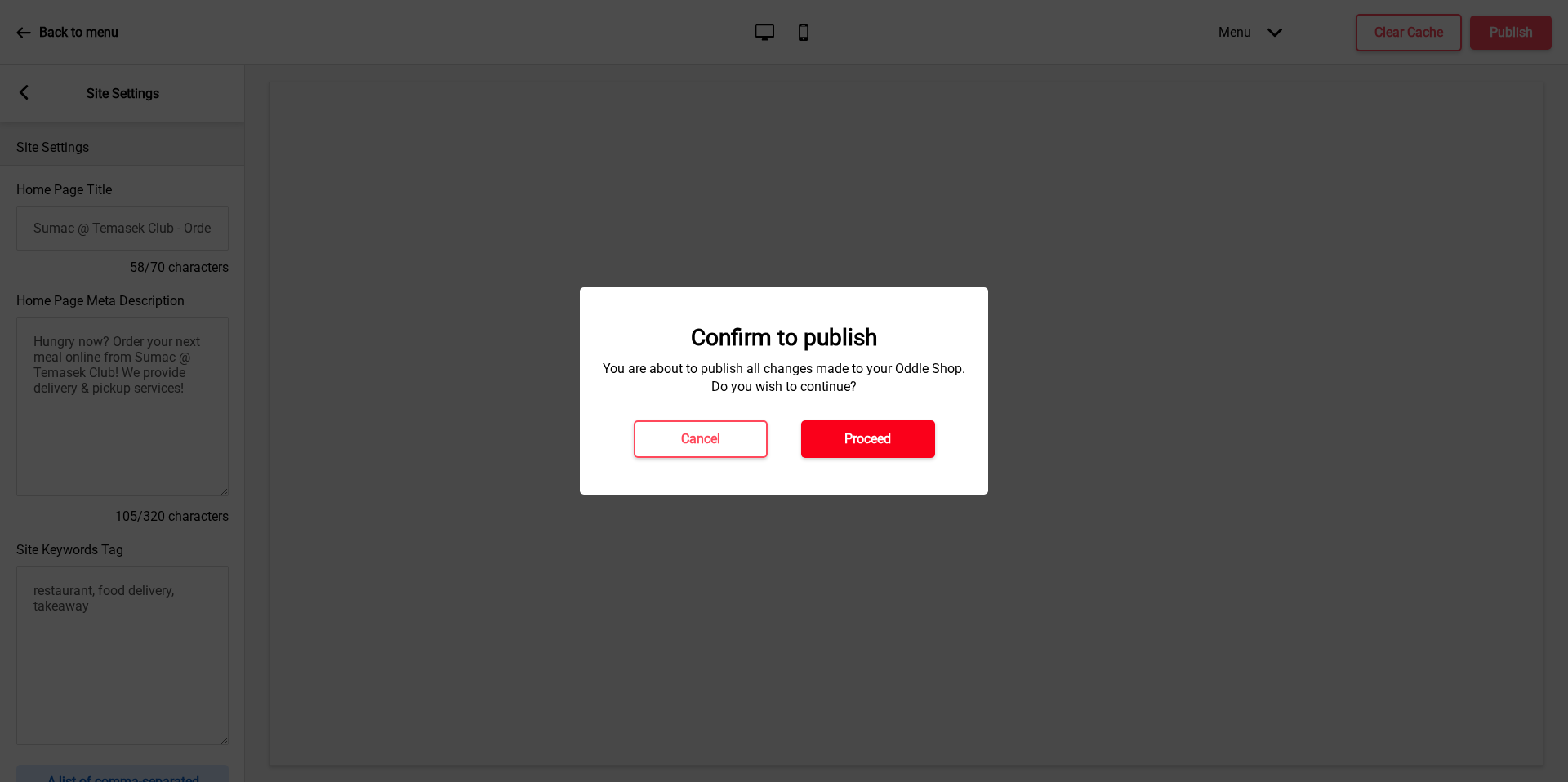
drag, startPoint x: 1514, startPoint y: 27, endPoint x: 904, endPoint y: 430, distance: 731.1
click at [904, 430] on button "Proceed" at bounding box center [868, 439] width 134 height 37
